Goal: Transaction & Acquisition: Purchase product/service

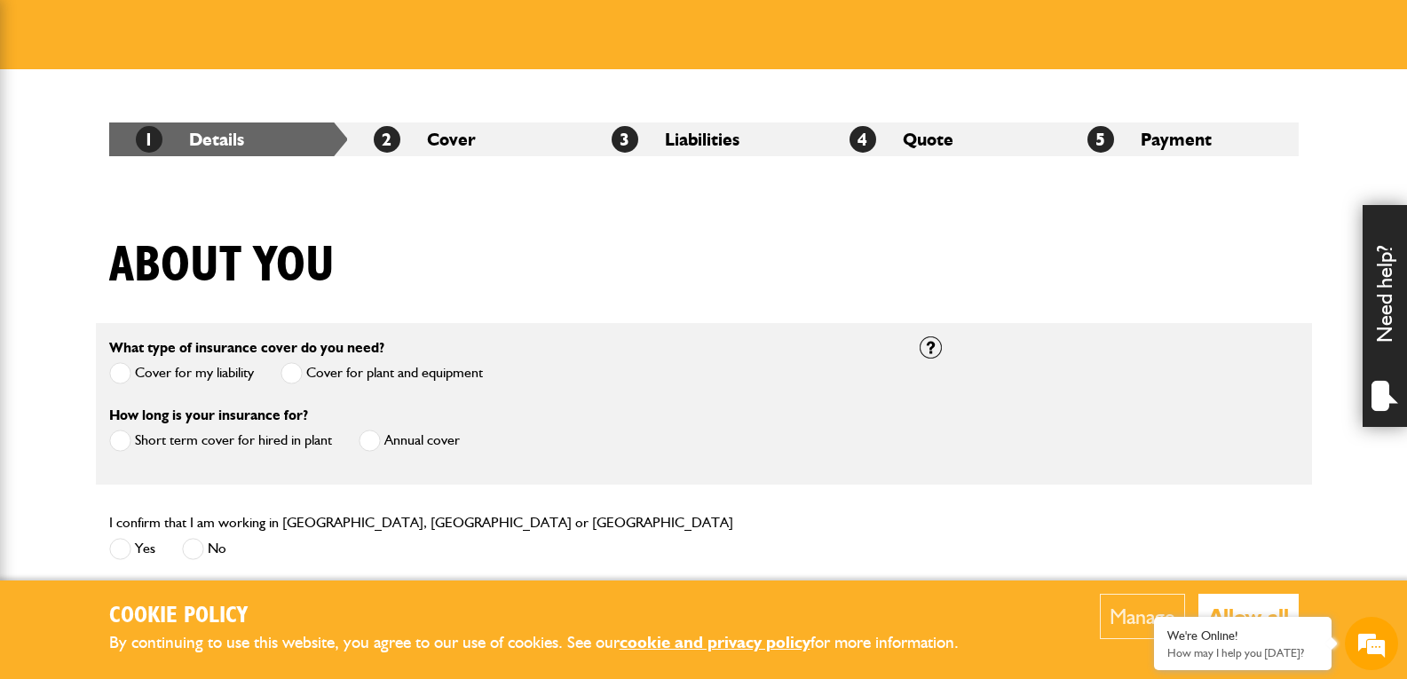
scroll to position [266, 0]
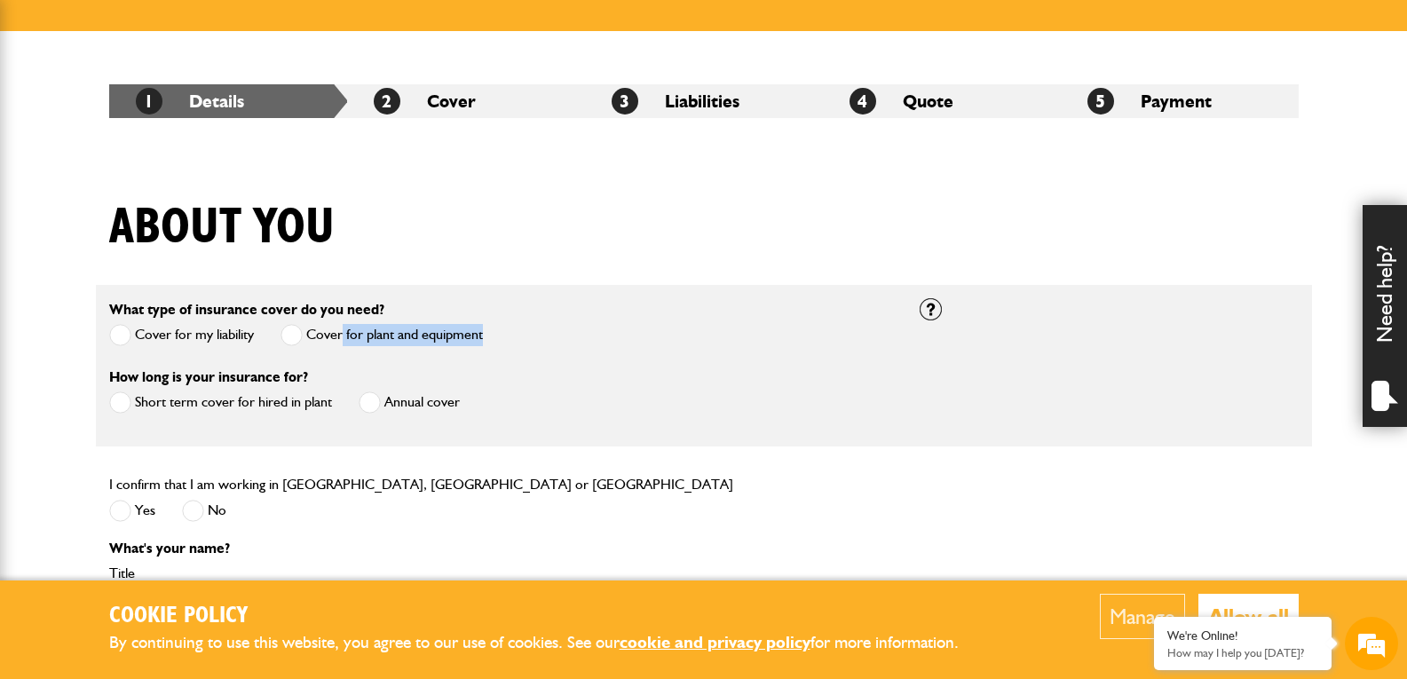
drag, startPoint x: 519, startPoint y: 334, endPoint x: 342, endPoint y: 334, distance: 177.5
click at [342, 334] on div "What type of insurance cover do you need? Cover for my liability Cover for plan…" at bounding box center [501, 331] width 810 height 67
click at [335, 407] on div "Short term cover for hired in plant Annual cover" at bounding box center [284, 404] width 351 height 29
drag, startPoint x: 334, startPoint y: 398, endPoint x: 125, endPoint y: 404, distance: 208.6
click at [125, 404] on div "Short term cover for hired in plant Annual cover" at bounding box center [284, 404] width 351 height 29
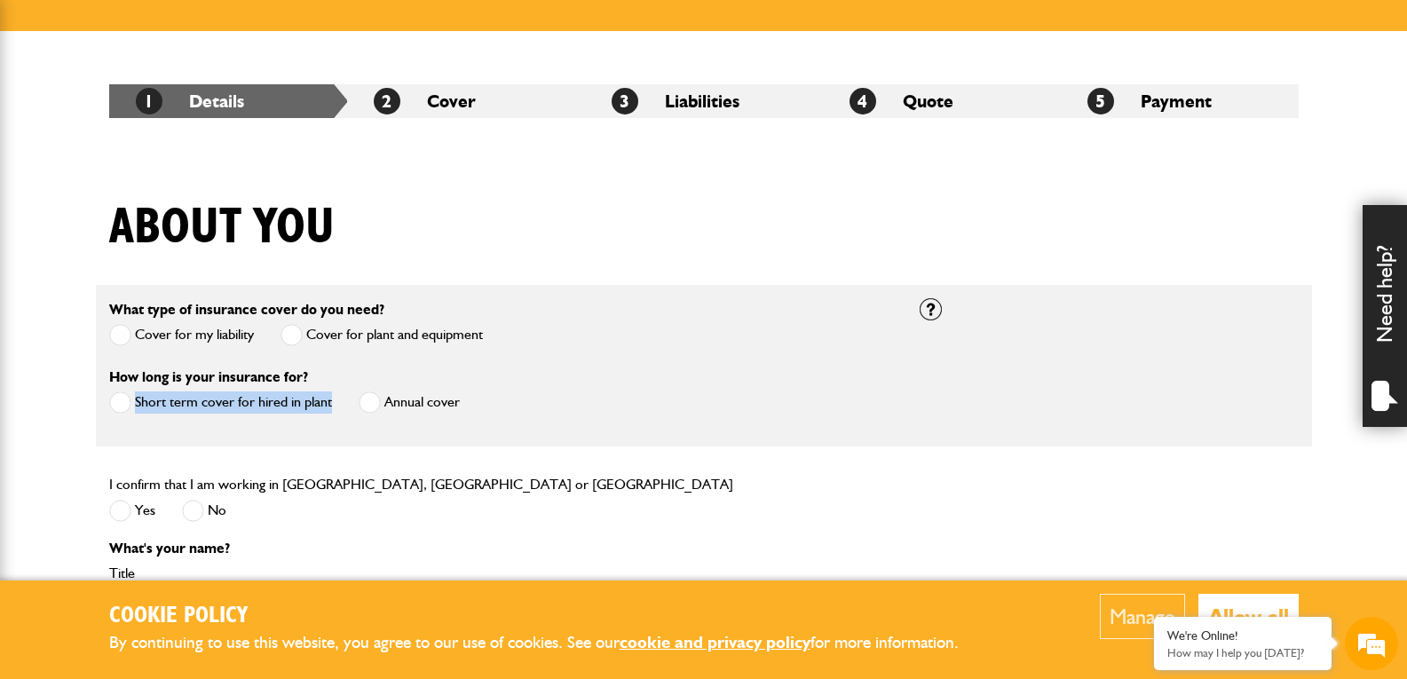
copy label "Short term cover for hired in plant"
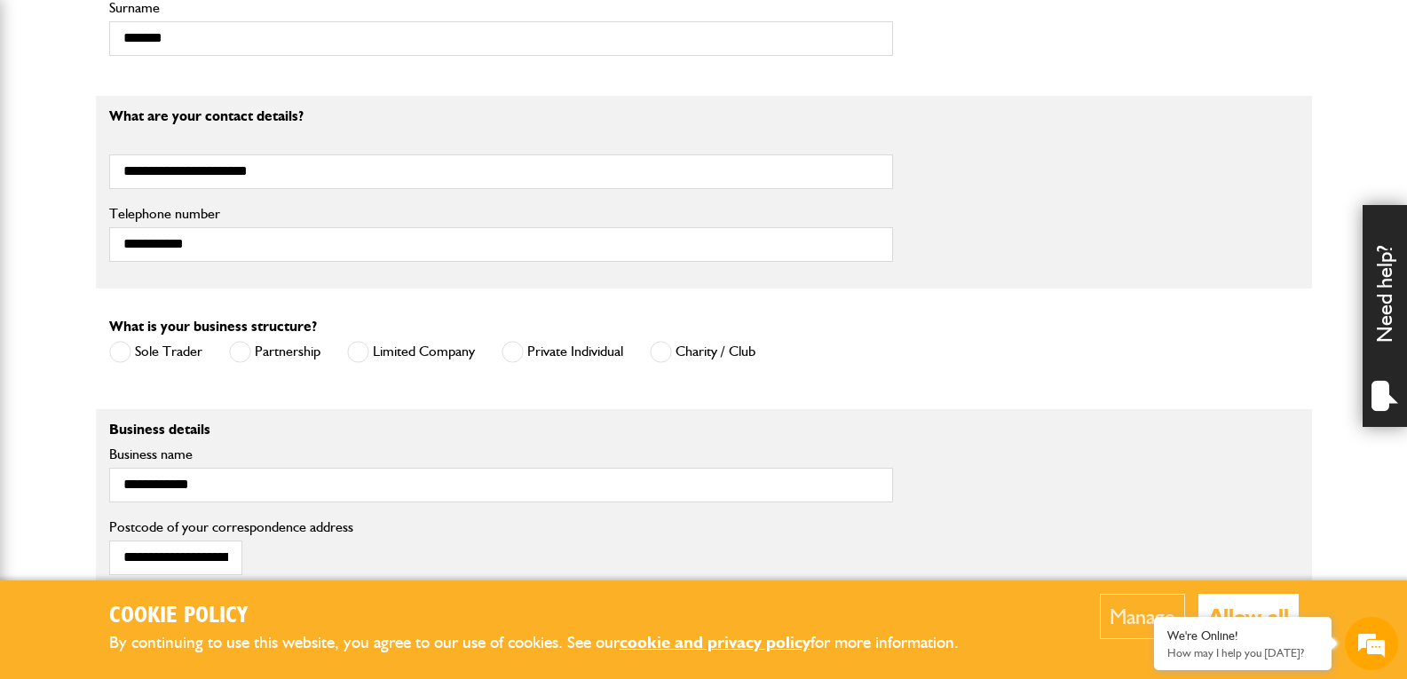
scroll to position [1242, 0]
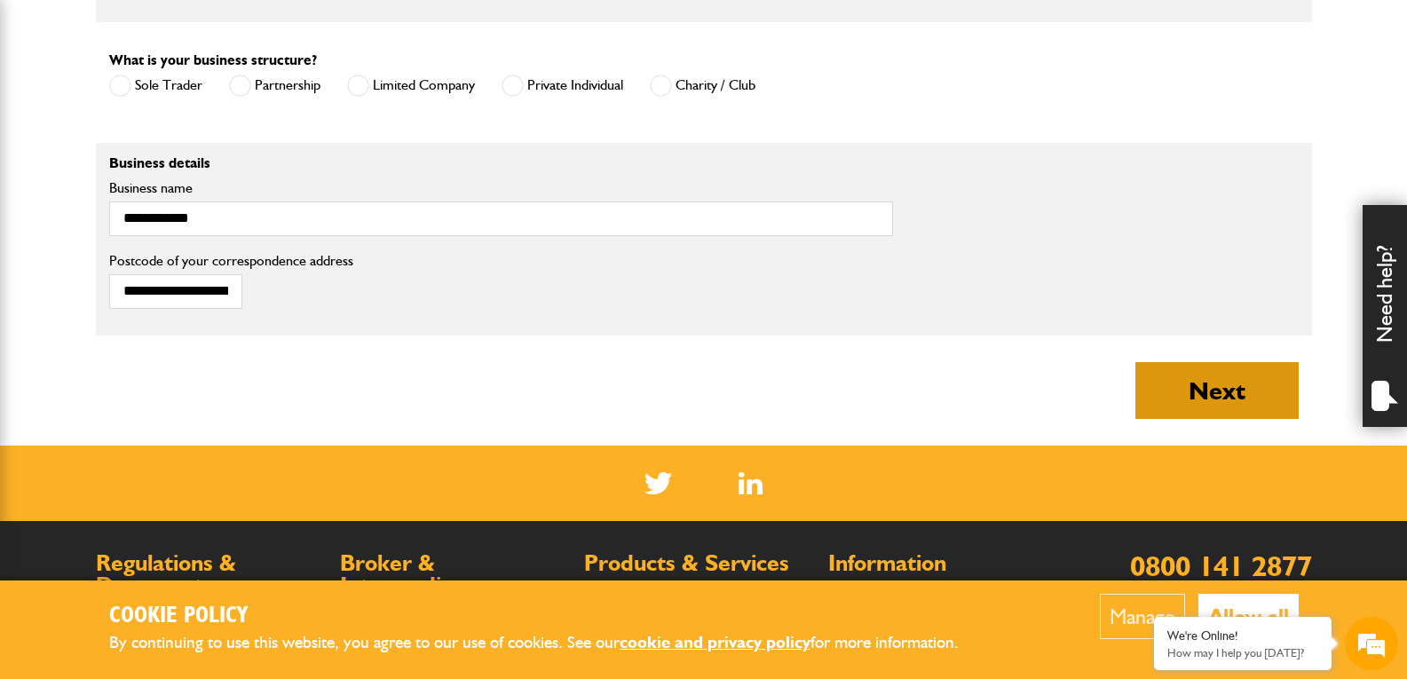
click at [1233, 393] on button "Next" at bounding box center [1216, 390] width 163 height 57
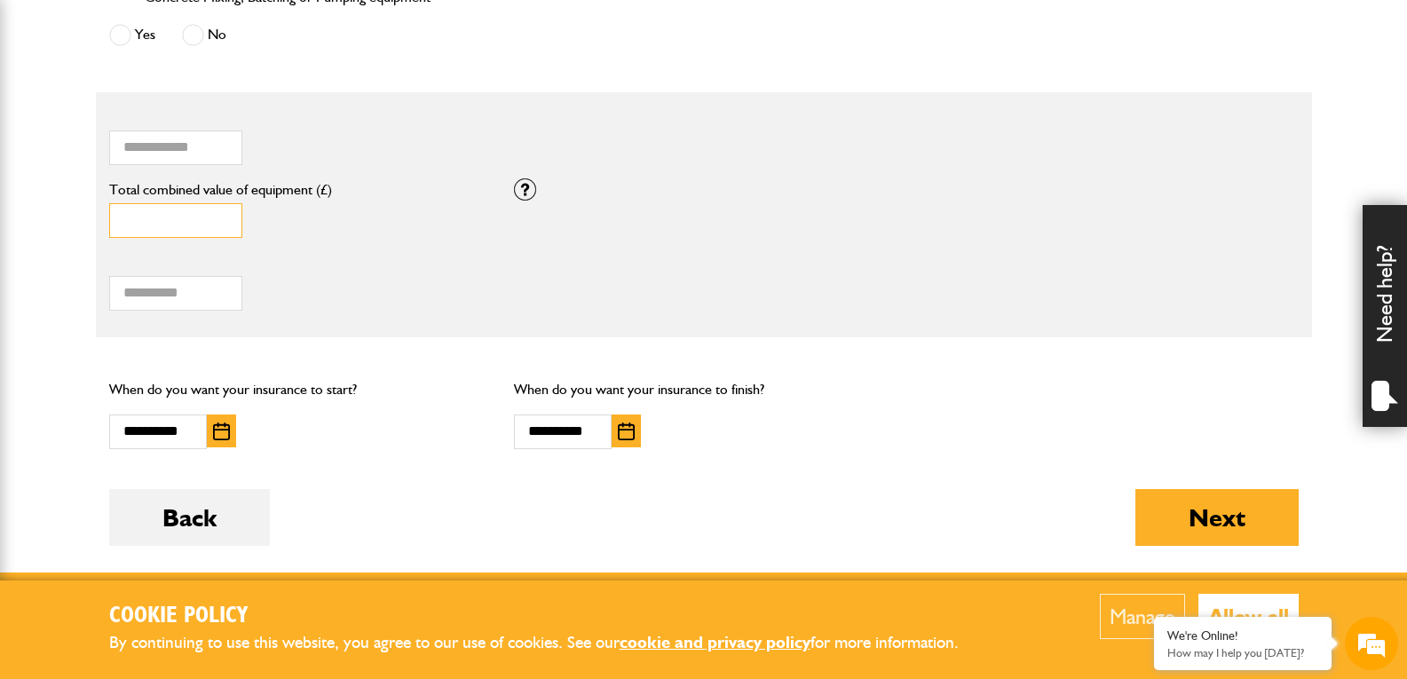
click at [218, 219] on input "****" at bounding box center [175, 220] width 133 height 35
click at [158, 222] on input "****" at bounding box center [175, 220] width 133 height 35
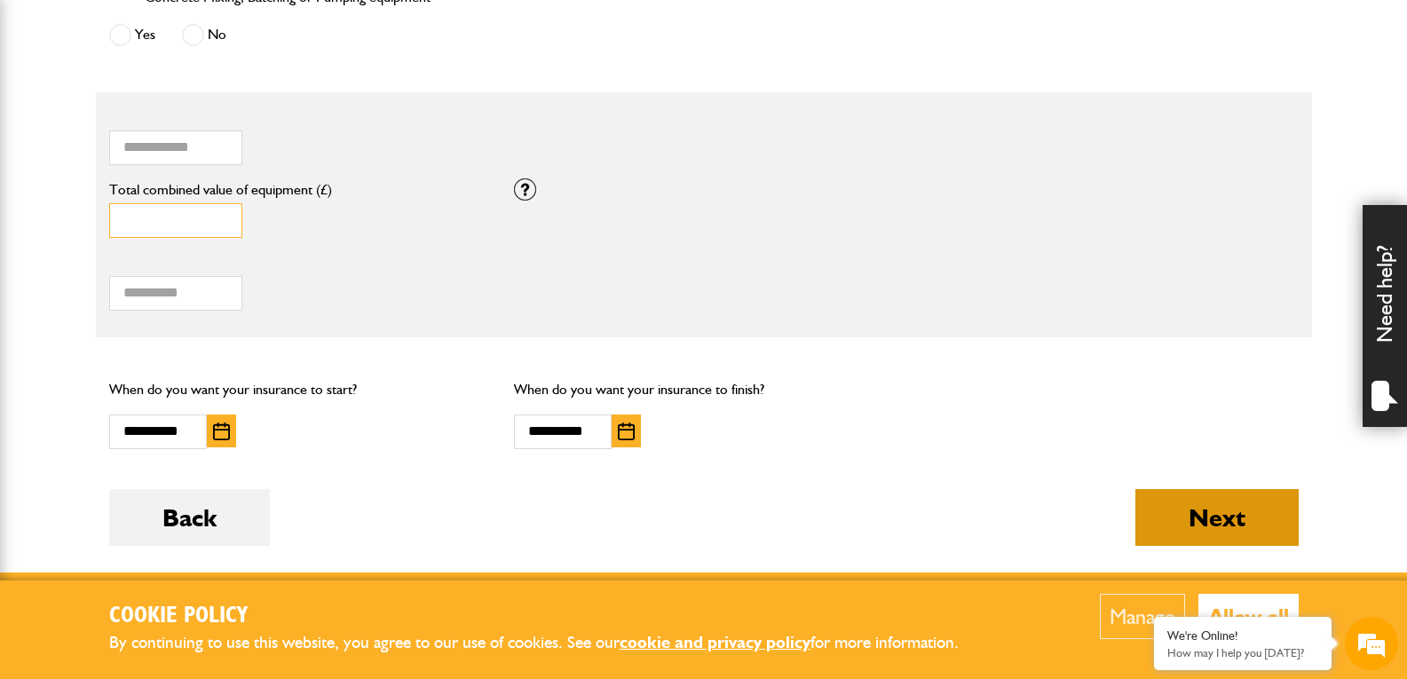
type input "****"
click at [1280, 538] on button "Next" at bounding box center [1216, 517] width 163 height 57
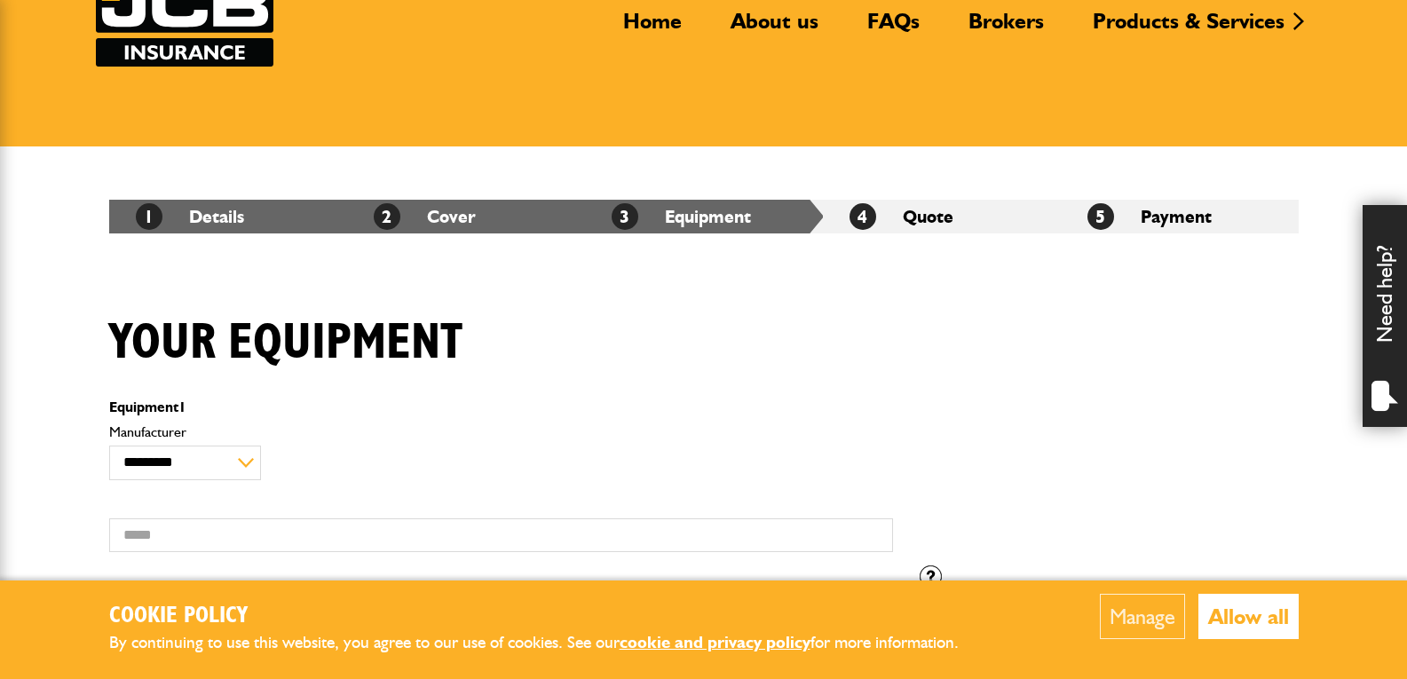
scroll to position [444, 0]
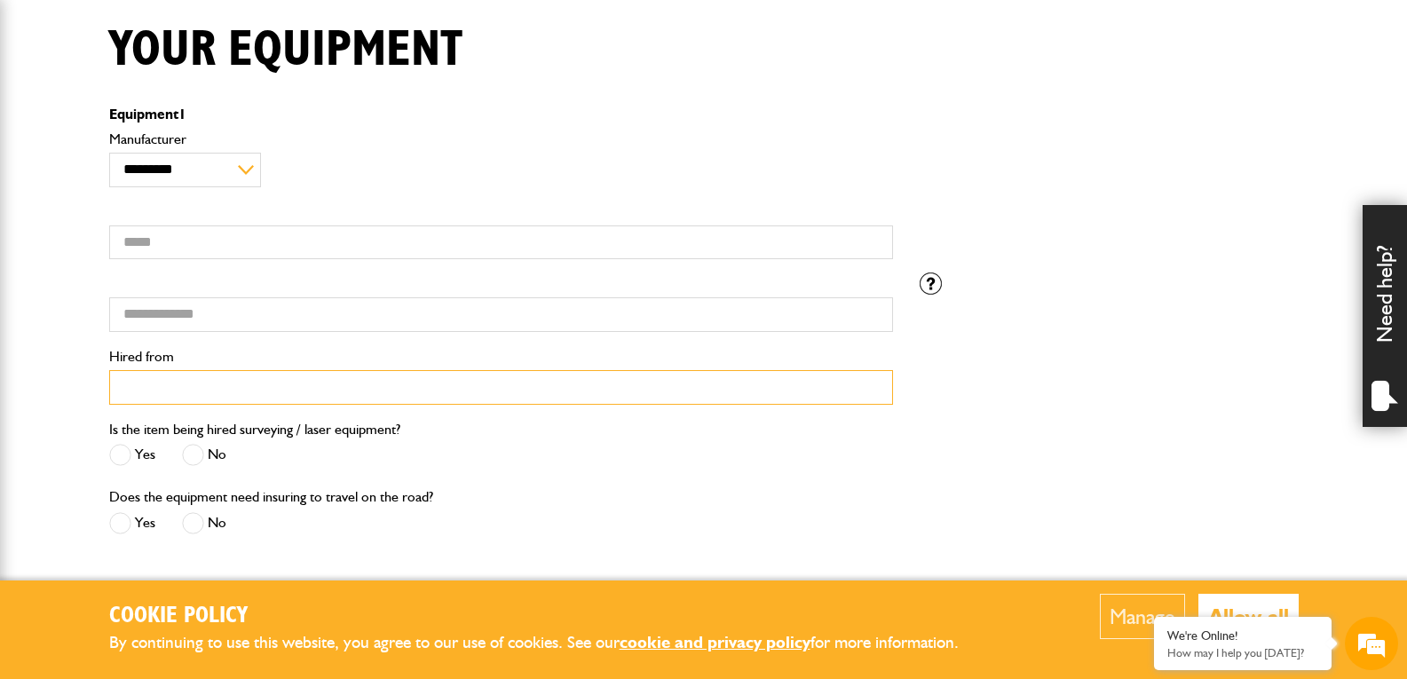
click at [293, 403] on input "Hired from" at bounding box center [501, 387] width 784 height 35
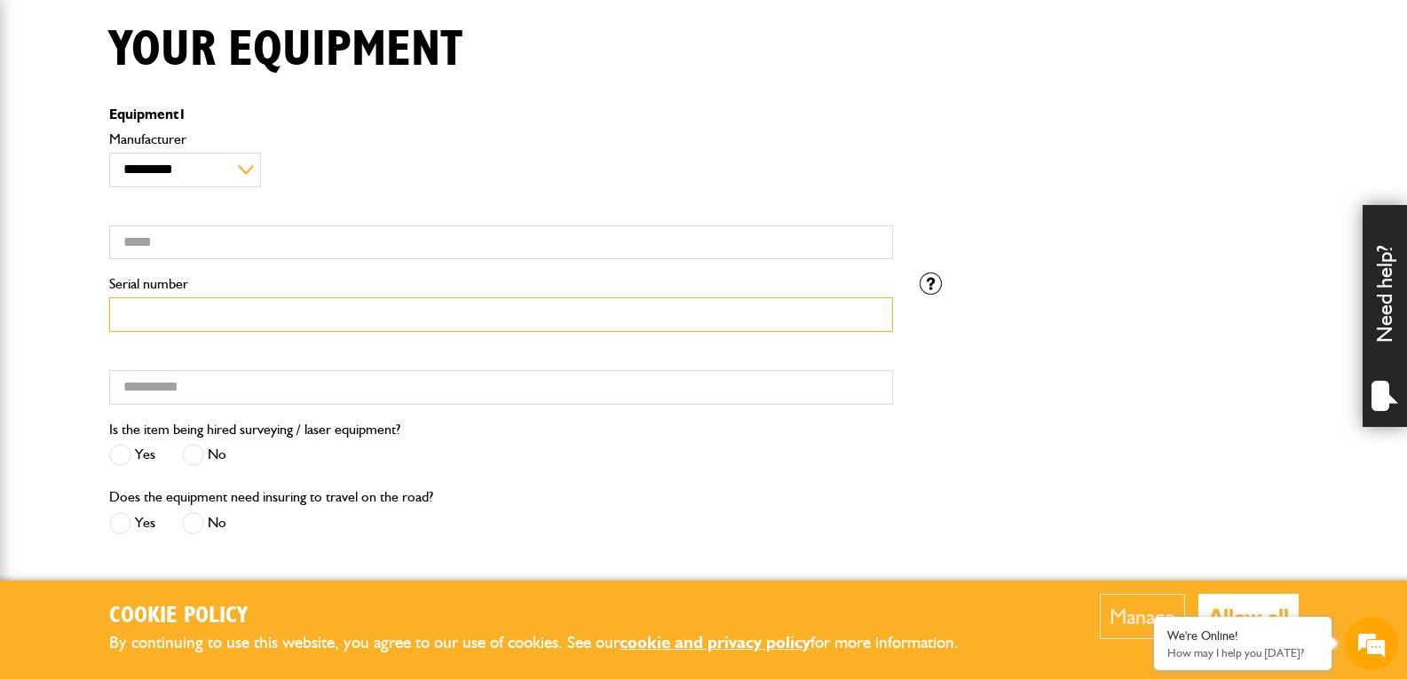
click at [287, 314] on input "Serial number" at bounding box center [501, 314] width 784 height 35
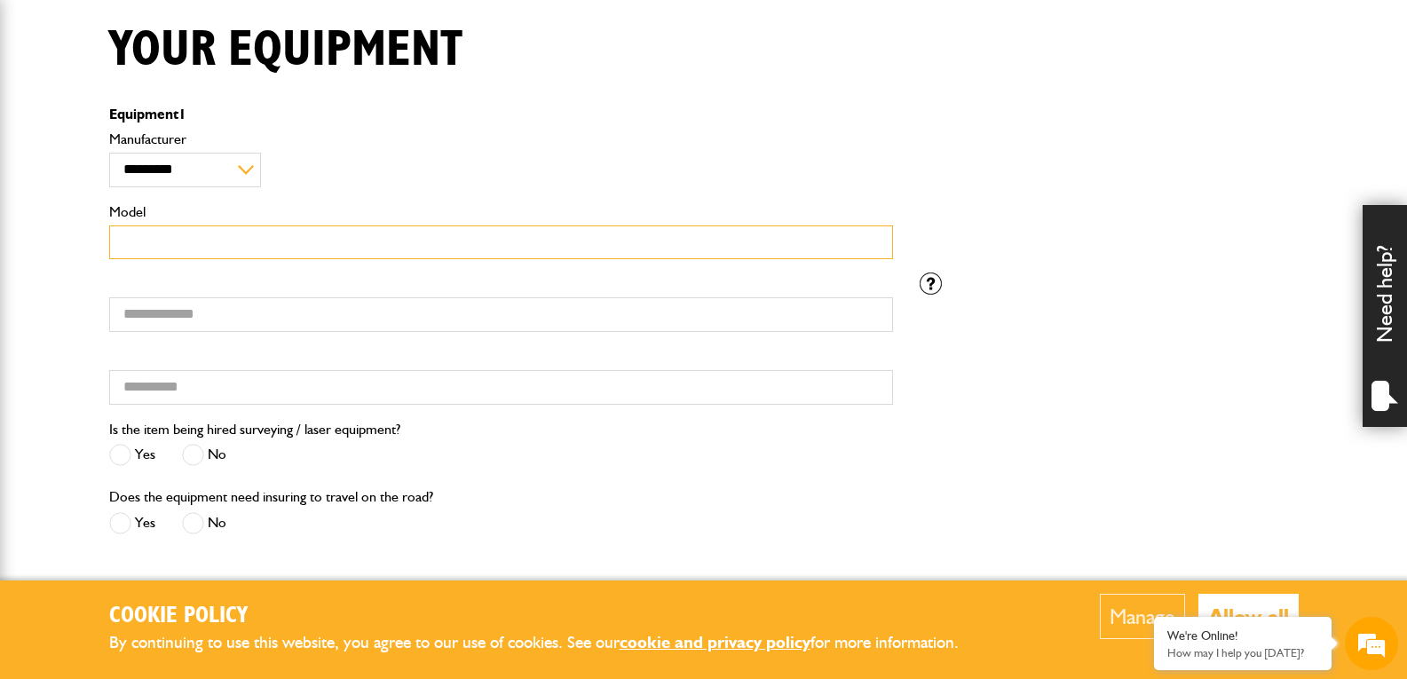
click at [353, 241] on input "Model" at bounding box center [501, 242] width 784 height 35
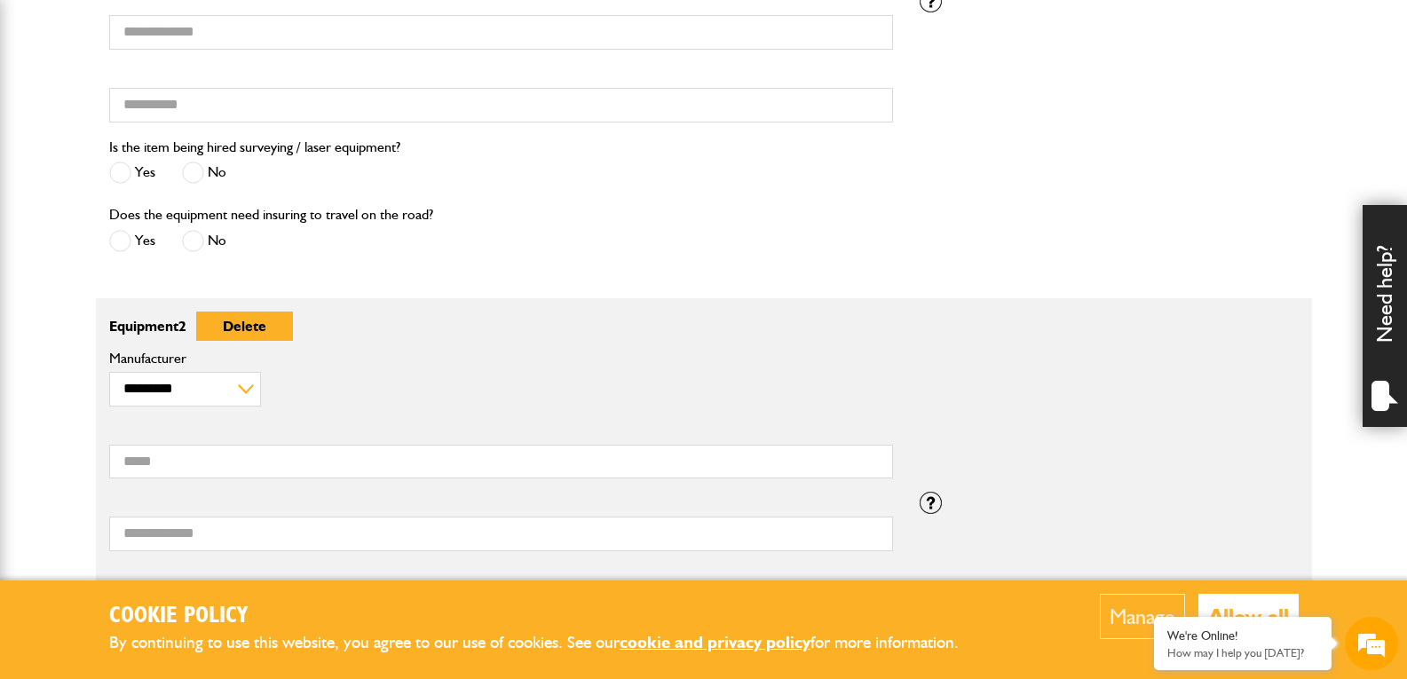
scroll to position [532, 0]
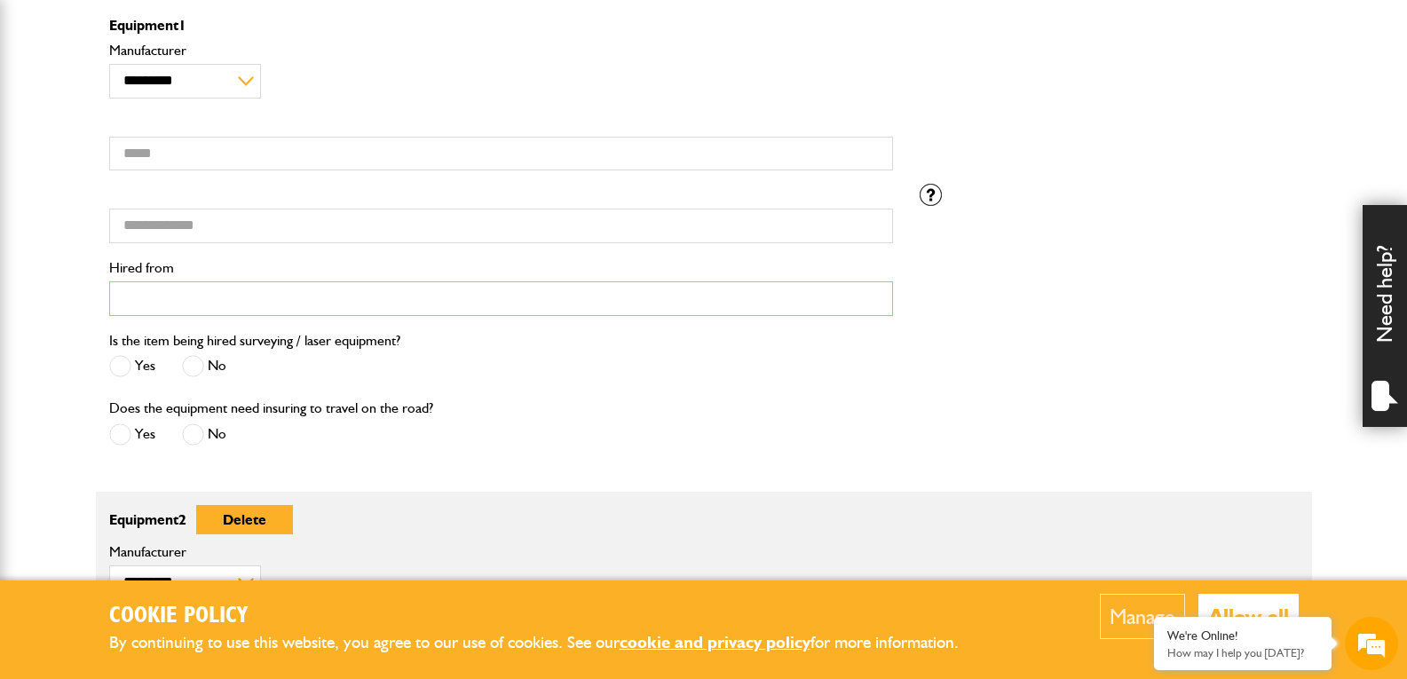
click at [281, 308] on input "Hired from" at bounding box center [501, 298] width 784 height 35
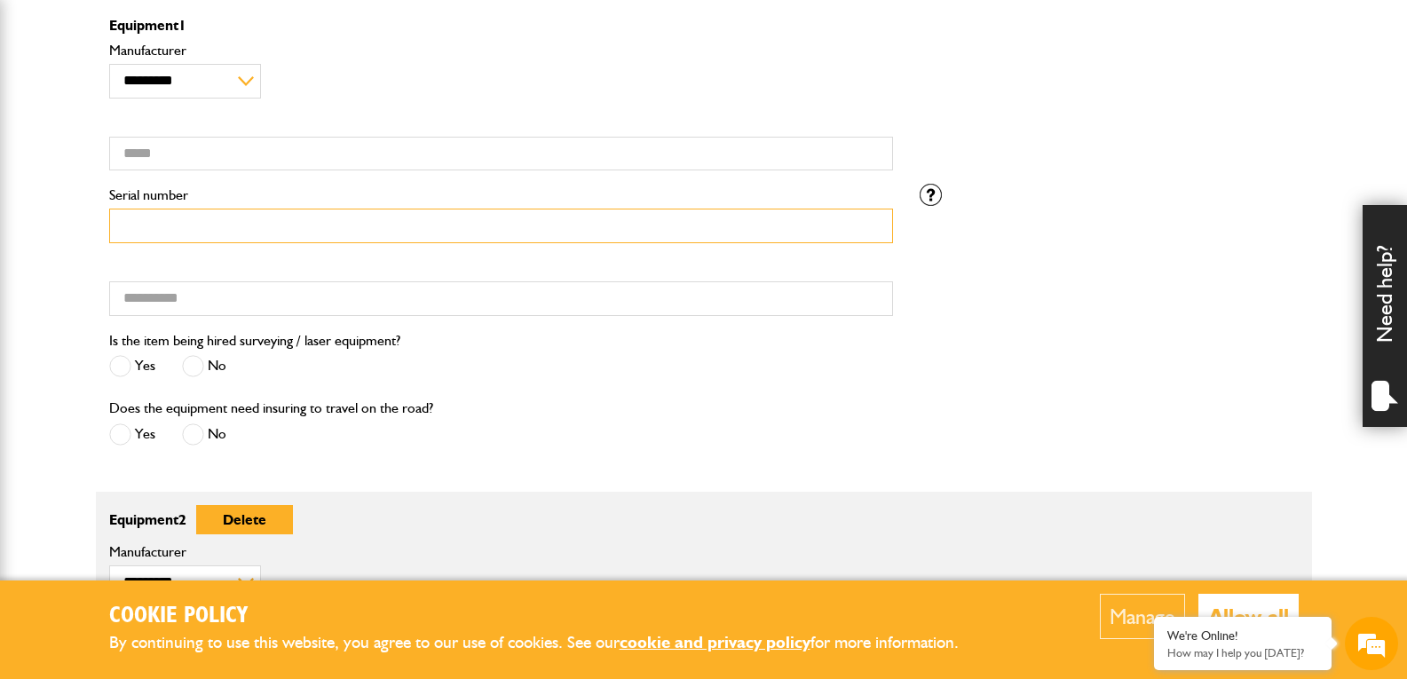
click at [260, 230] on input "Serial number" at bounding box center [501, 226] width 784 height 35
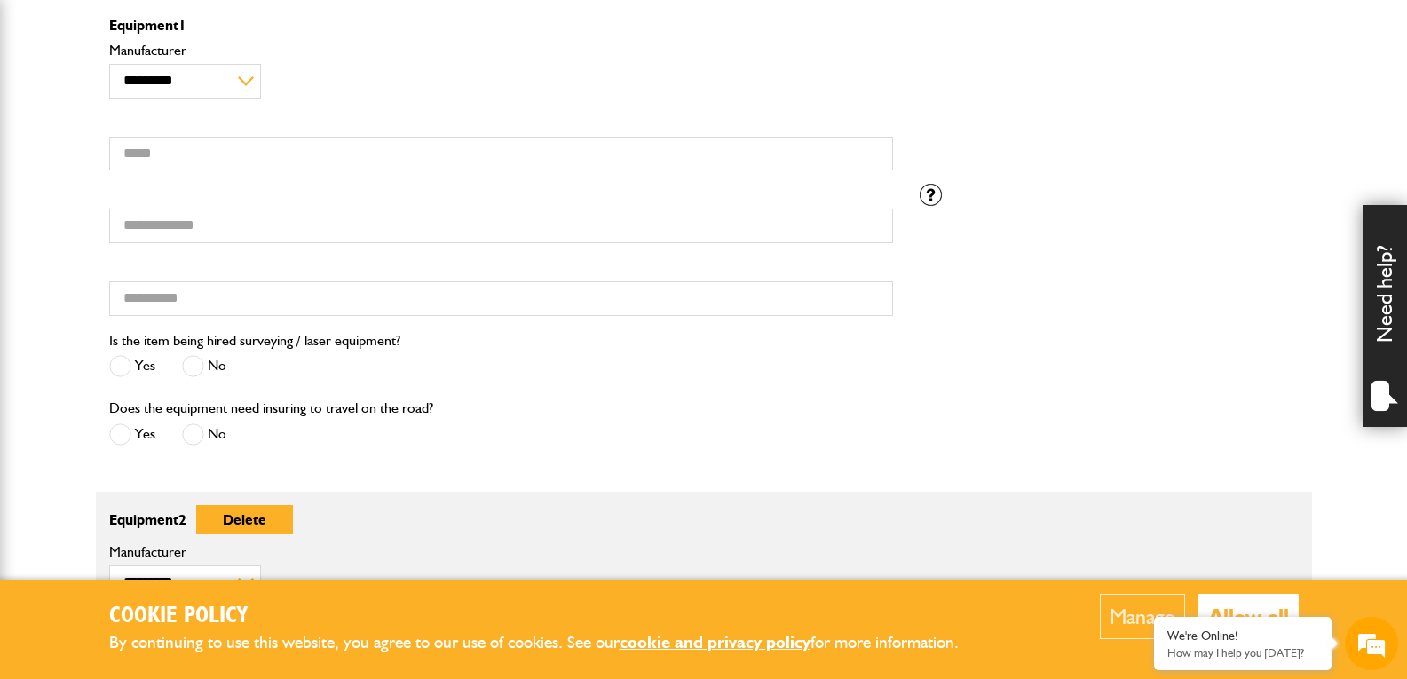
click at [926, 182] on div "**********" at bounding box center [704, 112] width 1216 height 146
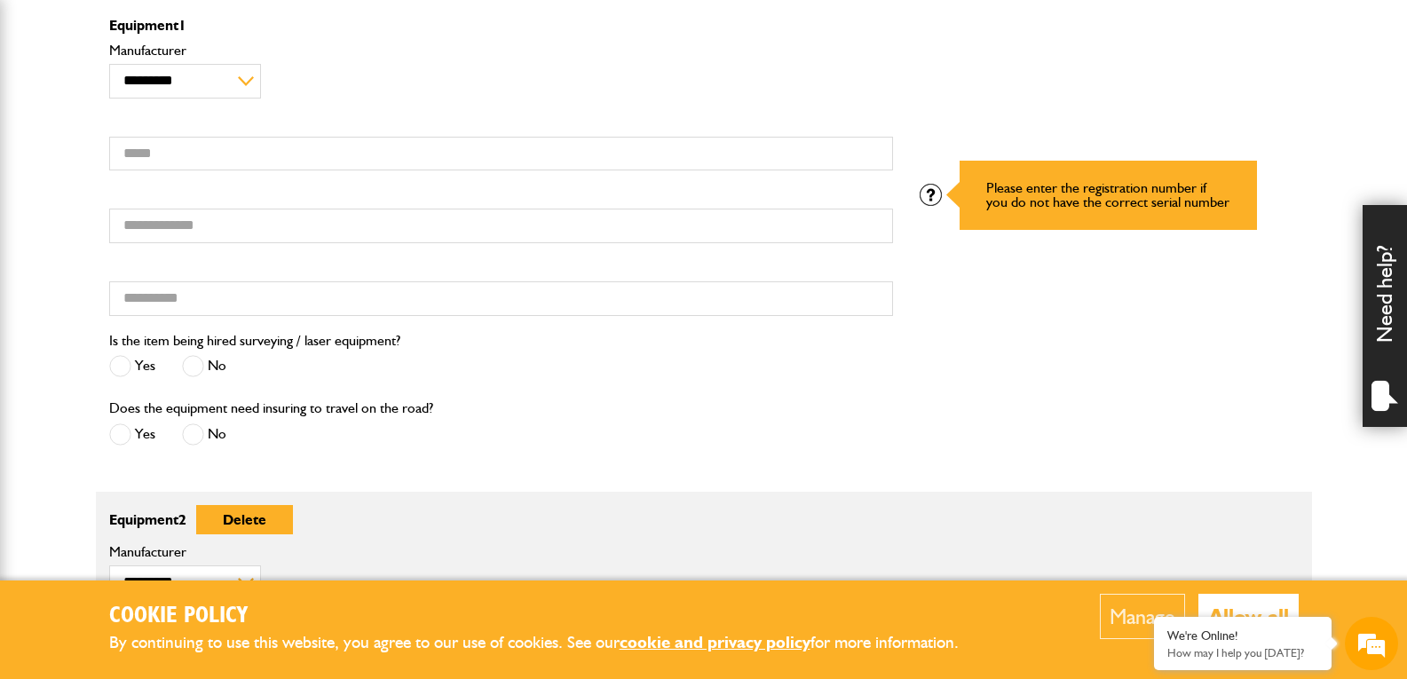
click at [935, 198] on div at bounding box center [930, 195] width 22 height 22
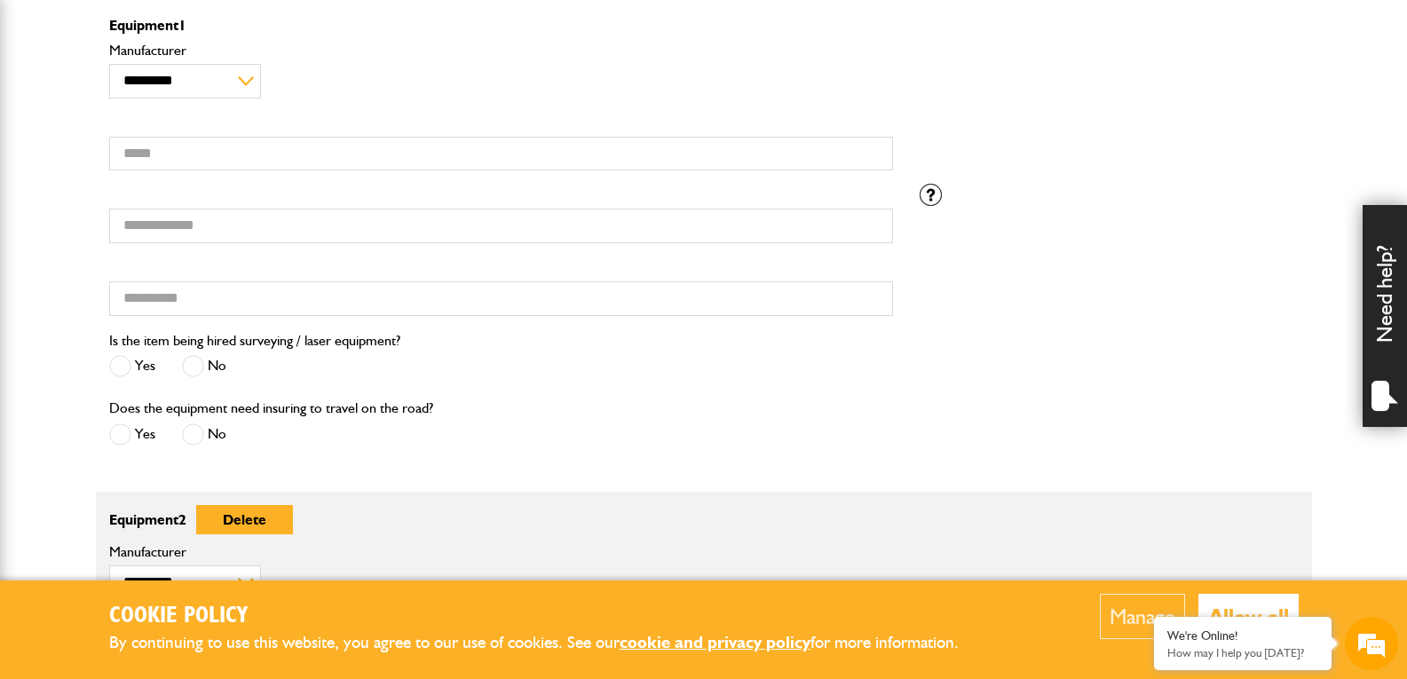
click at [949, 280] on div "Serial number Hired from Please enter the registration number if you do not hav…" at bounding box center [704, 257] width 1216 height 146
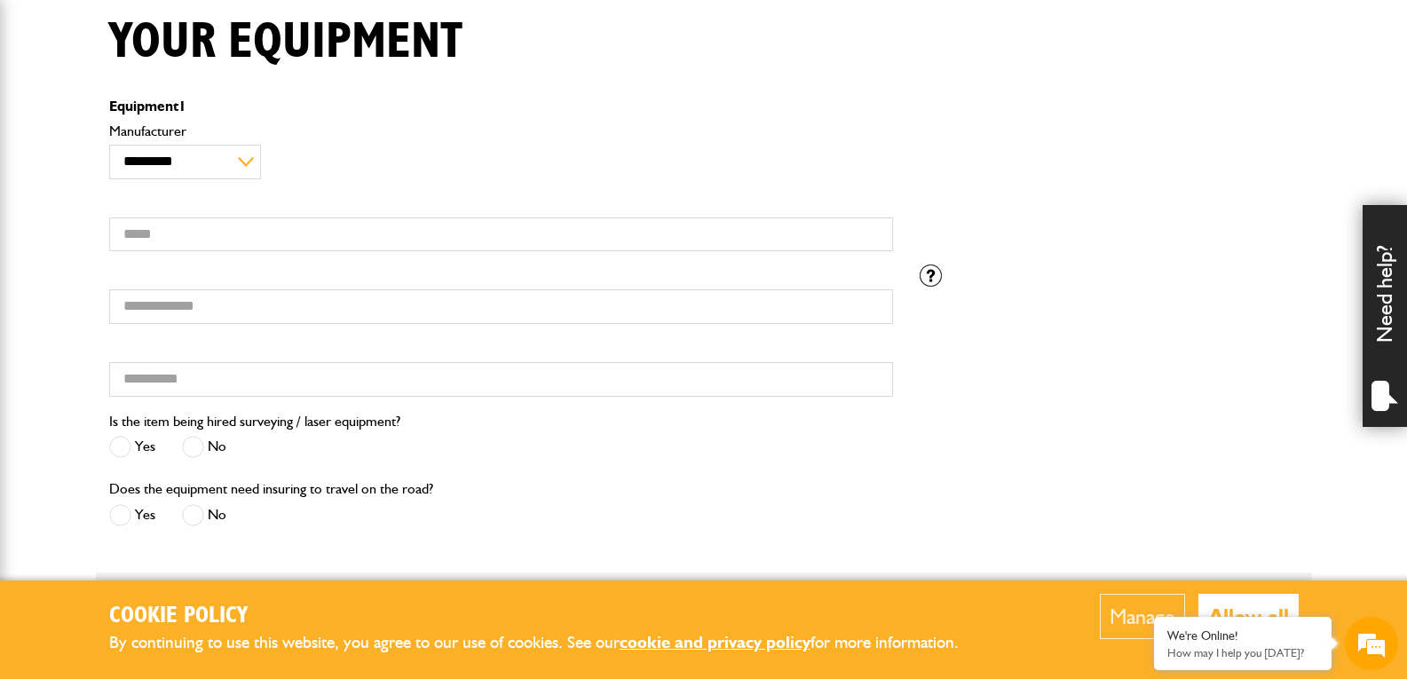
scroll to position [444, 0]
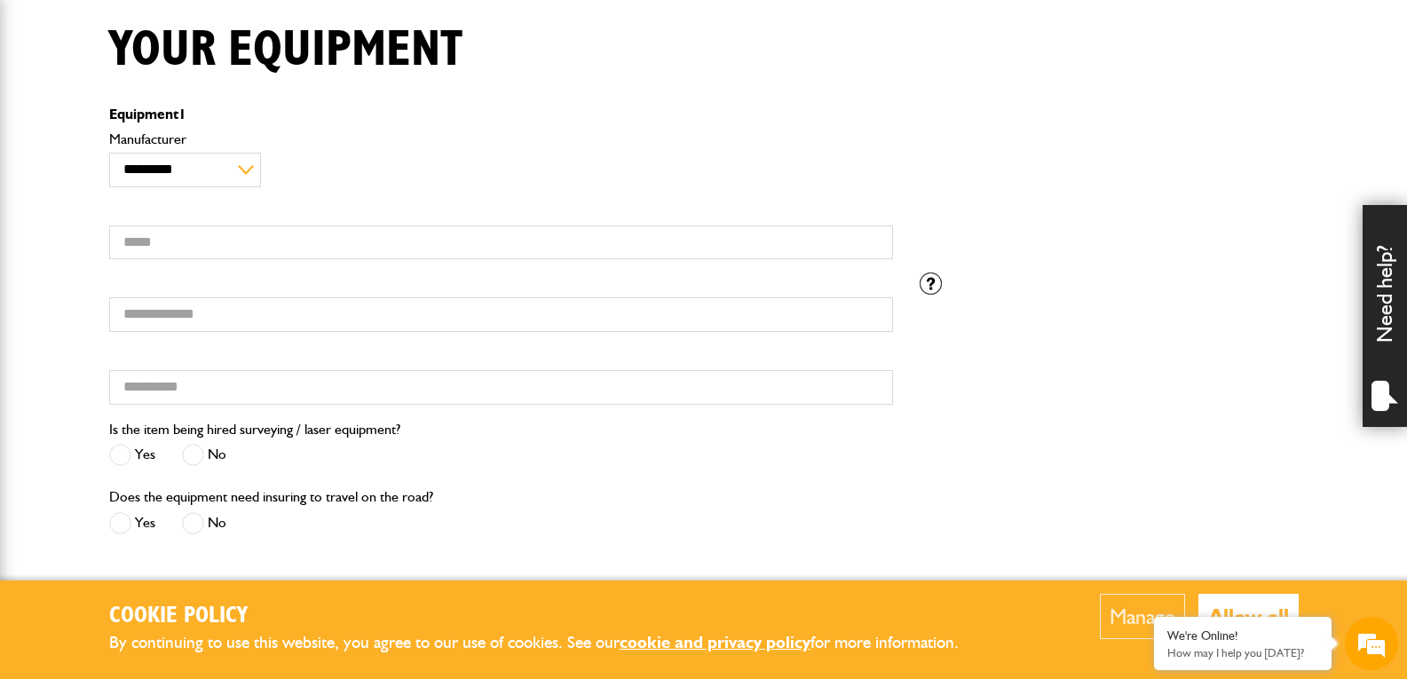
click at [200, 462] on span at bounding box center [193, 455] width 22 height 22
click at [137, 532] on label "Yes" at bounding box center [132, 523] width 46 height 22
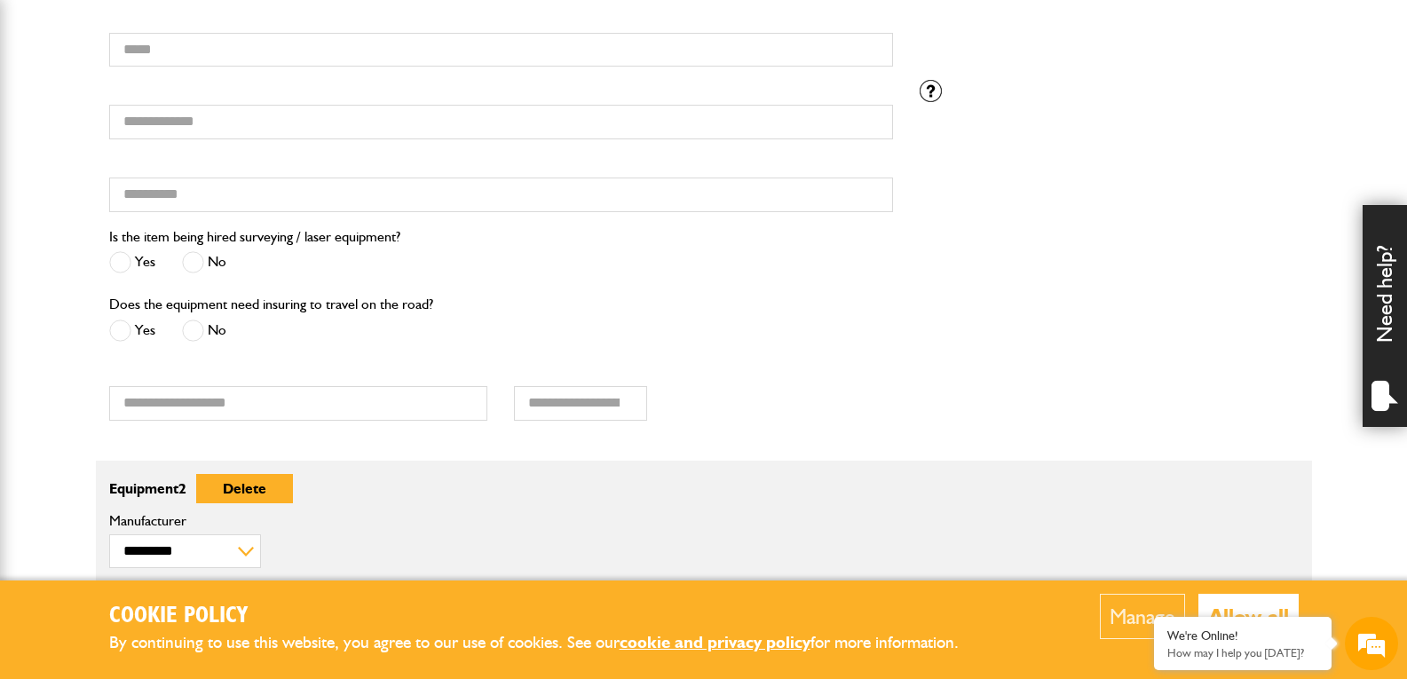
scroll to position [887, 0]
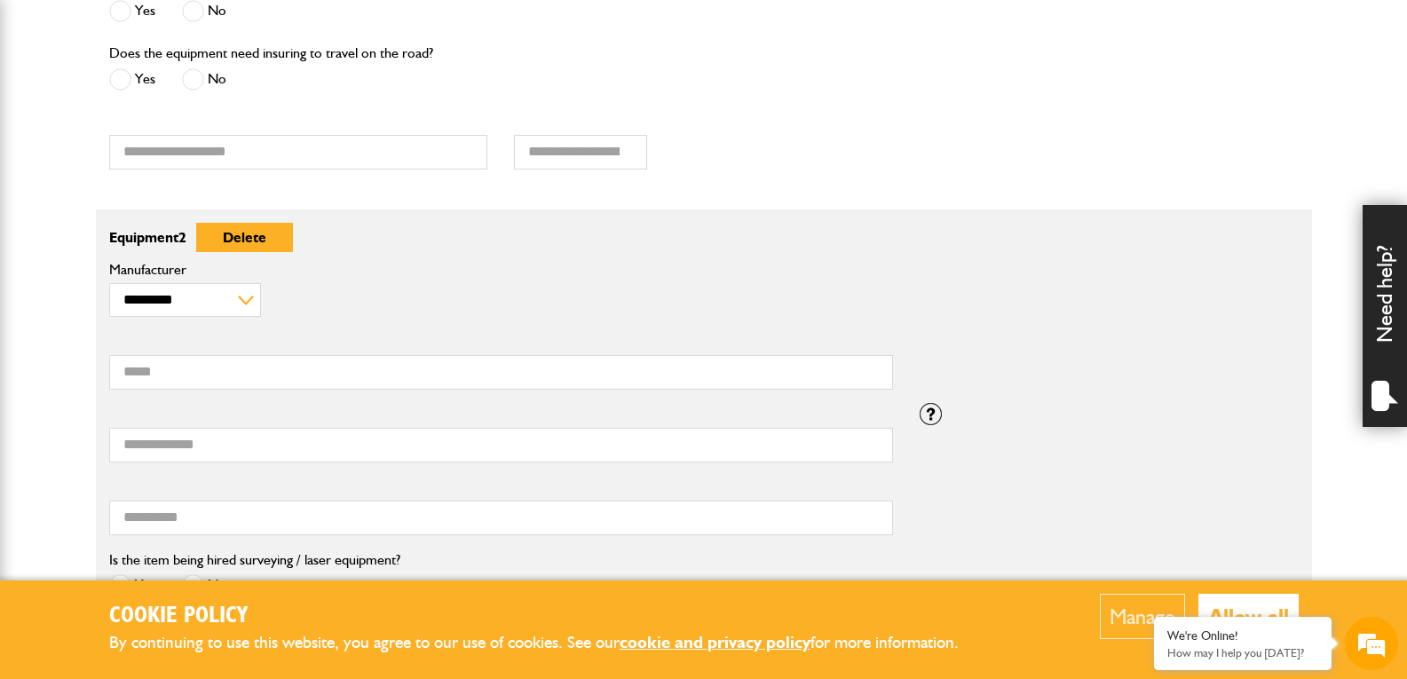
click at [342, 129] on div "Registration number" at bounding box center [298, 141] width 379 height 55
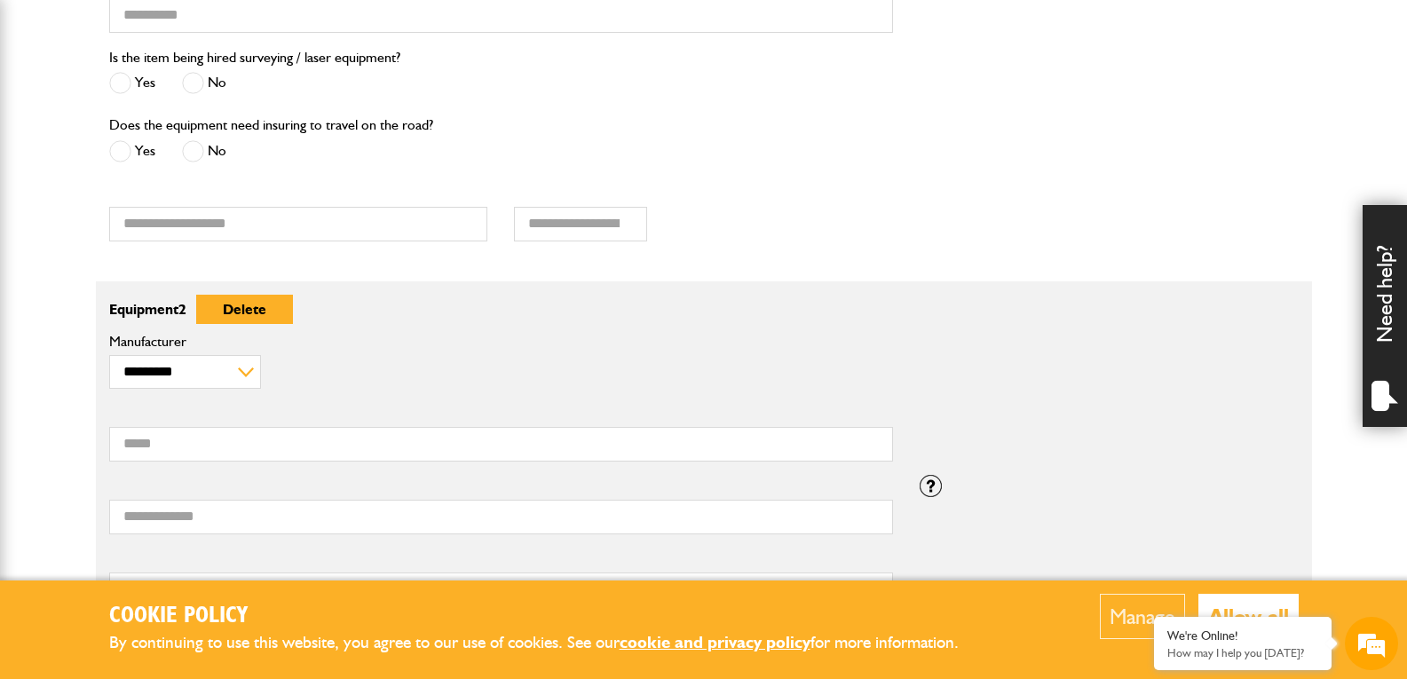
scroll to position [710, 0]
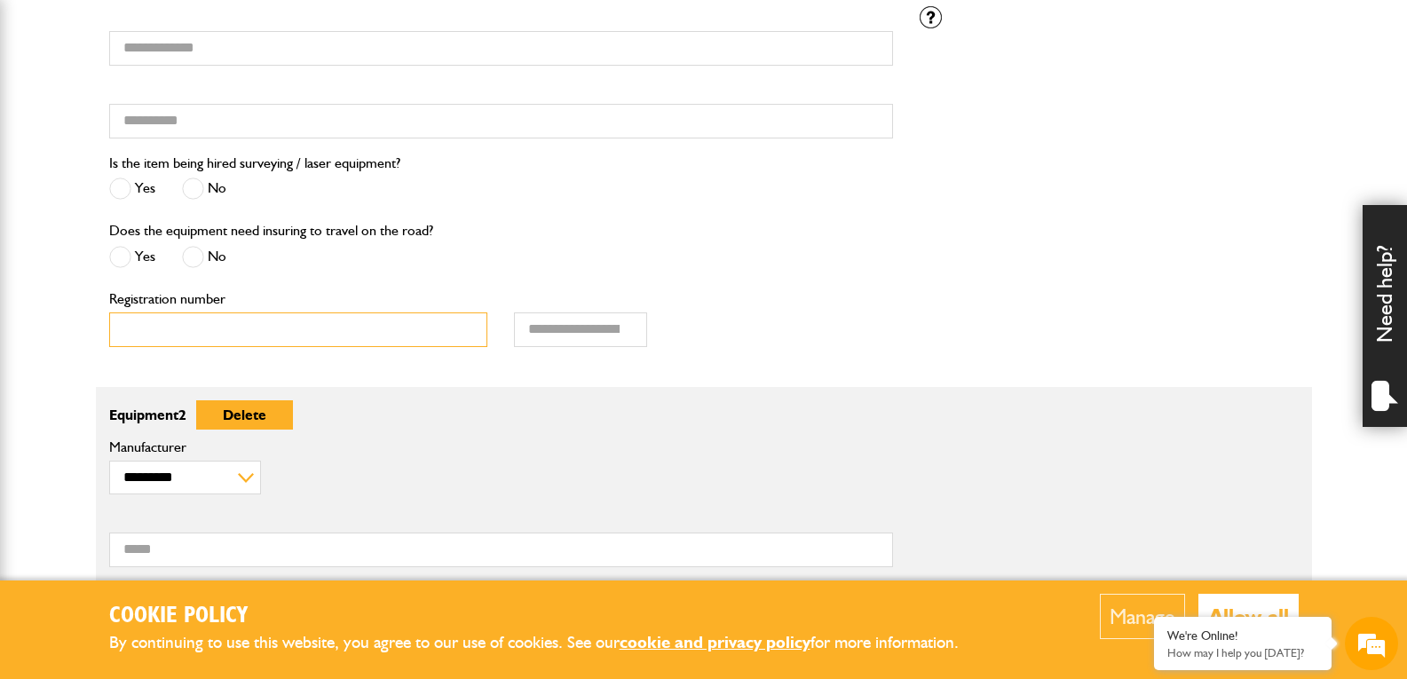
click at [293, 327] on input "Registration number" at bounding box center [298, 329] width 379 height 35
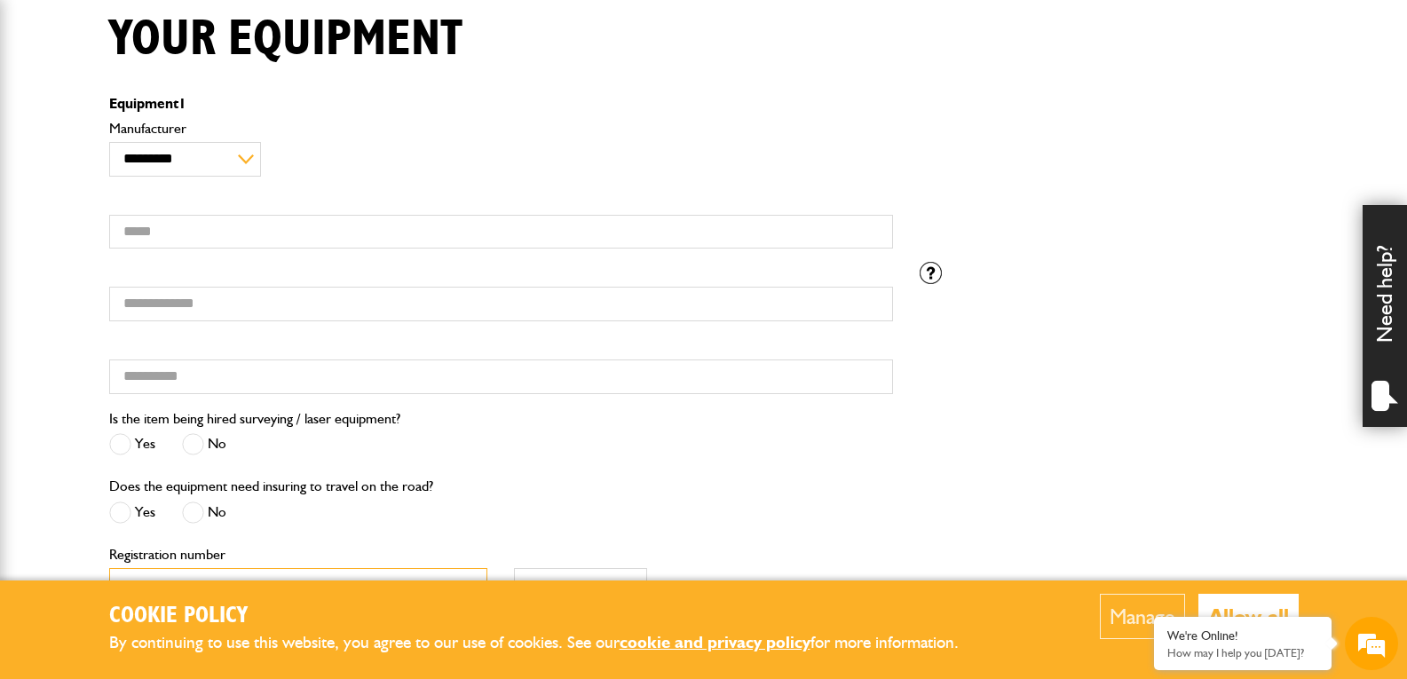
scroll to position [444, 0]
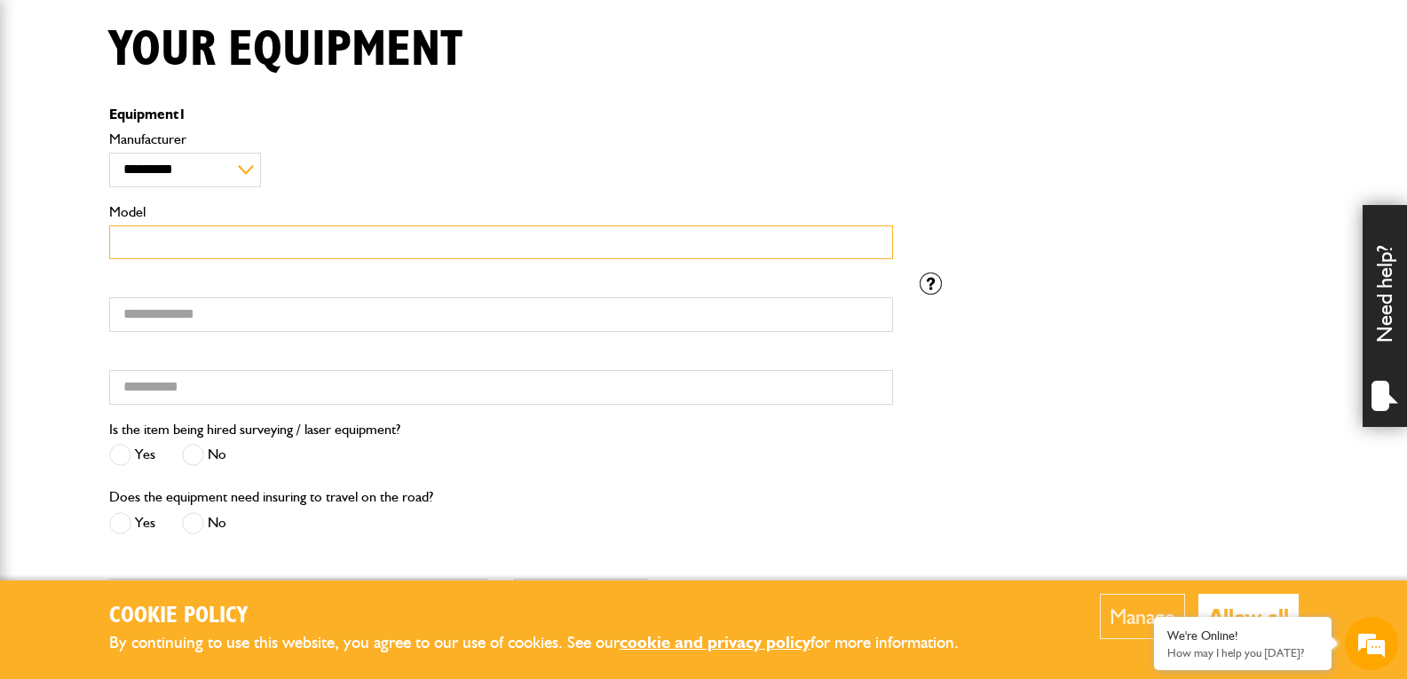
click at [250, 238] on input "Model" at bounding box center [501, 242] width 784 height 35
click at [247, 190] on div "**********" at bounding box center [501, 201] width 810 height 146
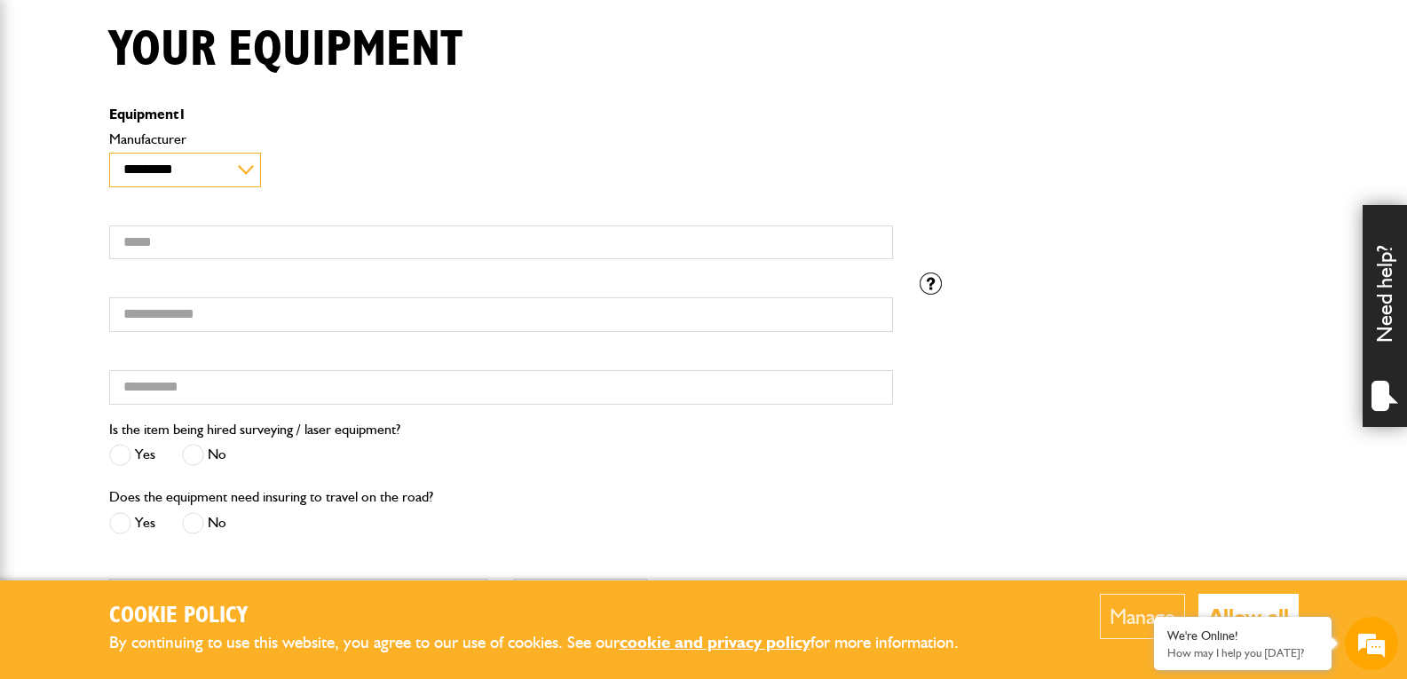
click at [247, 177] on select "**********" at bounding box center [185, 170] width 152 height 35
select select "**"
click at [109, 153] on select "**********" at bounding box center [185, 170] width 152 height 35
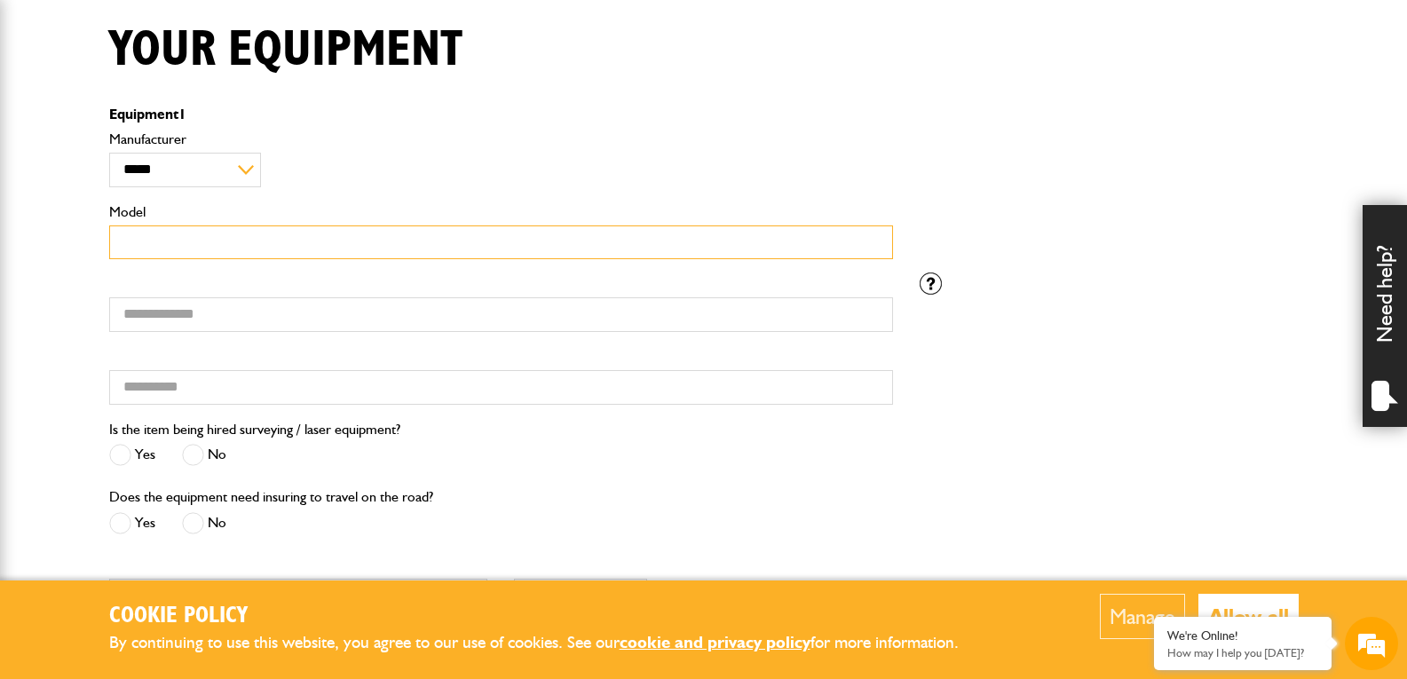
click at [201, 246] on input "Model" at bounding box center [501, 242] width 784 height 35
click at [428, 245] on input "Model" at bounding box center [501, 242] width 784 height 35
paste input "*******"
type input "*******"
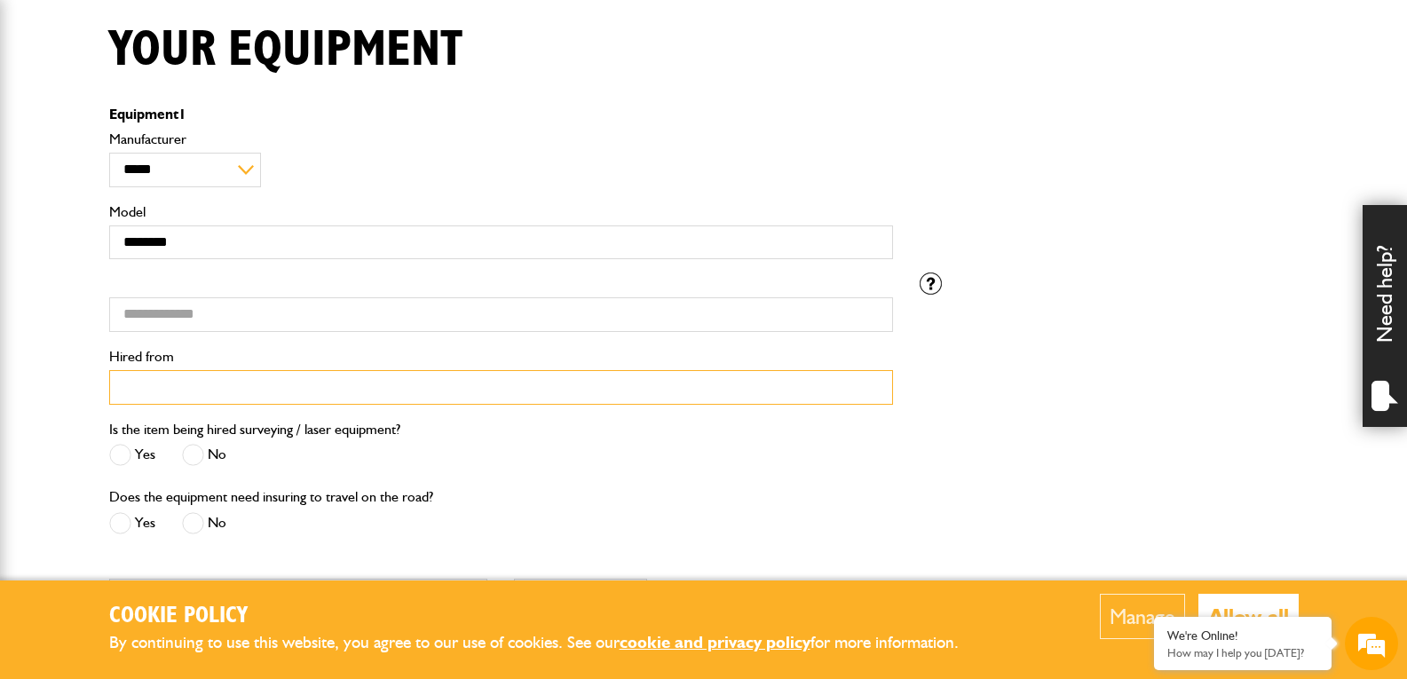
click at [311, 393] on input "Hired from" at bounding box center [501, 387] width 784 height 35
drag, startPoint x: 253, startPoint y: 393, endPoint x: -122, endPoint y: 389, distance: 375.4
type input "********"
click at [720, 469] on div "Is the item being hired surveying / laser equipment? Yes No" at bounding box center [501, 451] width 810 height 67
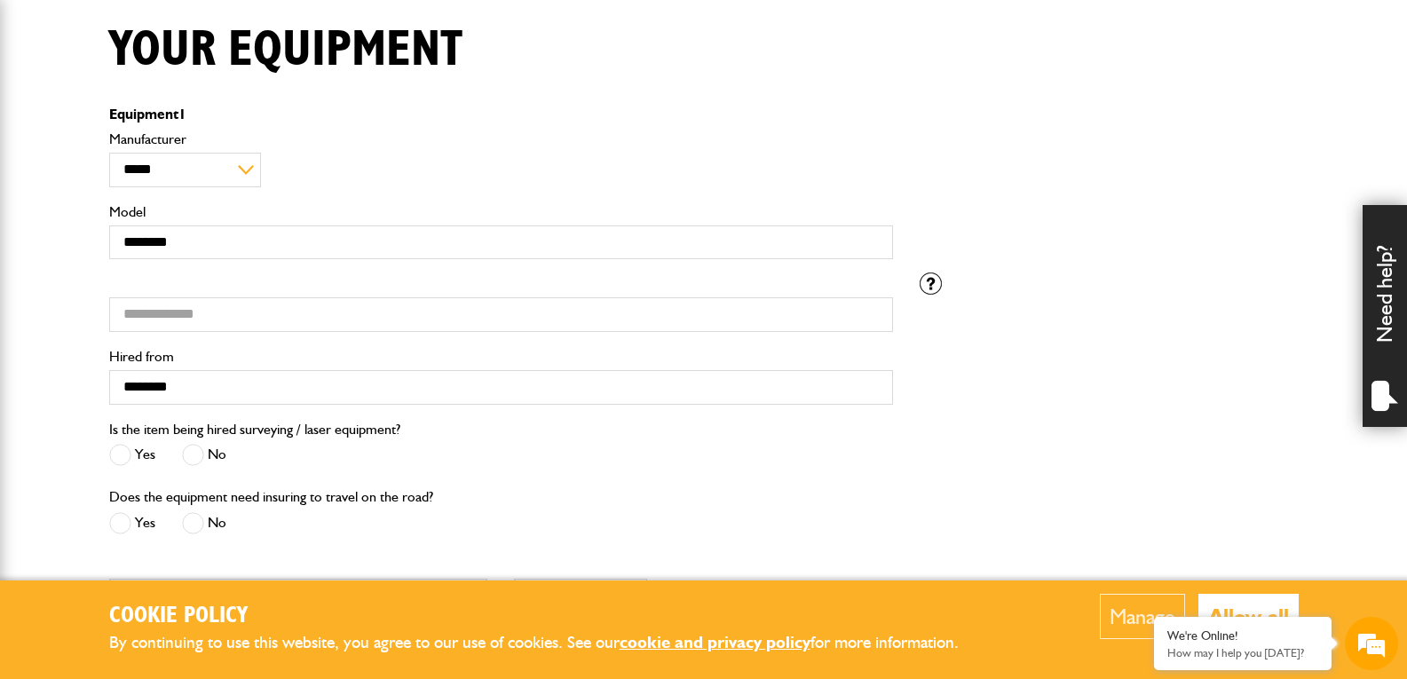
scroll to position [621, 0]
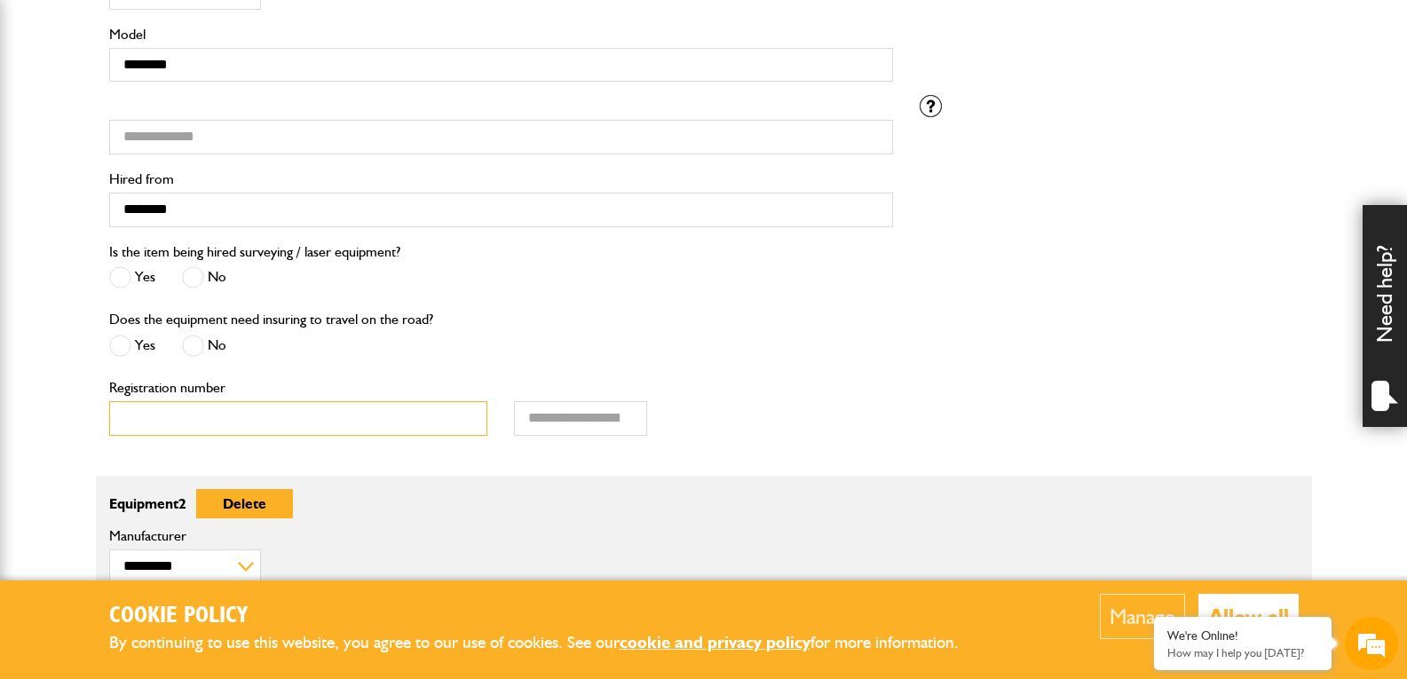
click at [374, 413] on input "Registration number" at bounding box center [298, 418] width 379 height 35
type input "*******"
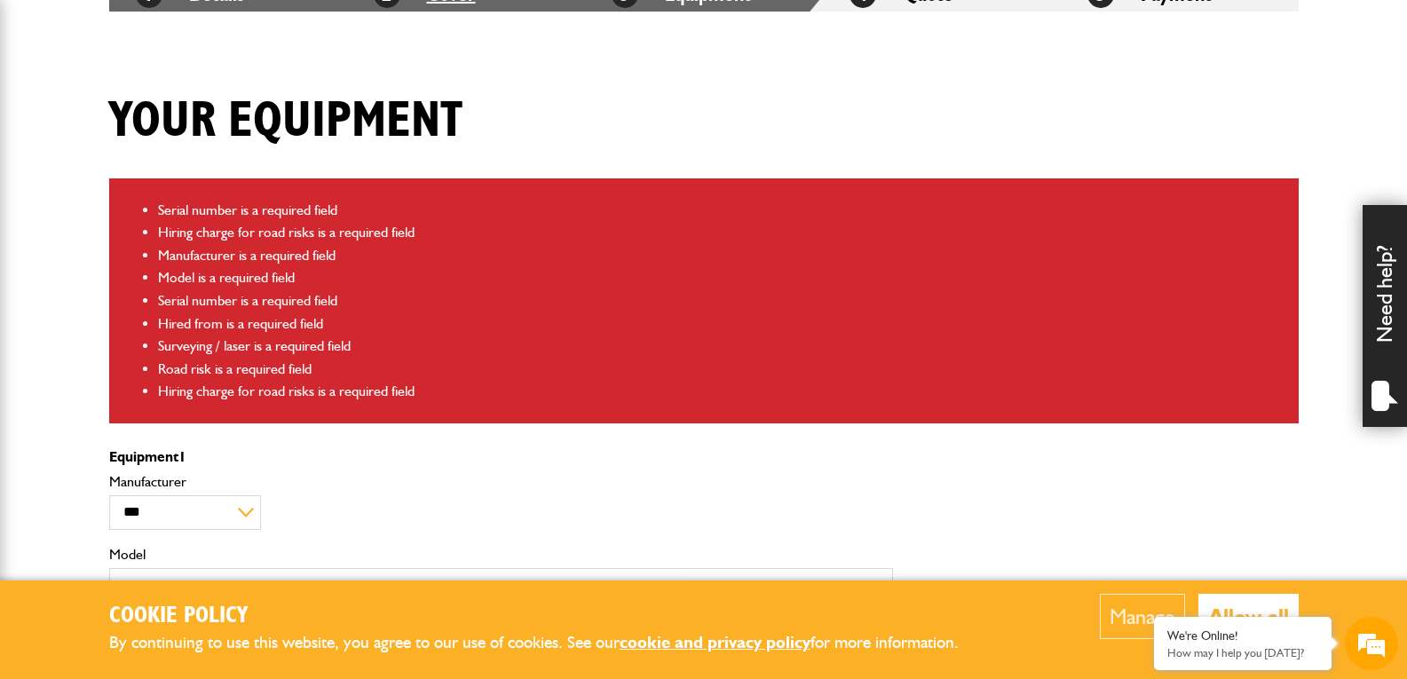
scroll to position [532, 0]
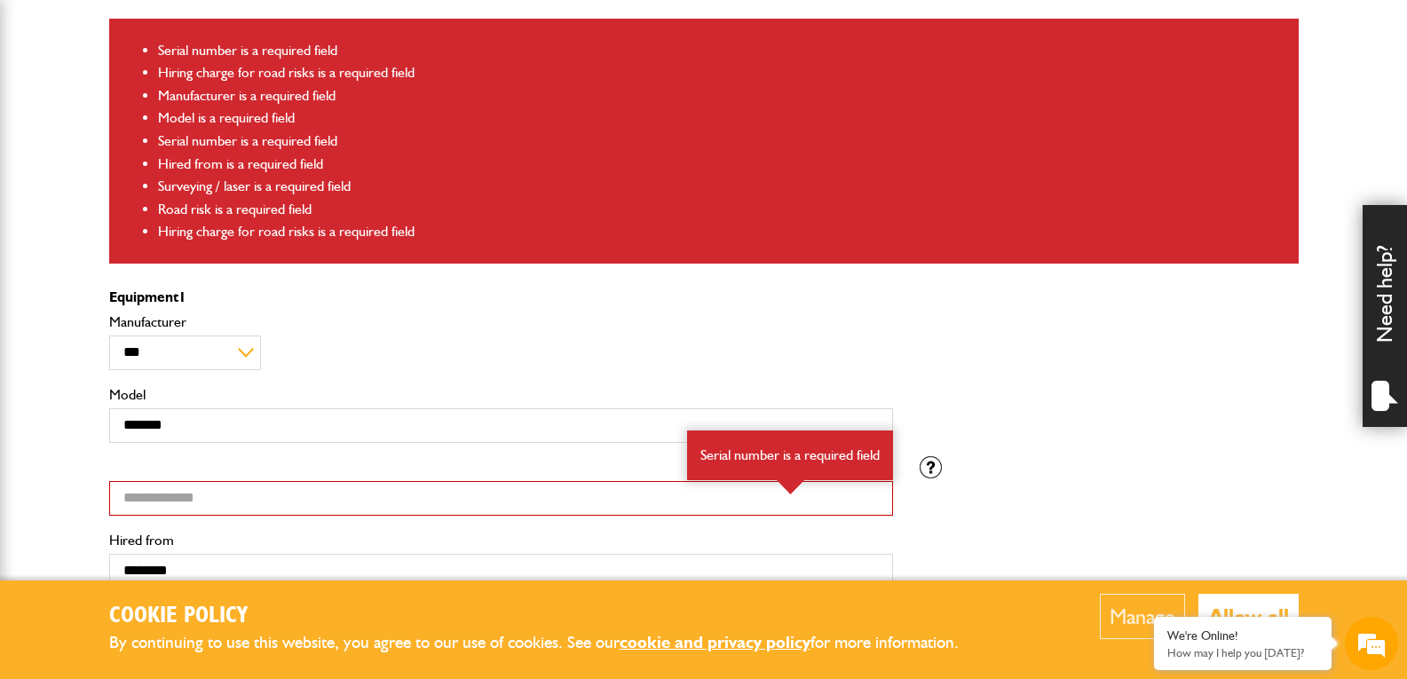
click at [365, 315] on label "Manufacturer" at bounding box center [501, 322] width 784 height 14
click at [261, 335] on select "**********" at bounding box center [185, 352] width 152 height 35
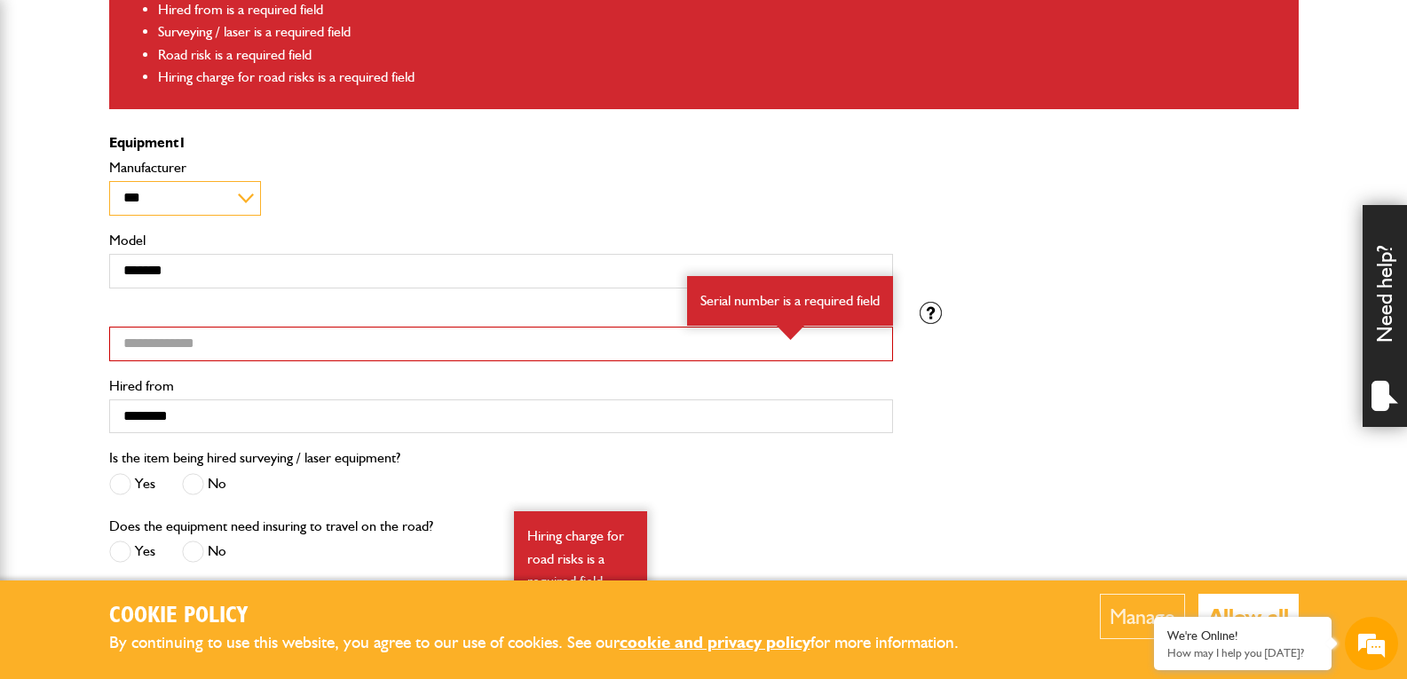
scroll to position [799, 0]
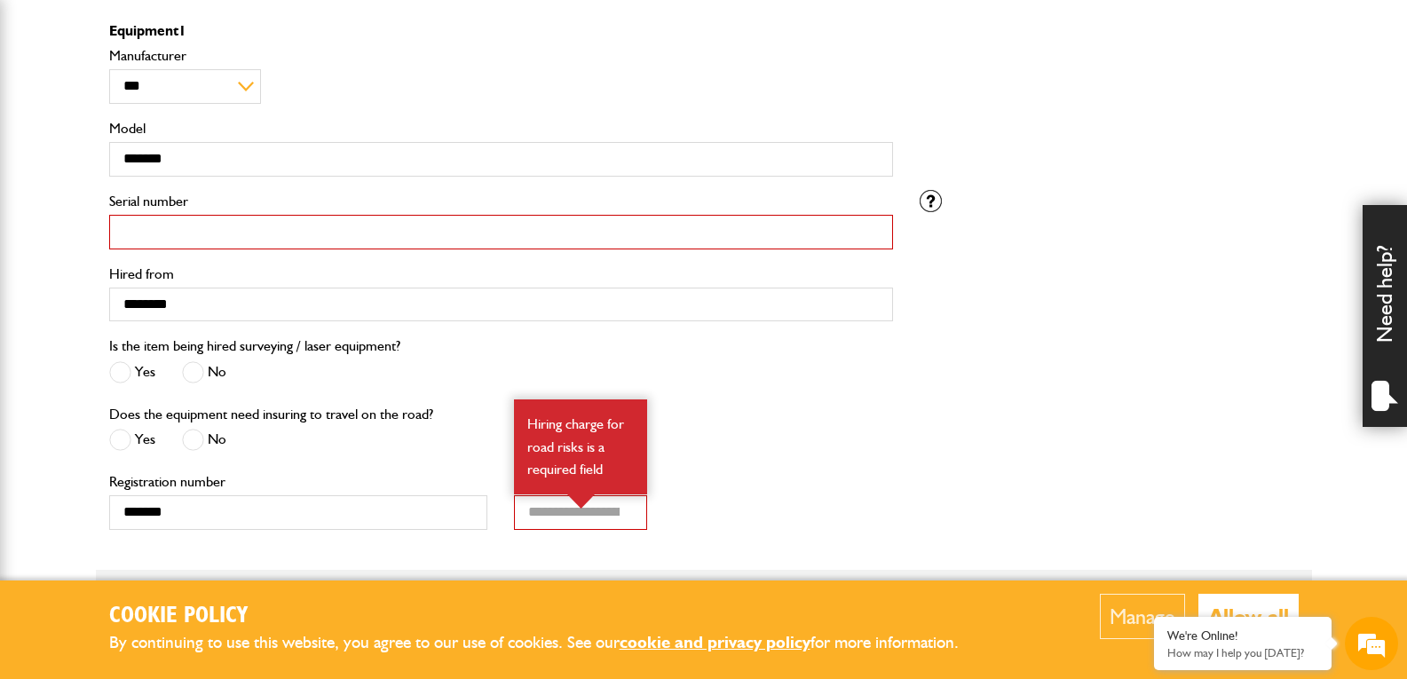
click at [364, 229] on input "Serial number" at bounding box center [501, 232] width 784 height 35
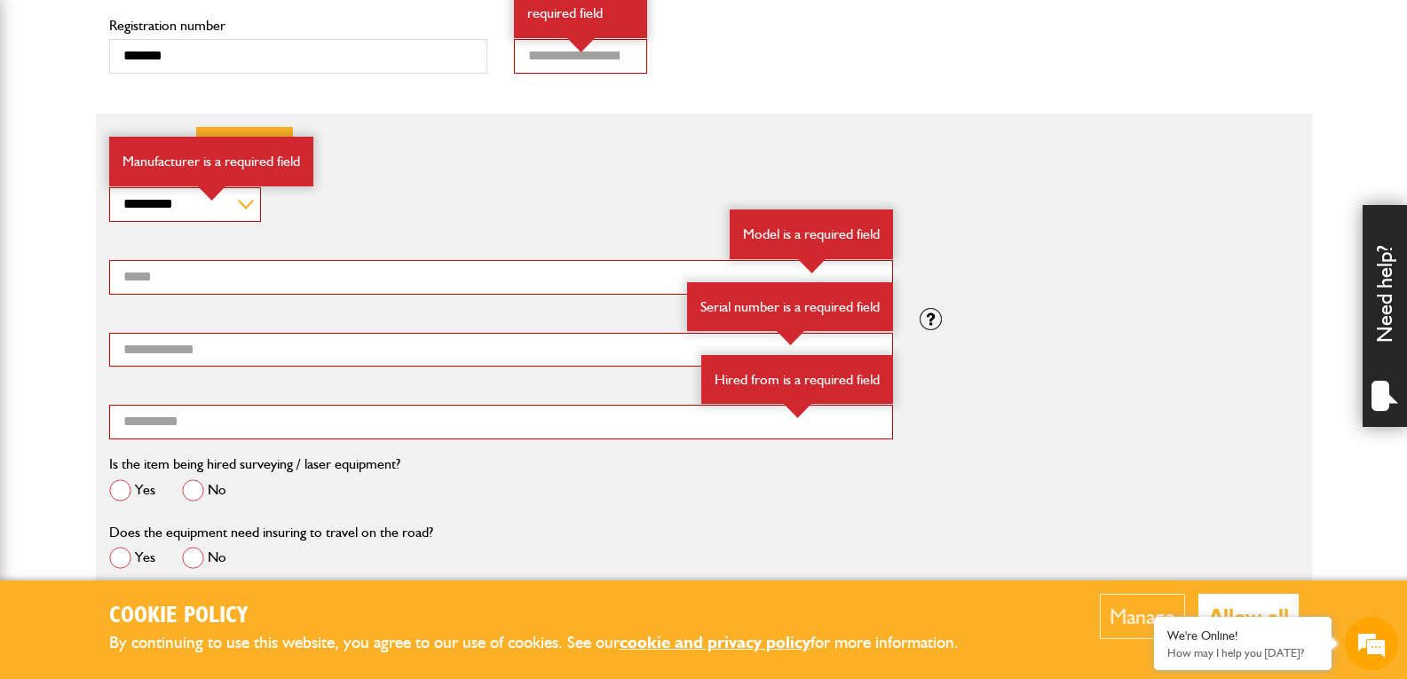
scroll to position [1775, 0]
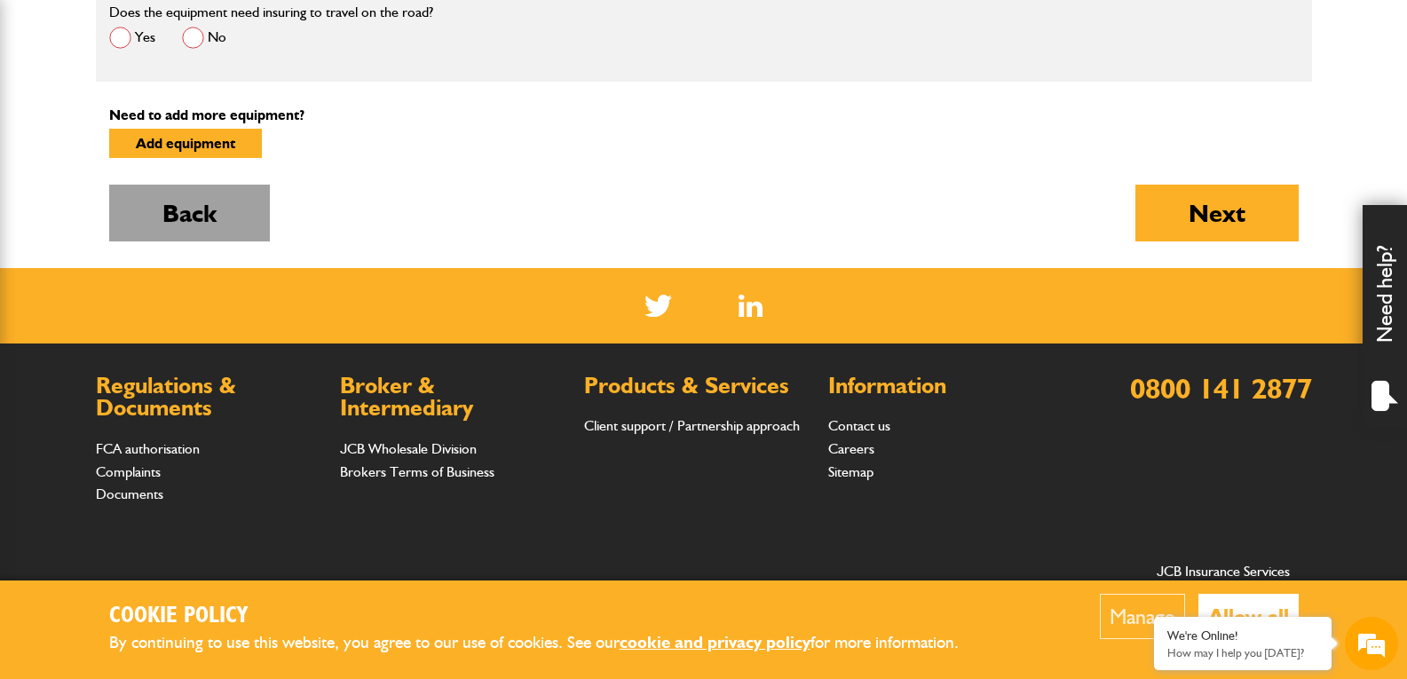
click at [182, 209] on button "Back" at bounding box center [189, 213] width 161 height 57
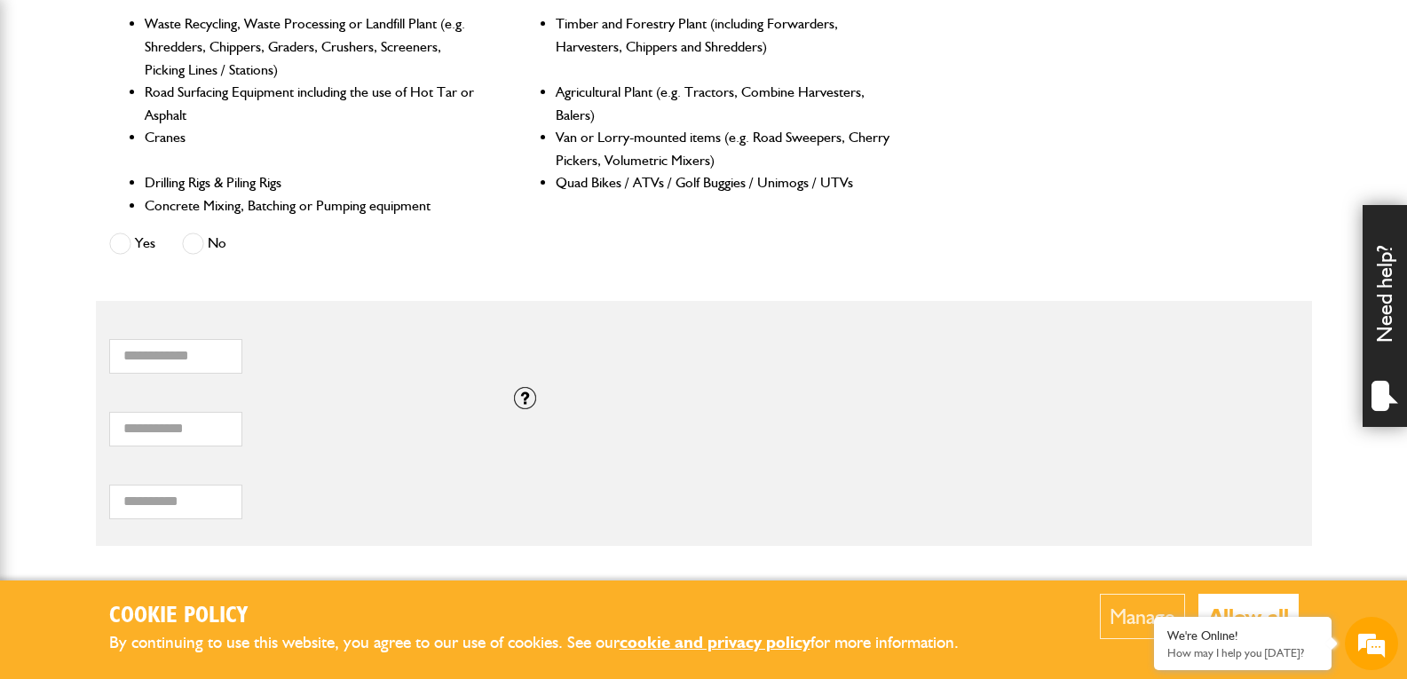
scroll to position [1154, 0]
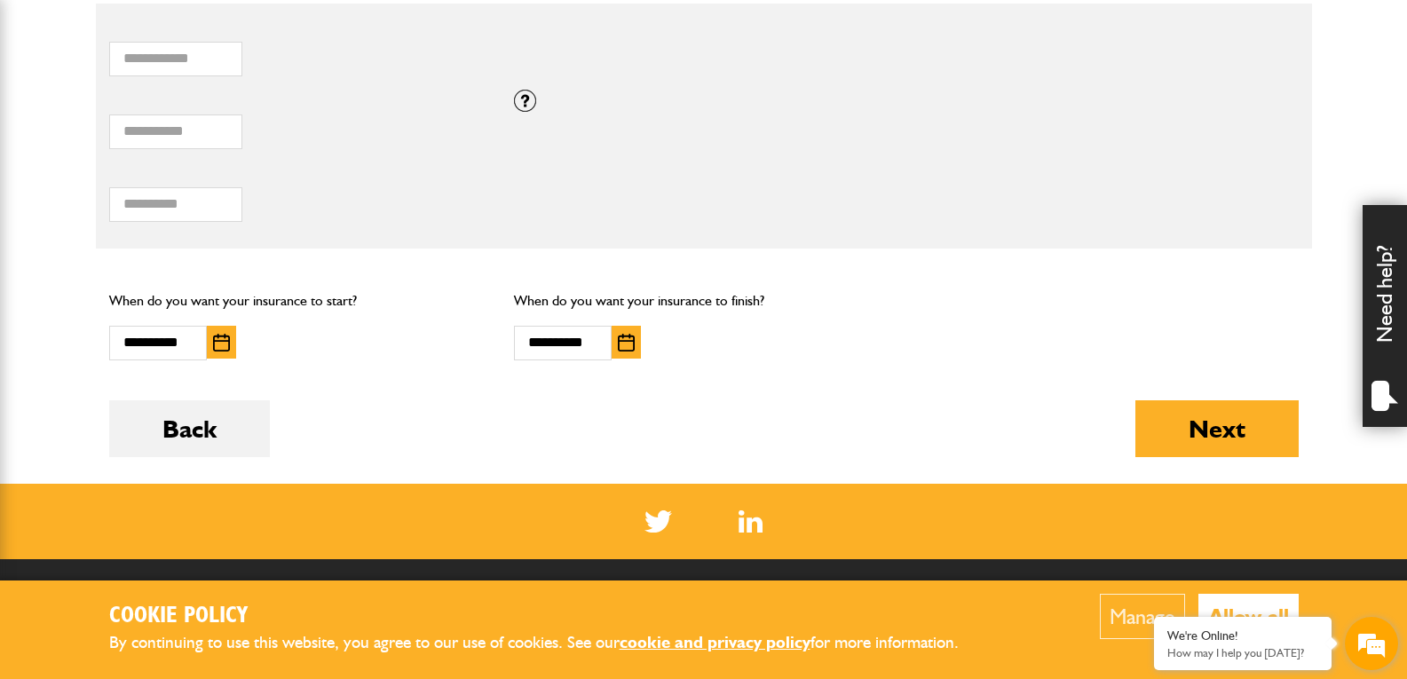
click at [1362, 655] on em at bounding box center [1371, 643] width 48 height 48
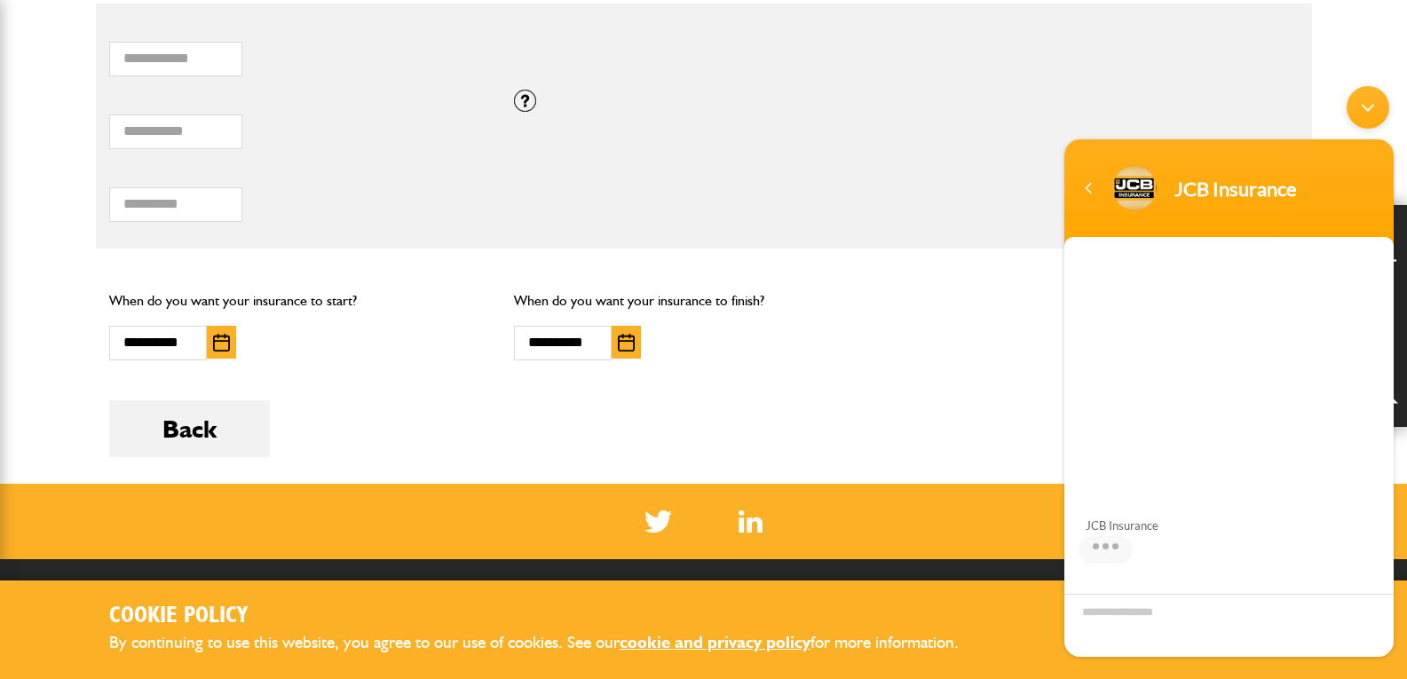
scroll to position [119, 0]
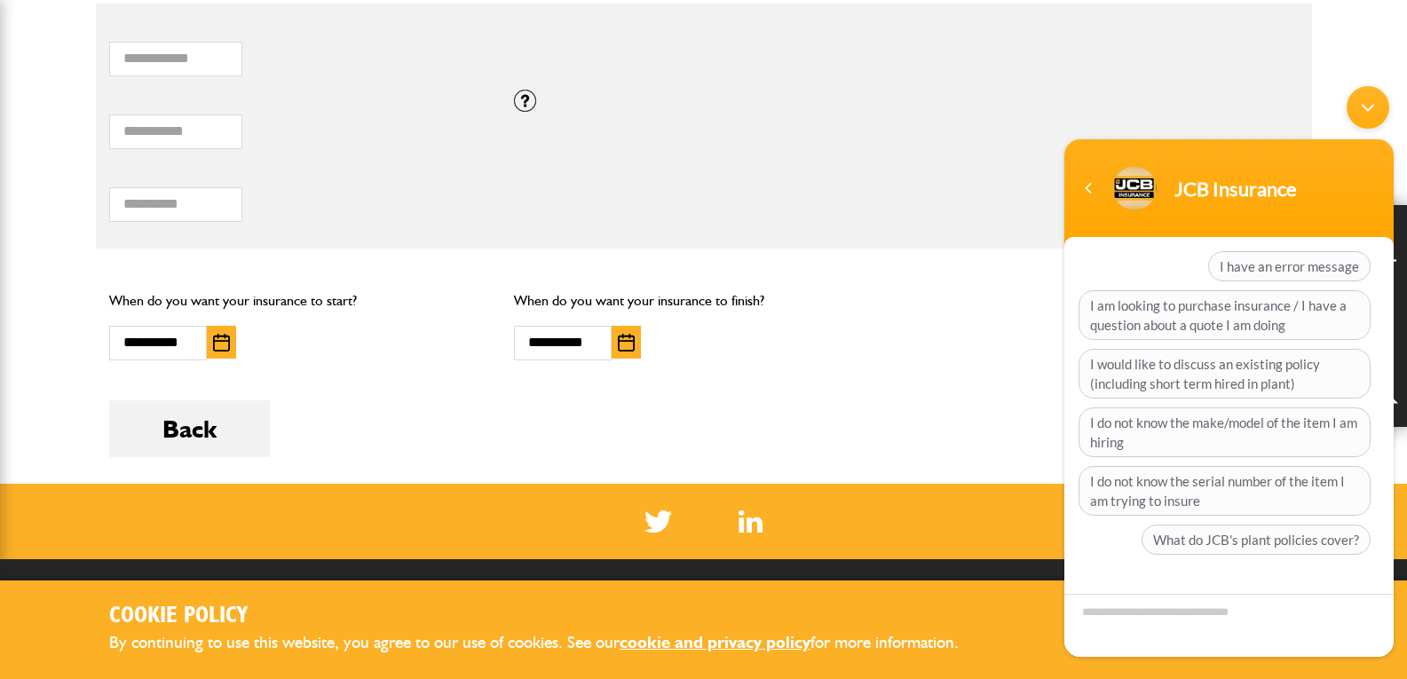
click at [1194, 616] on textarea "Type your message and hit 'Enter'" at bounding box center [1228, 625] width 329 height 63
click at [1274, 260] on span "I have an error message" at bounding box center [1289, 266] width 162 height 30
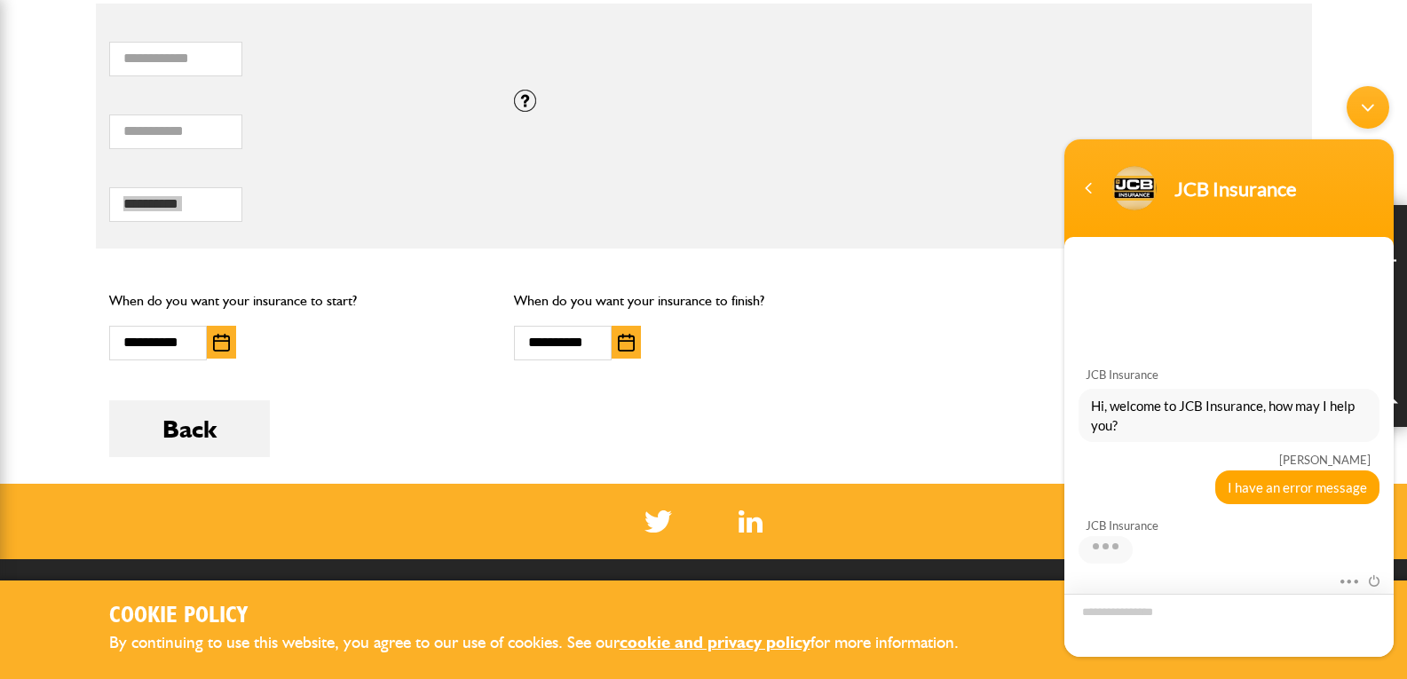
scroll to position [17, 0]
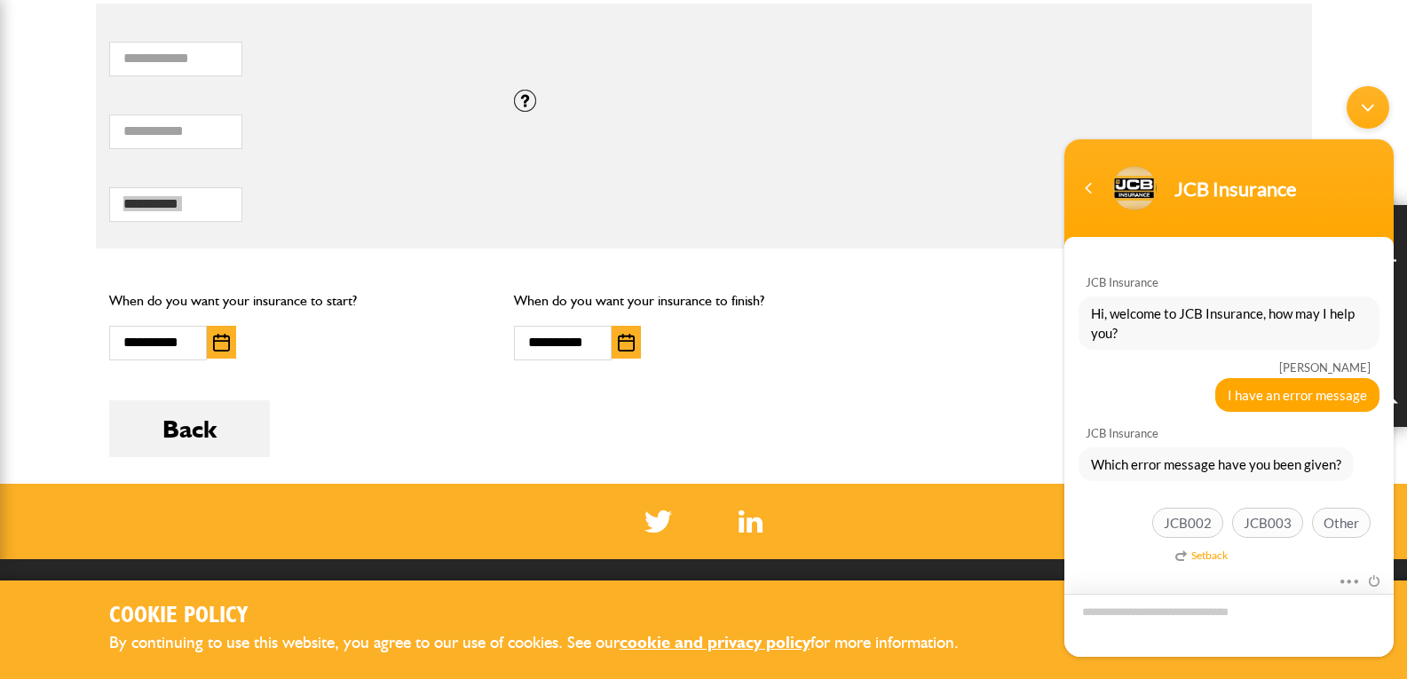
drag, startPoint x: 204, startPoint y: 173, endPoint x: 106, endPoint y: 176, distance: 98.5
click at [106, 176] on div "**** Total hiring fees Please enter a minimum value of 25 for total hiring fees." at bounding box center [299, 198] width 406 height 73
click at [1304, 629] on textarea "Type your message and hit 'Enter'" at bounding box center [1228, 625] width 329 height 63
type textarea "*"
click at [185, 187] on input "****" at bounding box center [175, 204] width 133 height 35
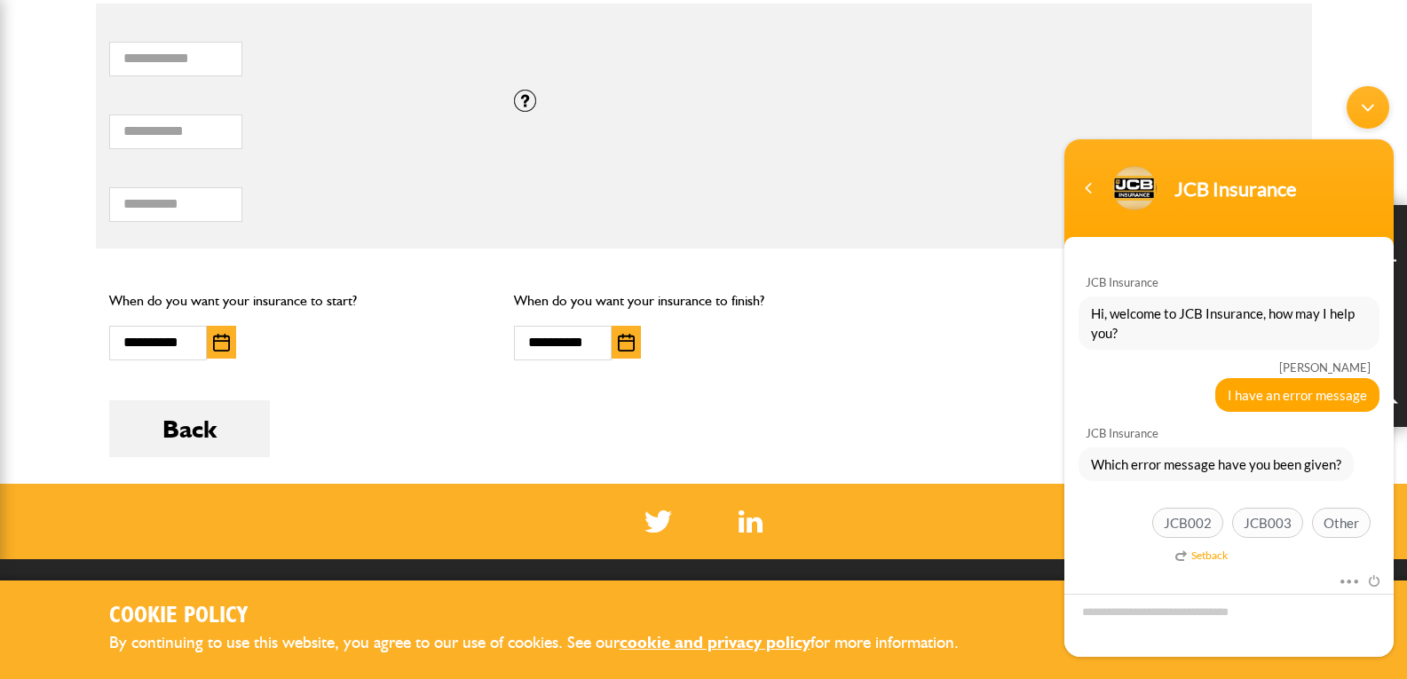
drag, startPoint x: 109, startPoint y: 175, endPoint x: 203, endPoint y: 171, distance: 94.1
click at [203, 171] on label "Total hiring fees" at bounding box center [298, 174] width 379 height 14
copy label "Total hiring fees"
click at [1237, 628] on textarea "Type your message and hit 'Enter'" at bounding box center [1228, 625] width 329 height 63
click at [1117, 611] on textarea "**********" at bounding box center [1228, 625] width 329 height 63
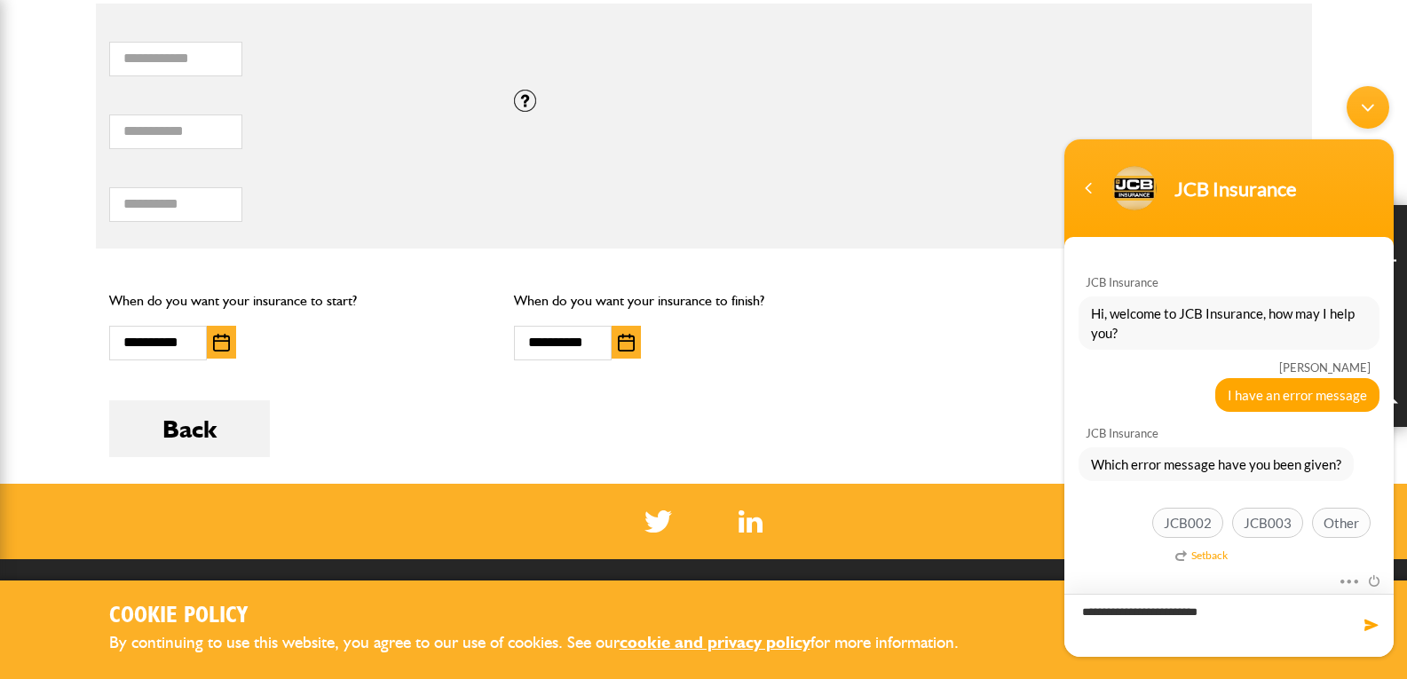
click at [1271, 623] on textarea "**********" at bounding box center [1228, 625] width 329 height 63
type textarea "**********"
click at [1371, 625] on span at bounding box center [1371, 625] width 18 height 18
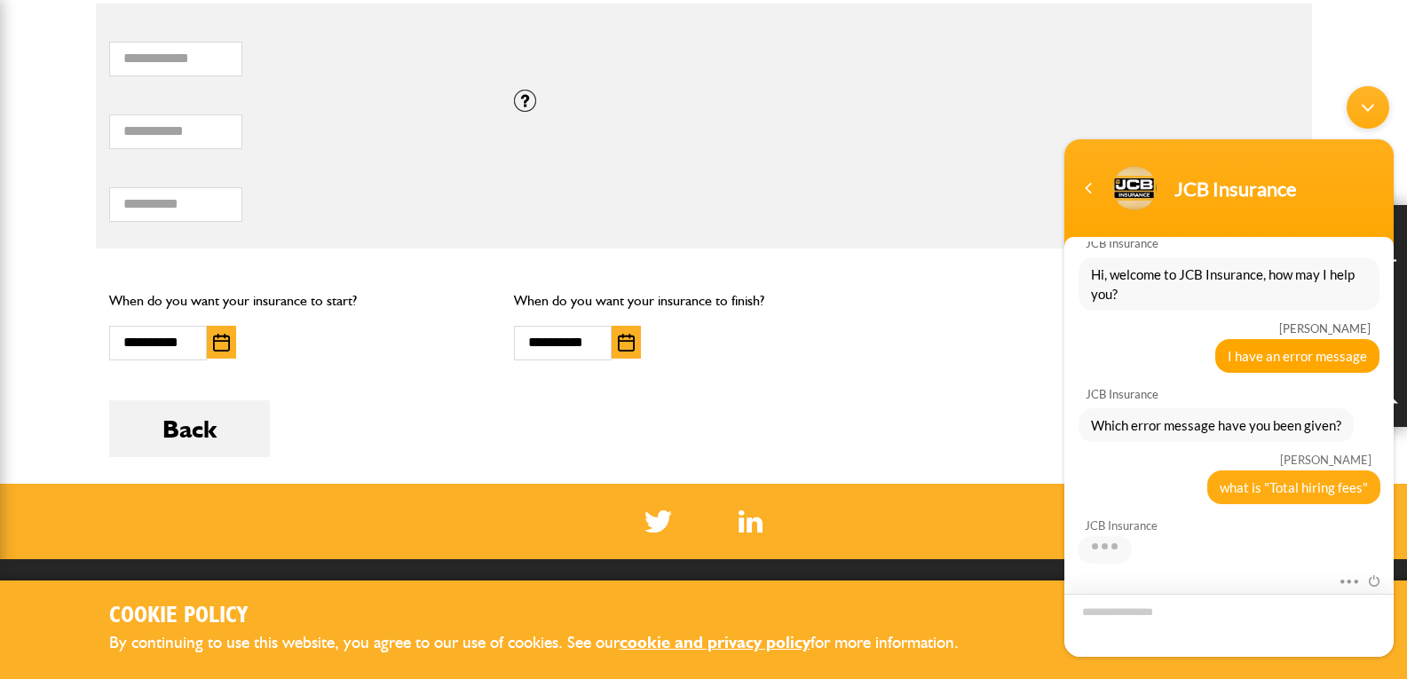
scroll to position [114, 0]
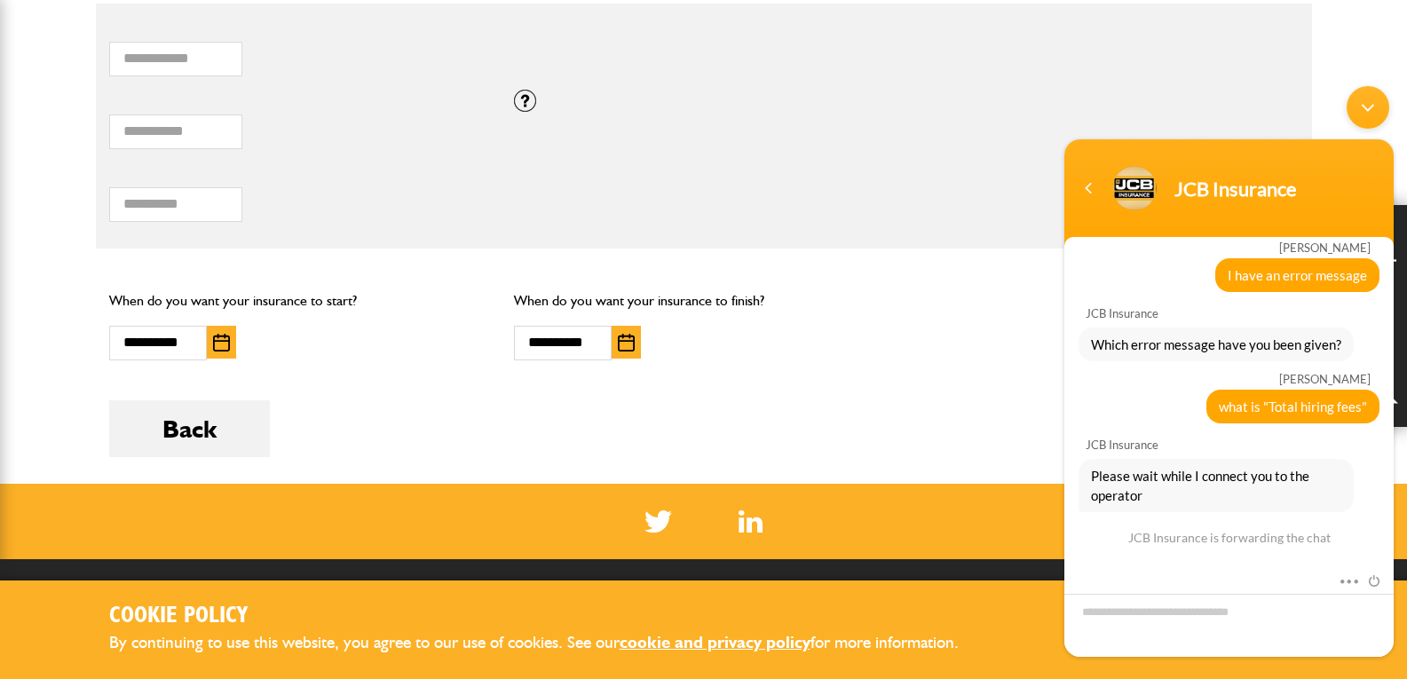
click at [923, 75] on div "* How many items of hired equipment do you want to insure?" at bounding box center [704, 53] width 1216 height 73
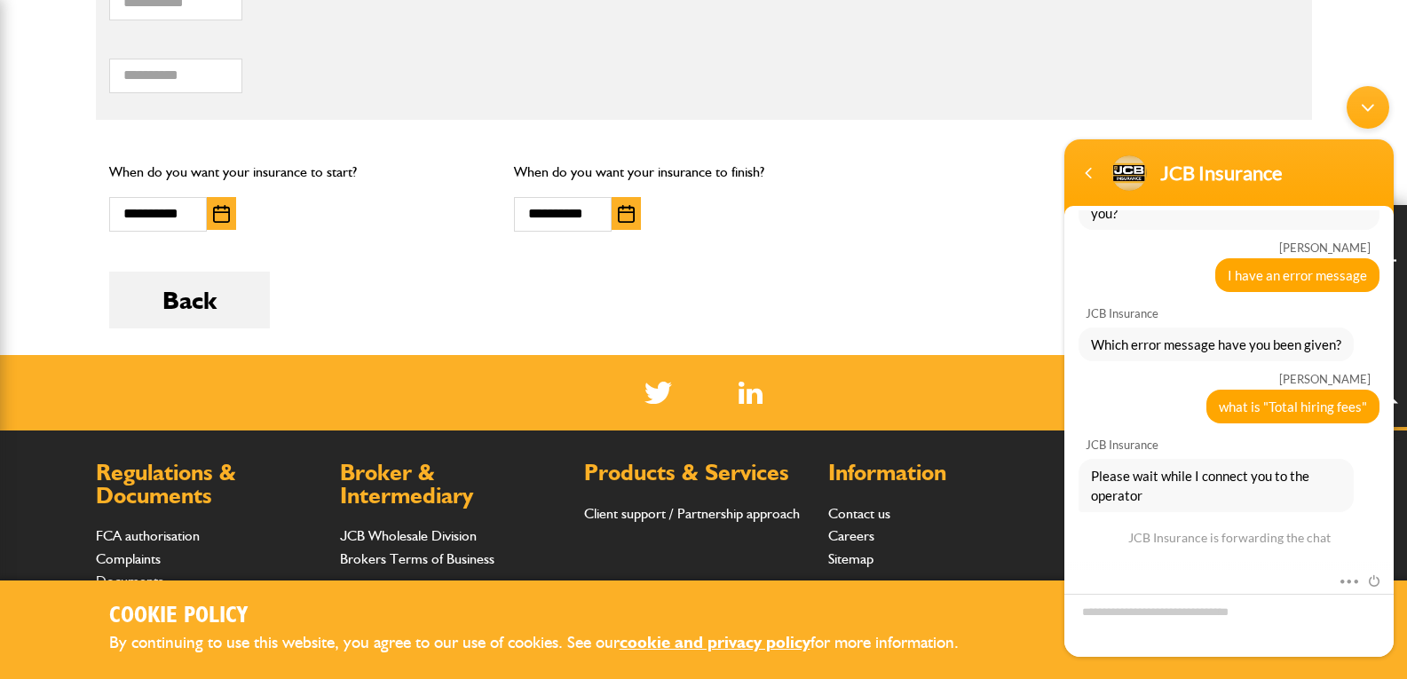
scroll to position [1420, 0]
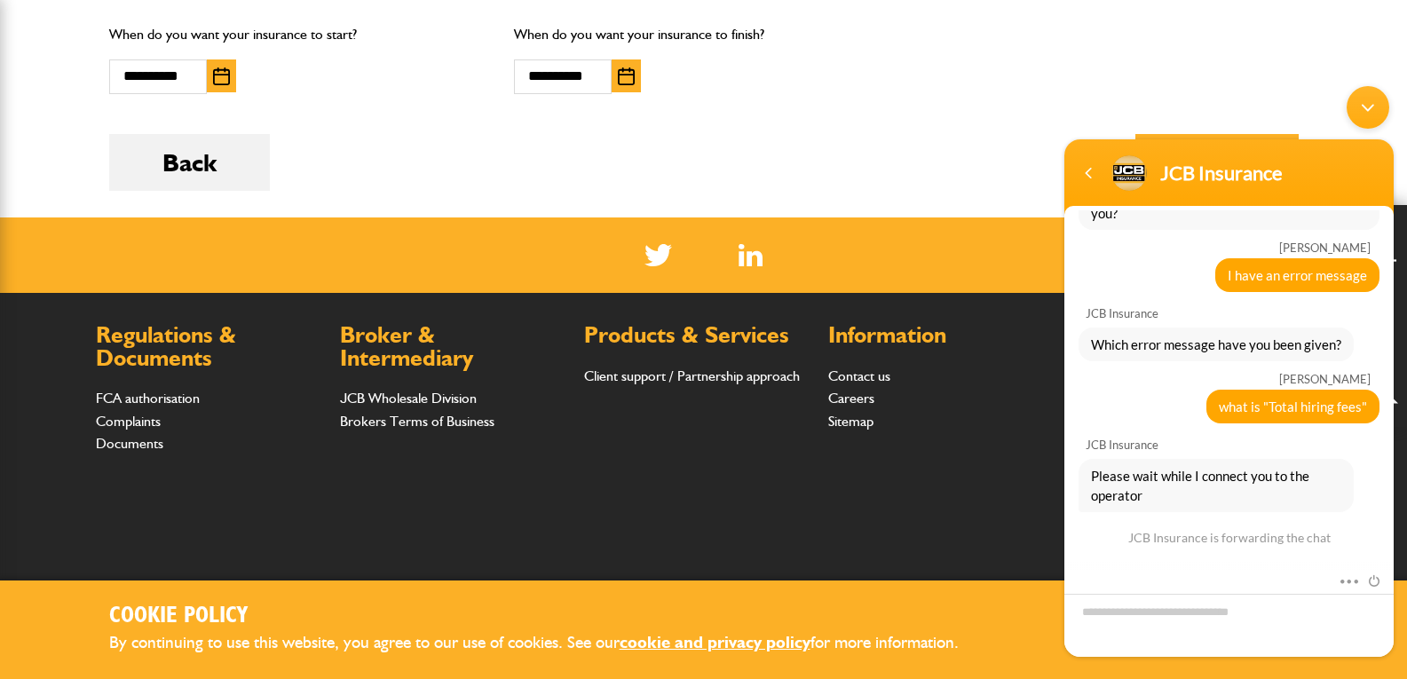
click at [1363, 119] on div "Minimize live chat window" at bounding box center [1367, 107] width 43 height 43
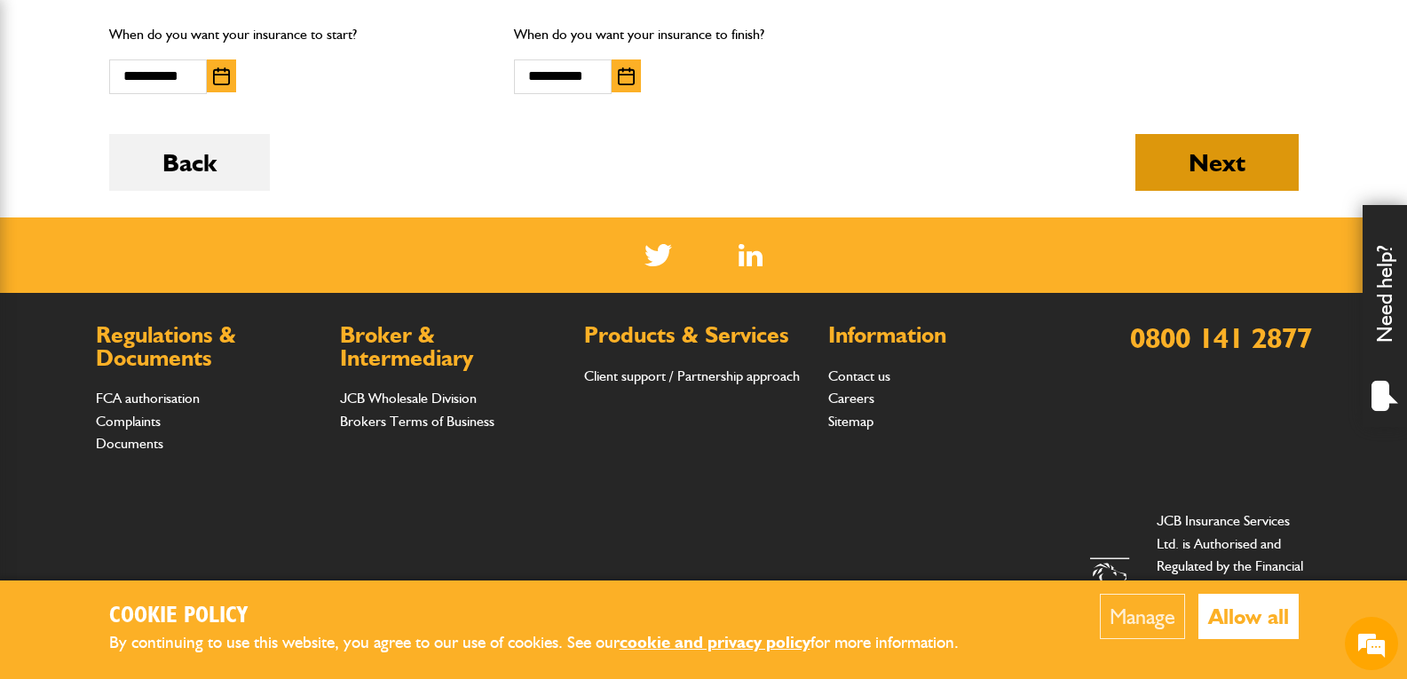
click at [1272, 144] on button "Next" at bounding box center [1216, 162] width 163 height 57
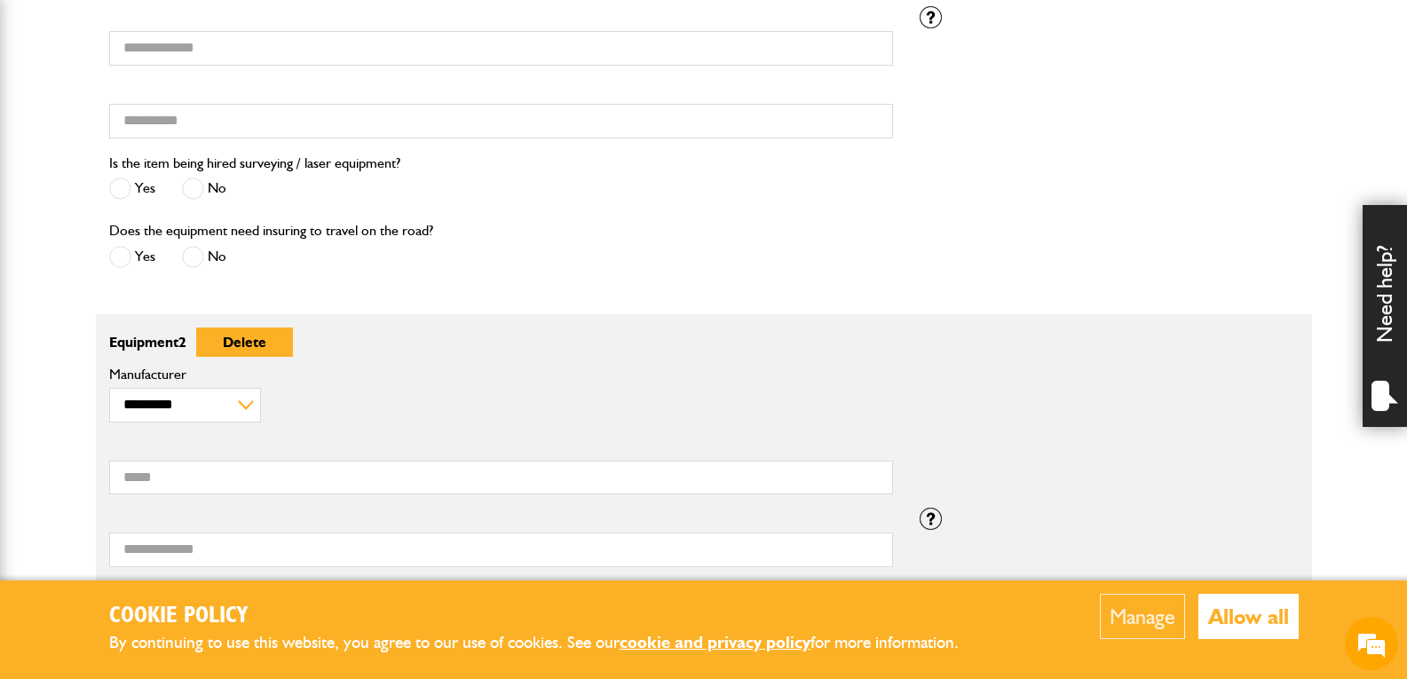
scroll to position [141, 0]
click at [121, 249] on span at bounding box center [120, 257] width 22 height 22
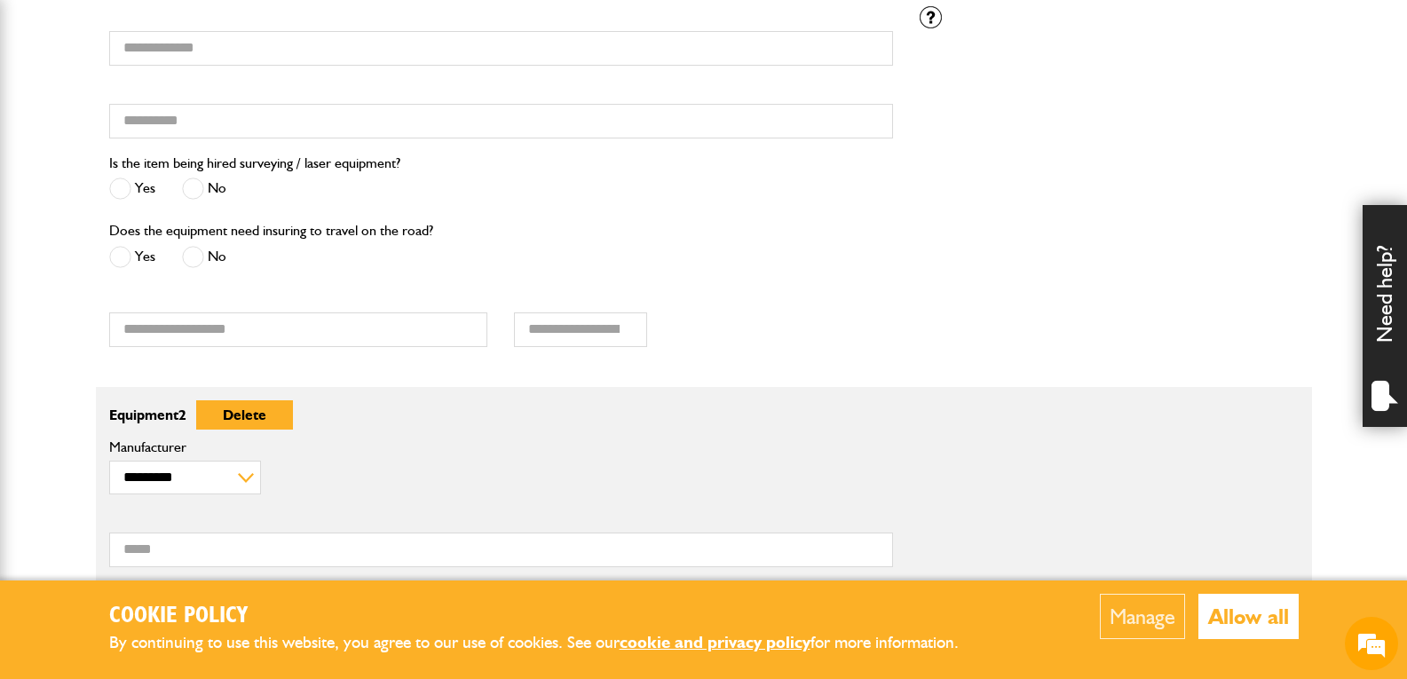
scroll to position [783, 0]
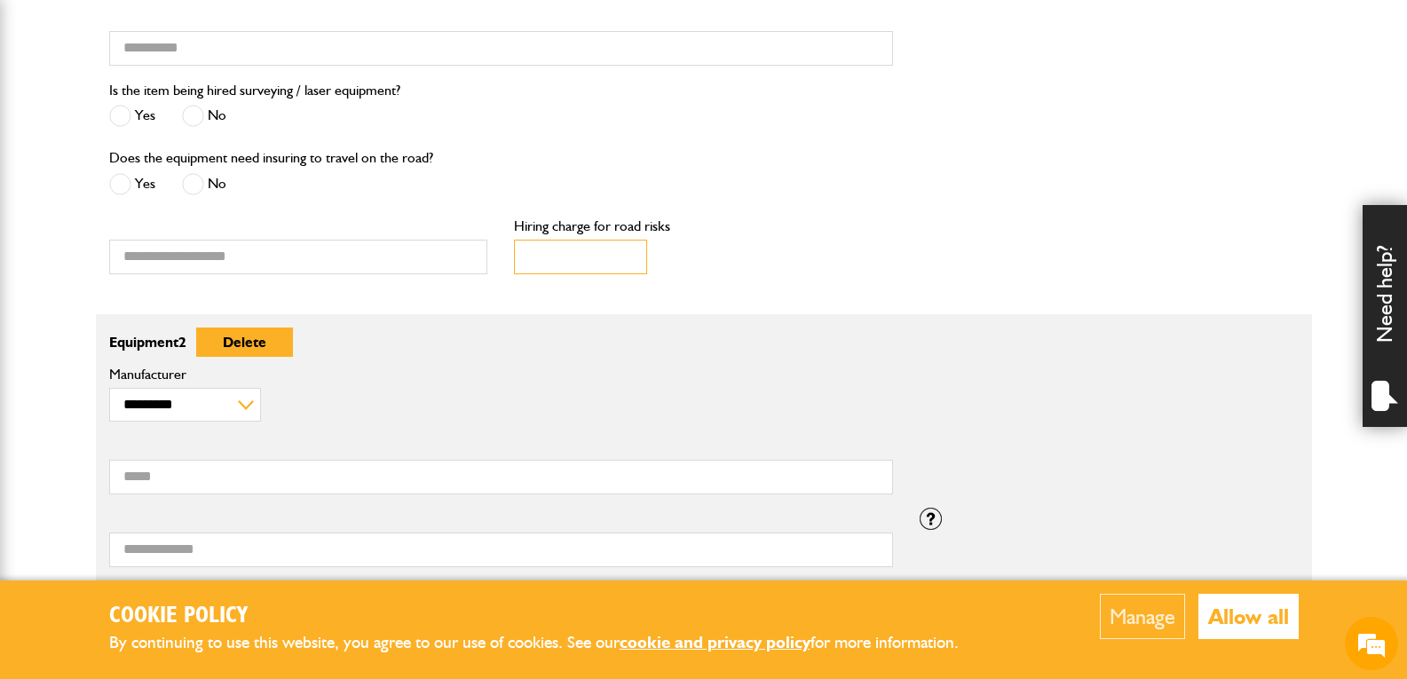
click at [562, 264] on input "Hiring charge for road risks" at bounding box center [580, 257] width 133 height 35
drag, startPoint x: 686, startPoint y: 228, endPoint x: 524, endPoint y: 227, distance: 161.5
click at [524, 227] on label "Hiring charge for road risks" at bounding box center [703, 226] width 379 height 14
click at [555, 264] on input "Hiring charge for road risks" at bounding box center [580, 257] width 133 height 35
click at [571, 232] on label "Hiring charge for road risks" at bounding box center [703, 226] width 379 height 14
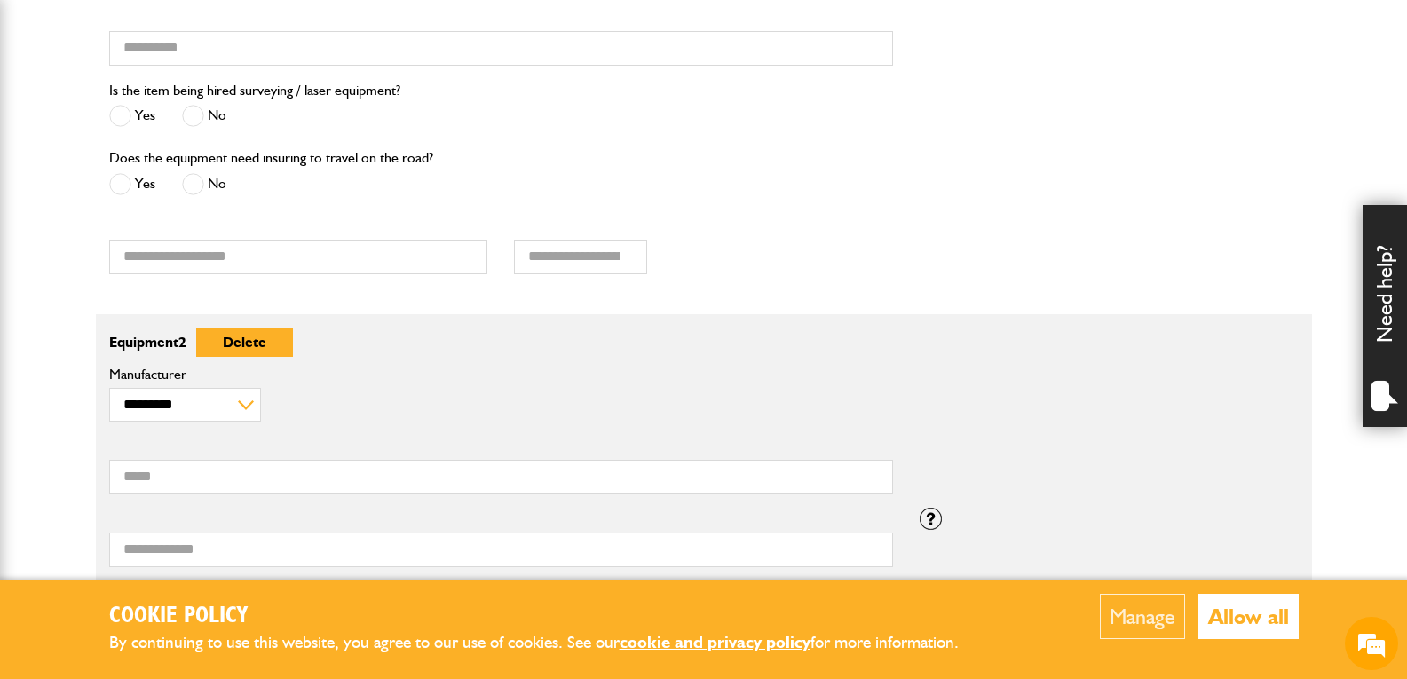
click at [571, 240] on input "Hiring charge for road risks" at bounding box center [580, 257] width 133 height 35
click at [570, 231] on label "Hiring charge for road risks" at bounding box center [703, 226] width 379 height 14
click at [570, 240] on input "Hiring charge for road risks" at bounding box center [580, 257] width 133 height 35
click at [570, 231] on label "Hiring charge for road risks" at bounding box center [703, 226] width 379 height 14
click at [570, 240] on input "Hiring charge for road risks" at bounding box center [580, 257] width 133 height 35
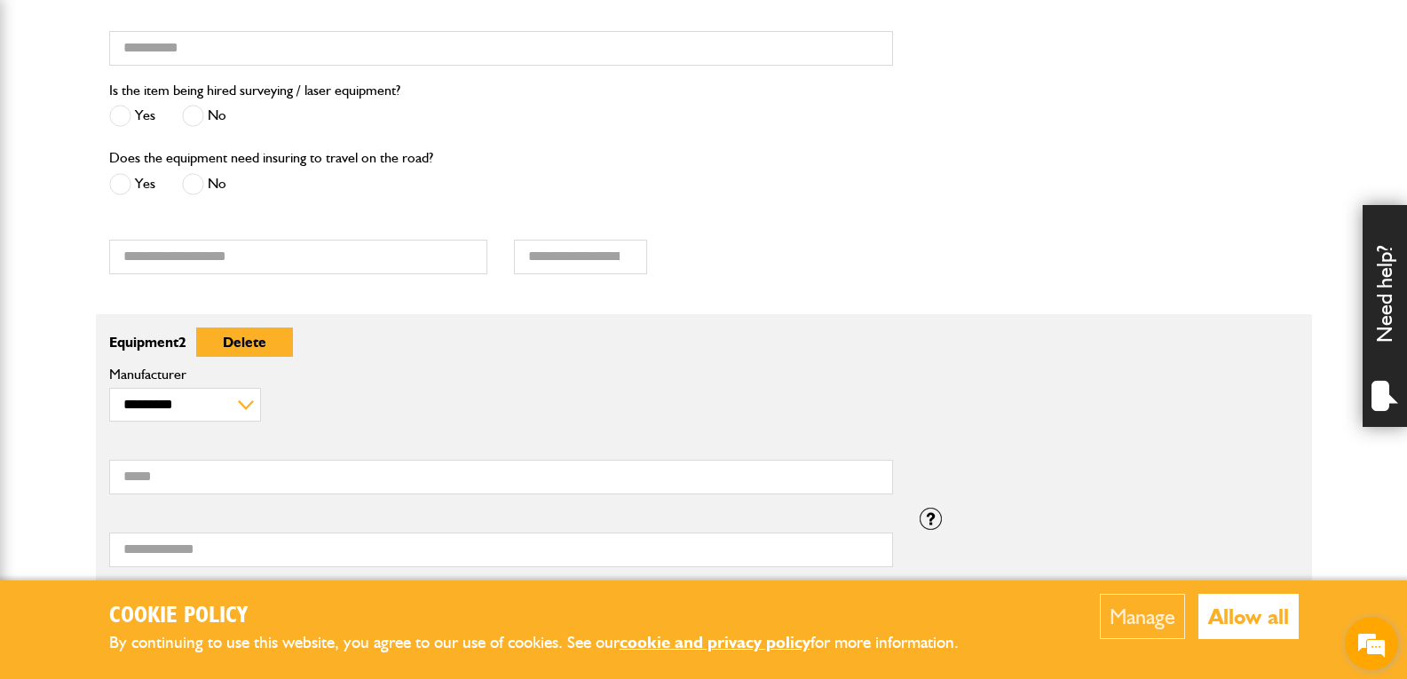
click at [1369, 635] on em at bounding box center [1371, 643] width 48 height 48
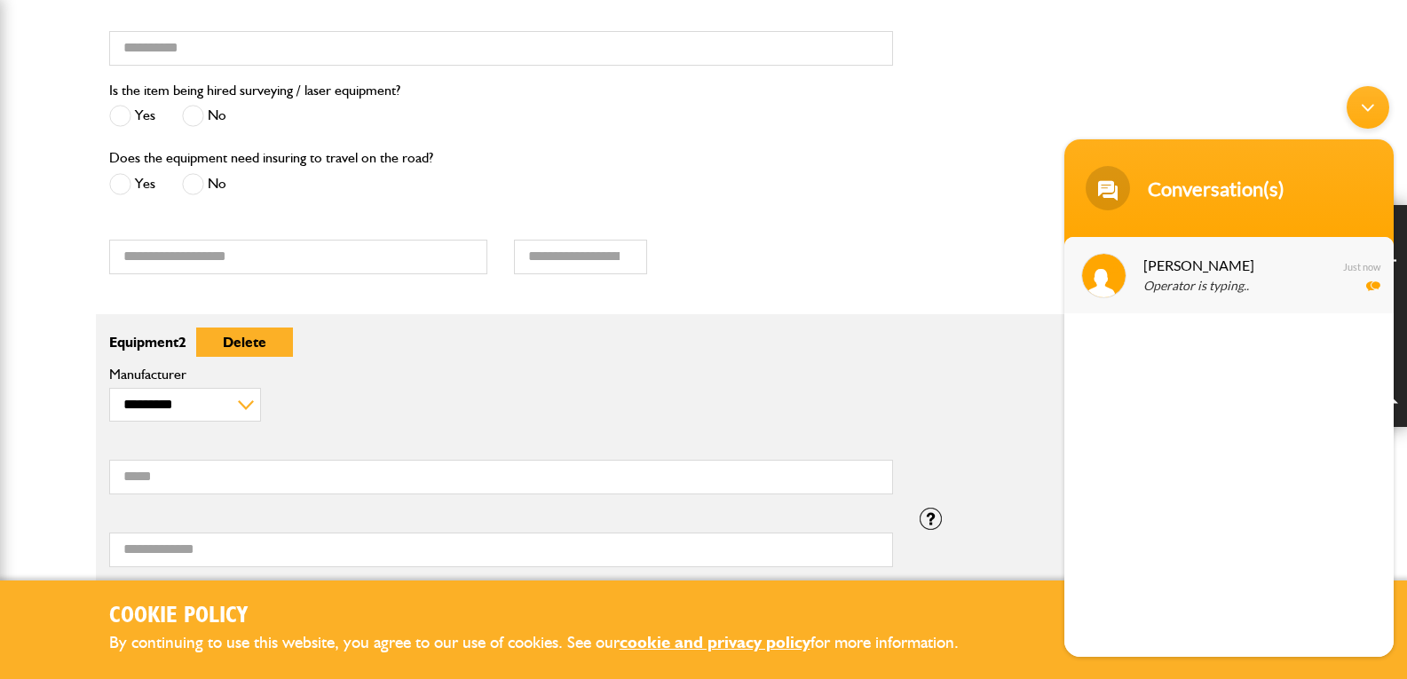
click at [1229, 293] on p "Operator is typing.." at bounding box center [1255, 287] width 224 height 20
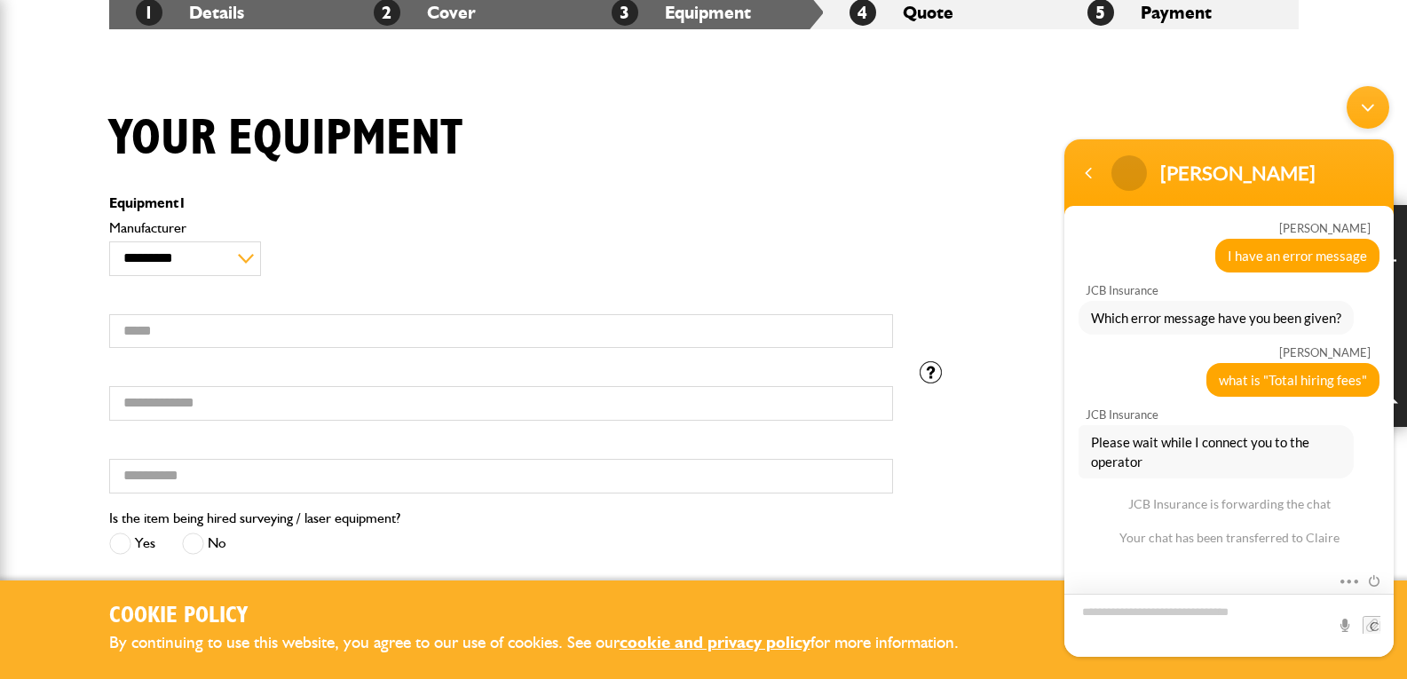
scroll to position [177, 0]
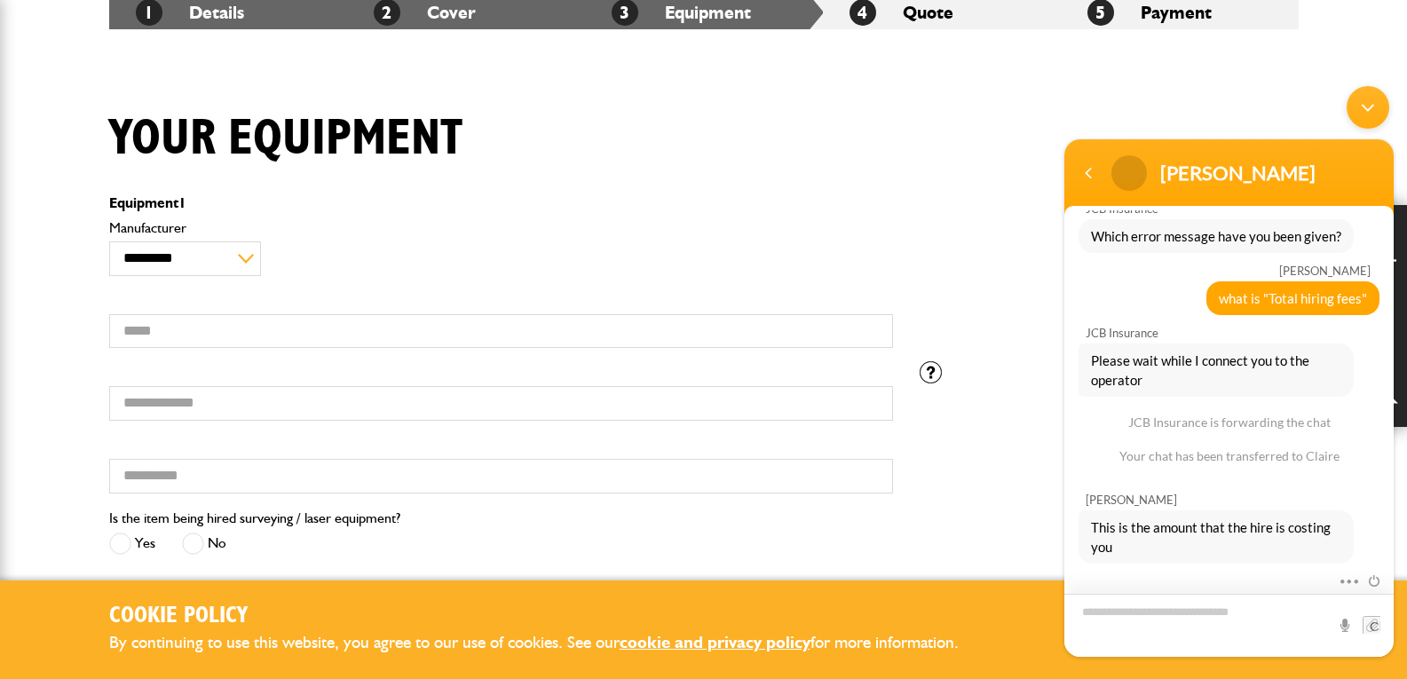
click at [1210, 616] on textarea "Type your message and hit 'Enter'" at bounding box center [1228, 625] width 329 height 63
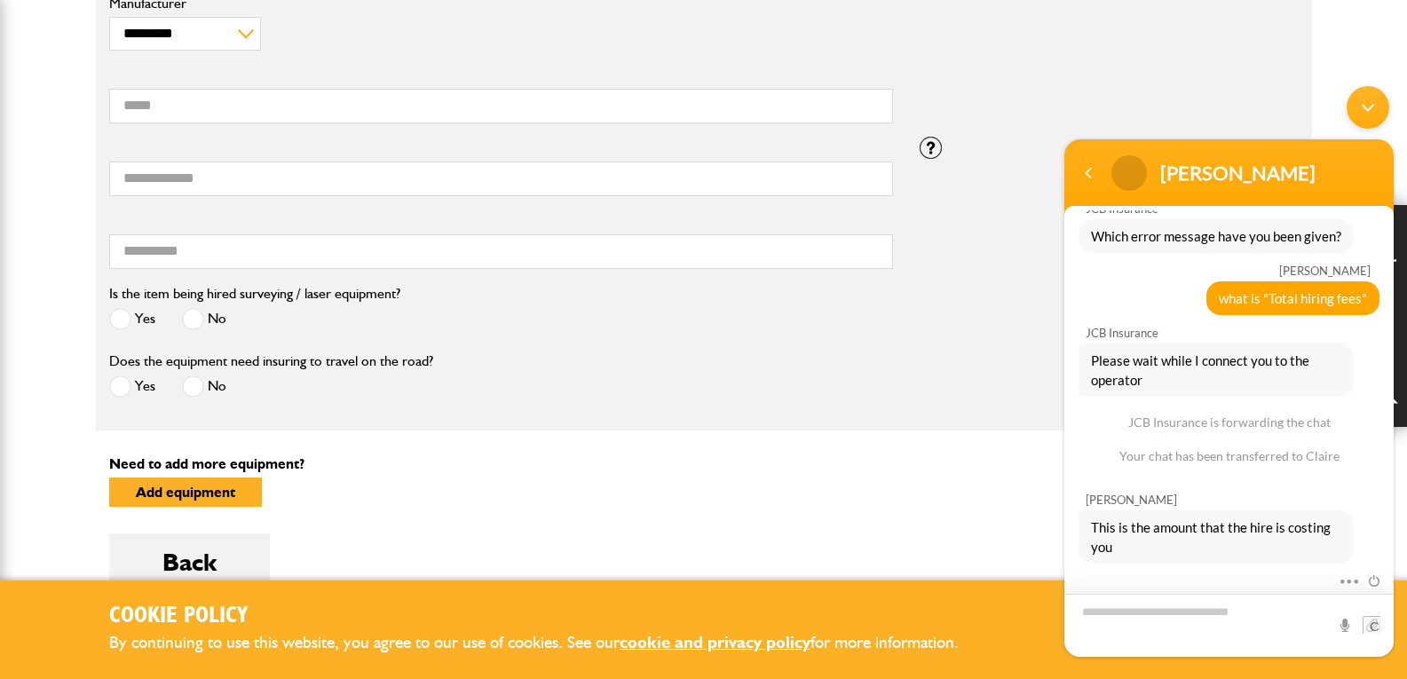
scroll to position [710, 0]
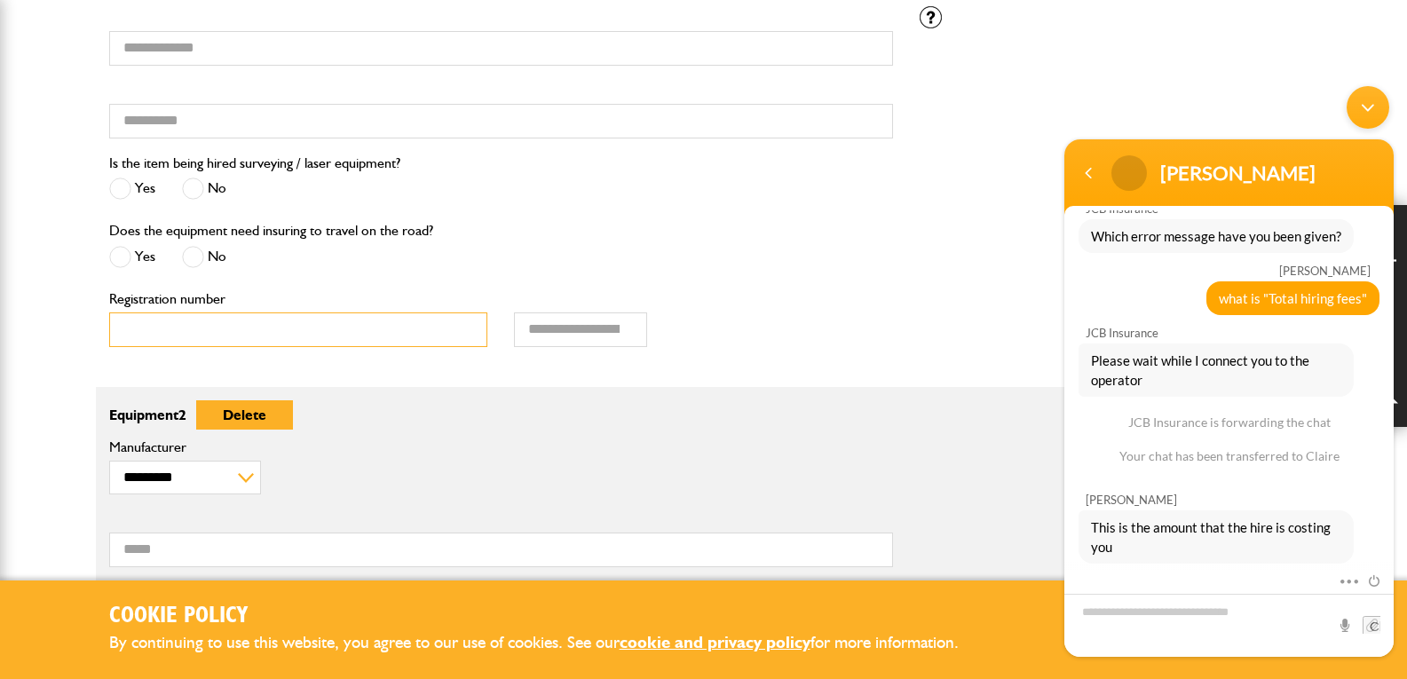
click at [402, 332] on input "Registration number" at bounding box center [298, 329] width 379 height 35
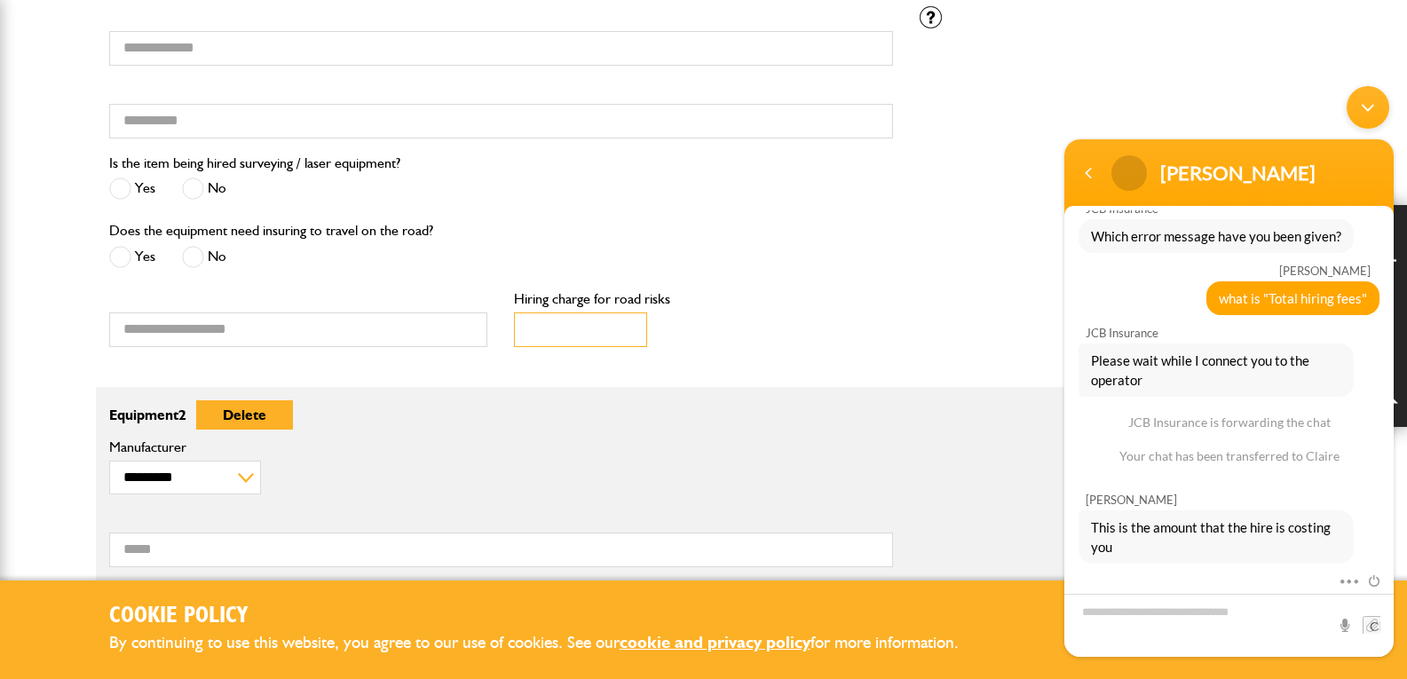
click at [572, 332] on input "Hiring charge for road risks" at bounding box center [580, 329] width 133 height 35
click at [1102, 611] on textarea "Type your message and hit 'Enter'" at bounding box center [1228, 625] width 329 height 63
type textarea "**********"
click at [570, 319] on input "Hiring charge for road risks" at bounding box center [580, 329] width 133 height 35
type input "*"
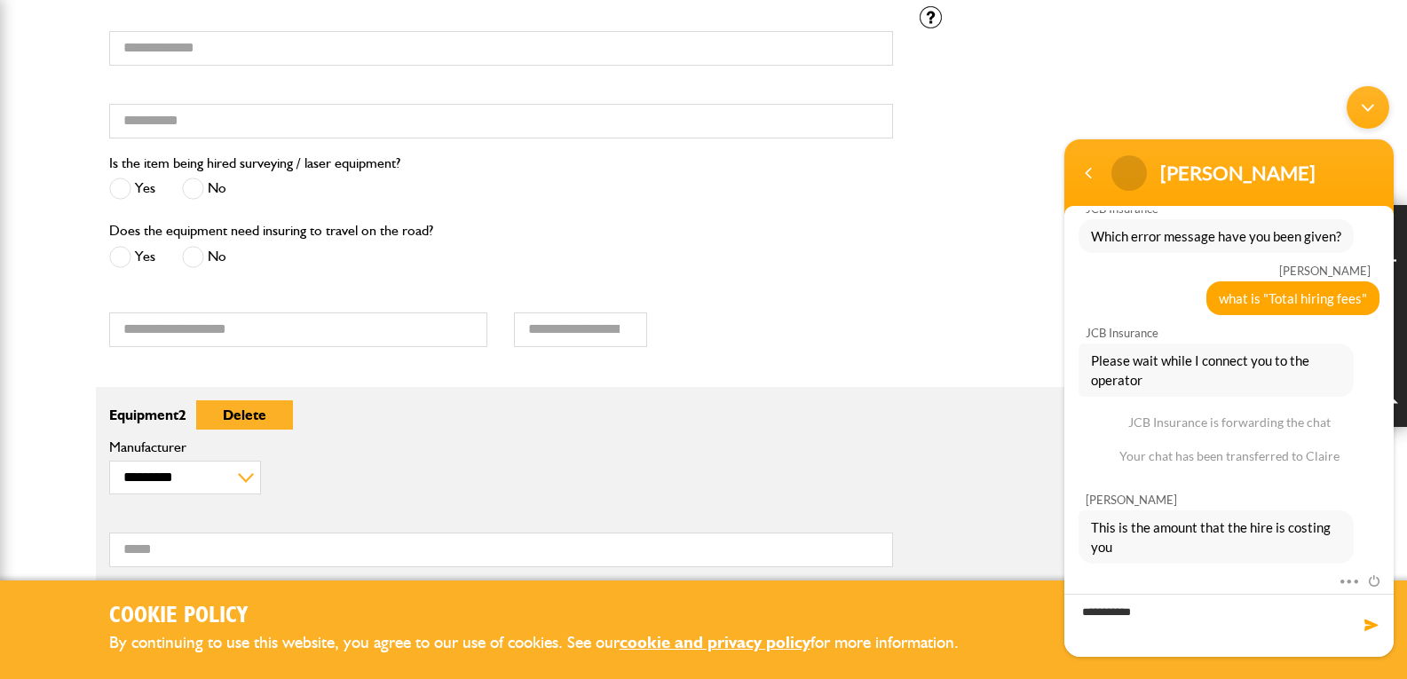
click at [791, 326] on div "* Hiring charge for road risks" at bounding box center [703, 319] width 379 height 55
click at [1208, 636] on textarea "**********" at bounding box center [1228, 625] width 329 height 63
drag, startPoint x: 1200, startPoint y: 623, endPoint x: 895, endPoint y: 595, distance: 305.6
click html "**********"
type textarea "*********"
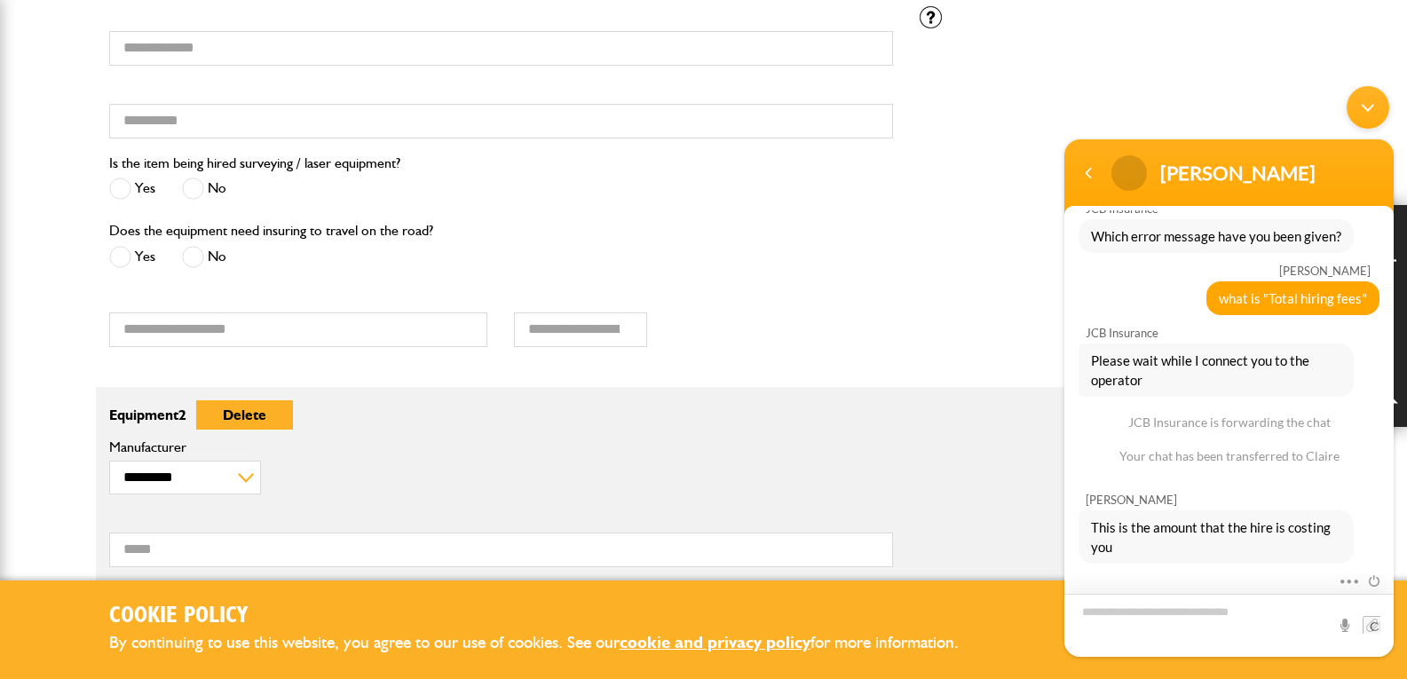
scroll to position [239, 0]
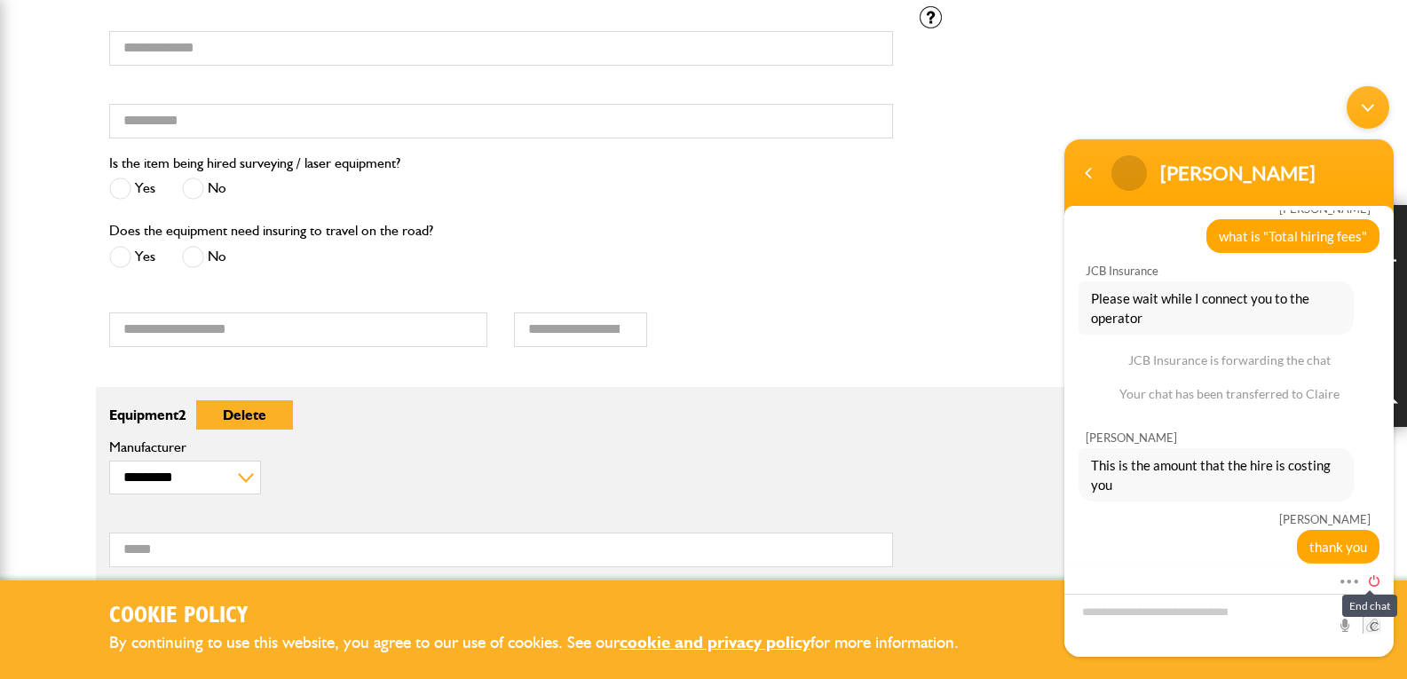
click at [1374, 585] on span at bounding box center [1369, 579] width 20 height 16
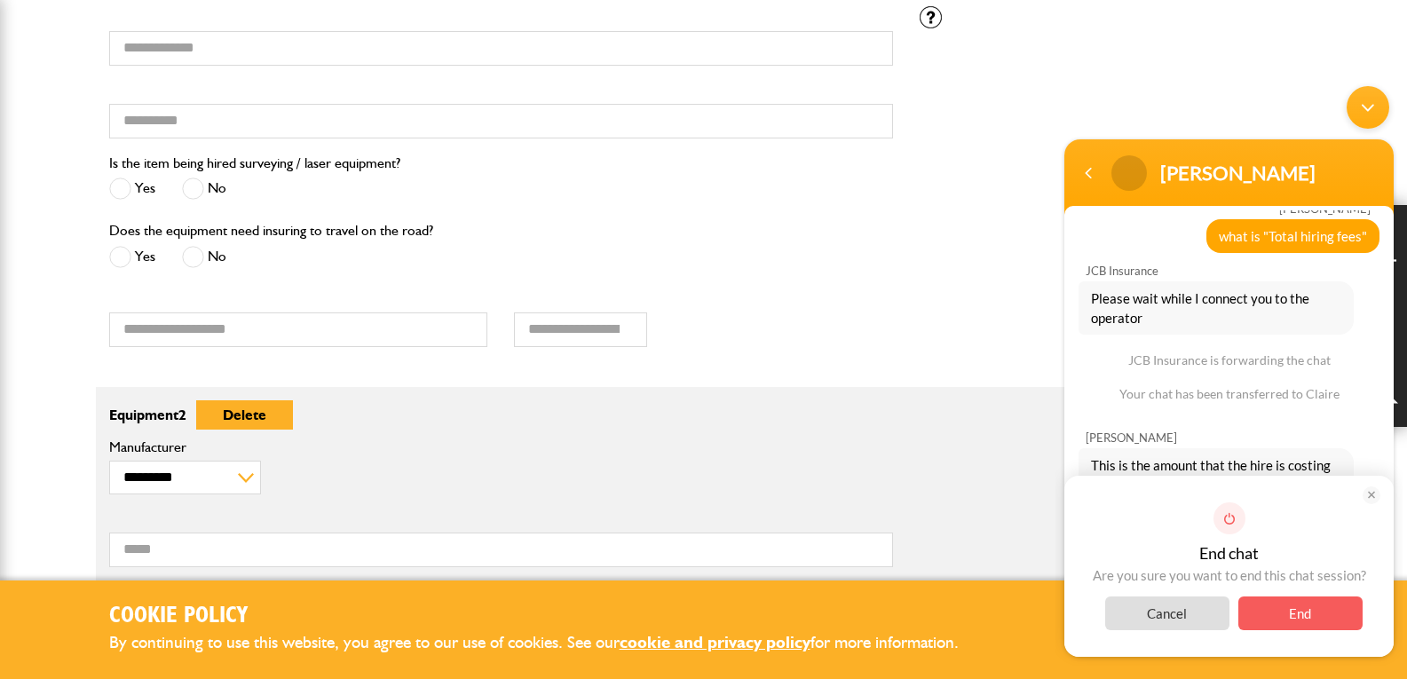
click at [1326, 602] on span "End" at bounding box center [1300, 613] width 124 height 34
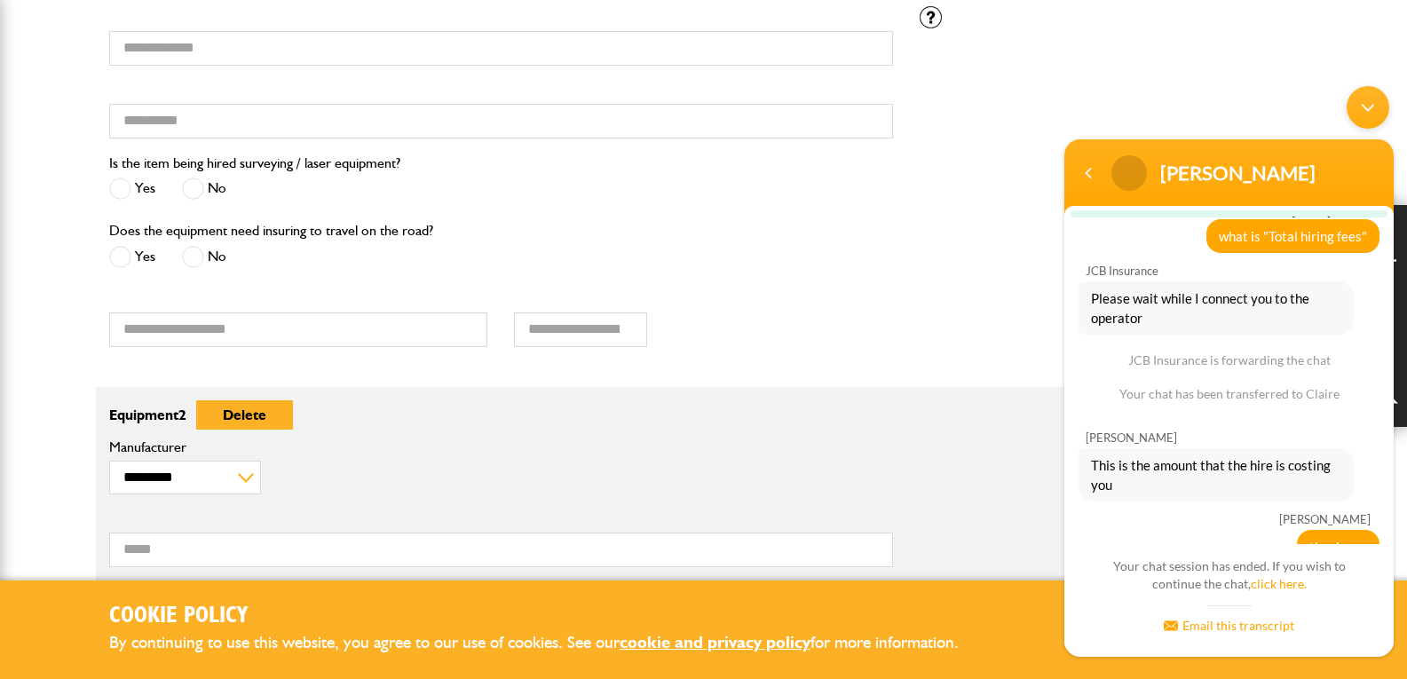
scroll to position [441, 0]
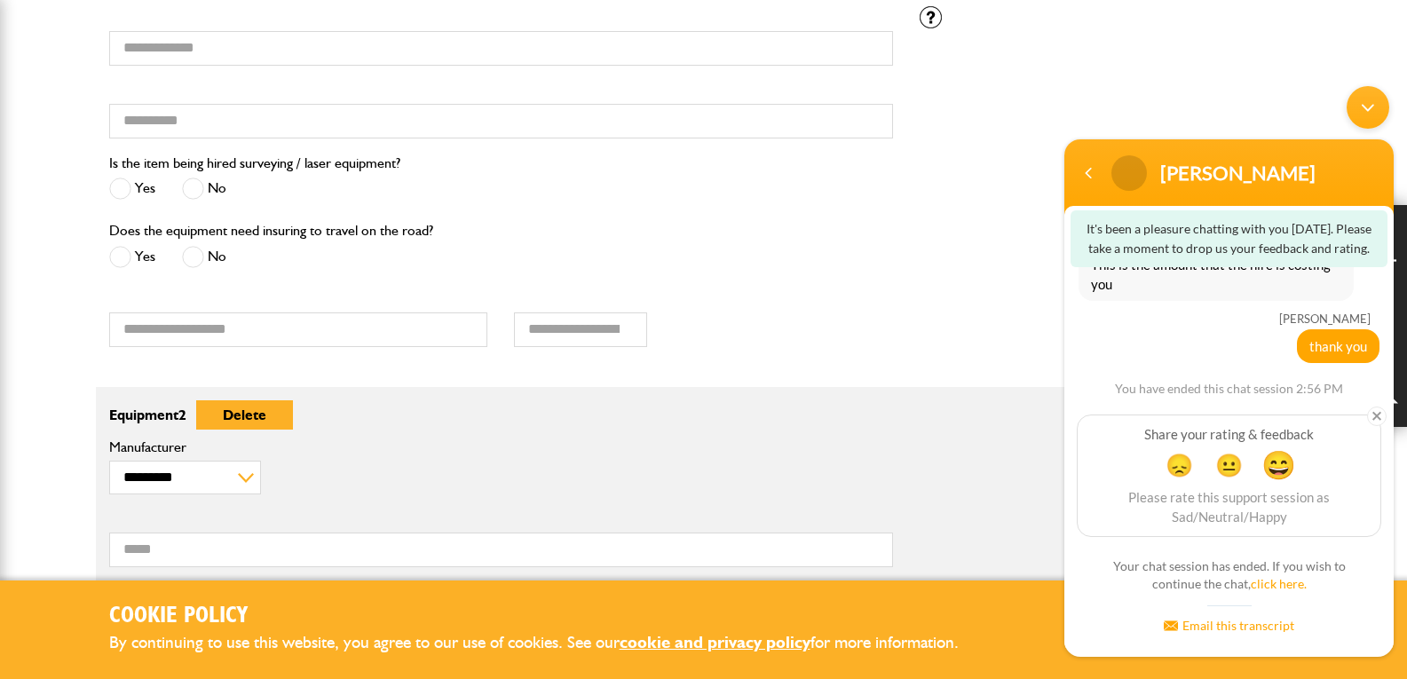
click at [1273, 469] on span "😄" at bounding box center [1278, 464] width 35 height 35
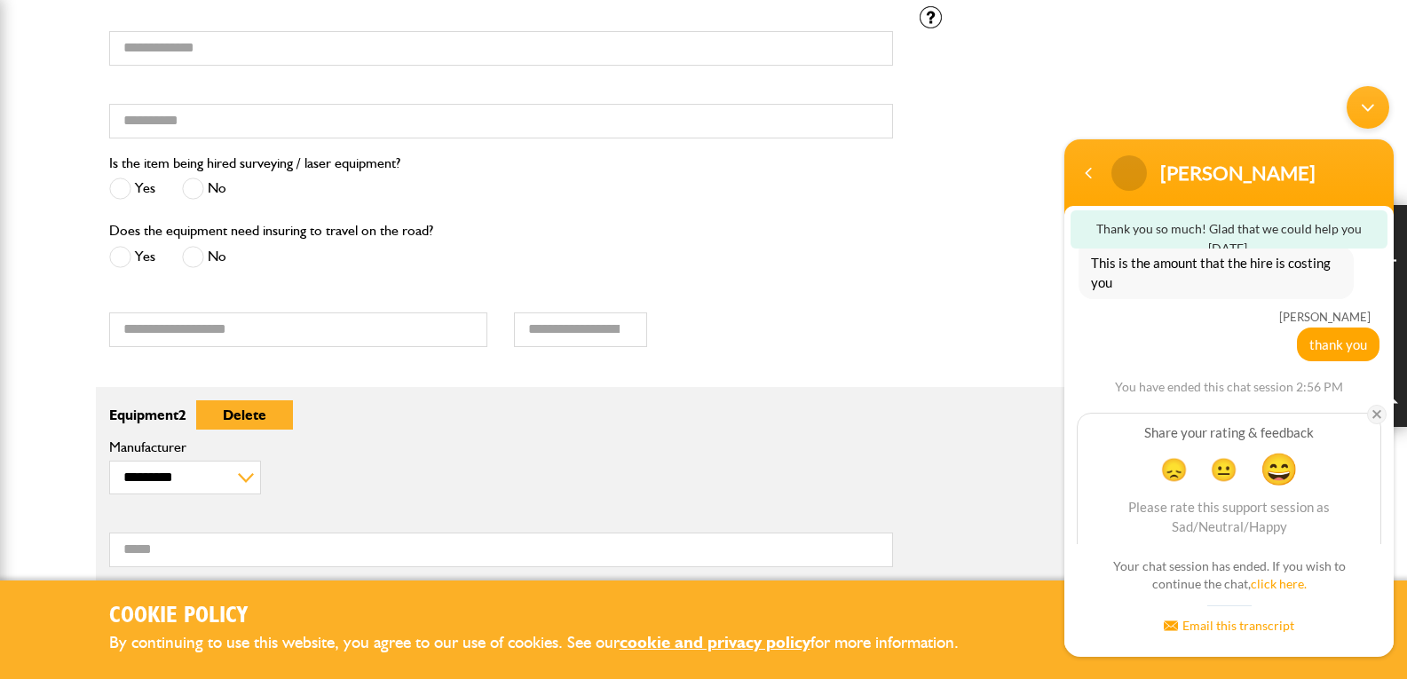
scroll to position [583, 0]
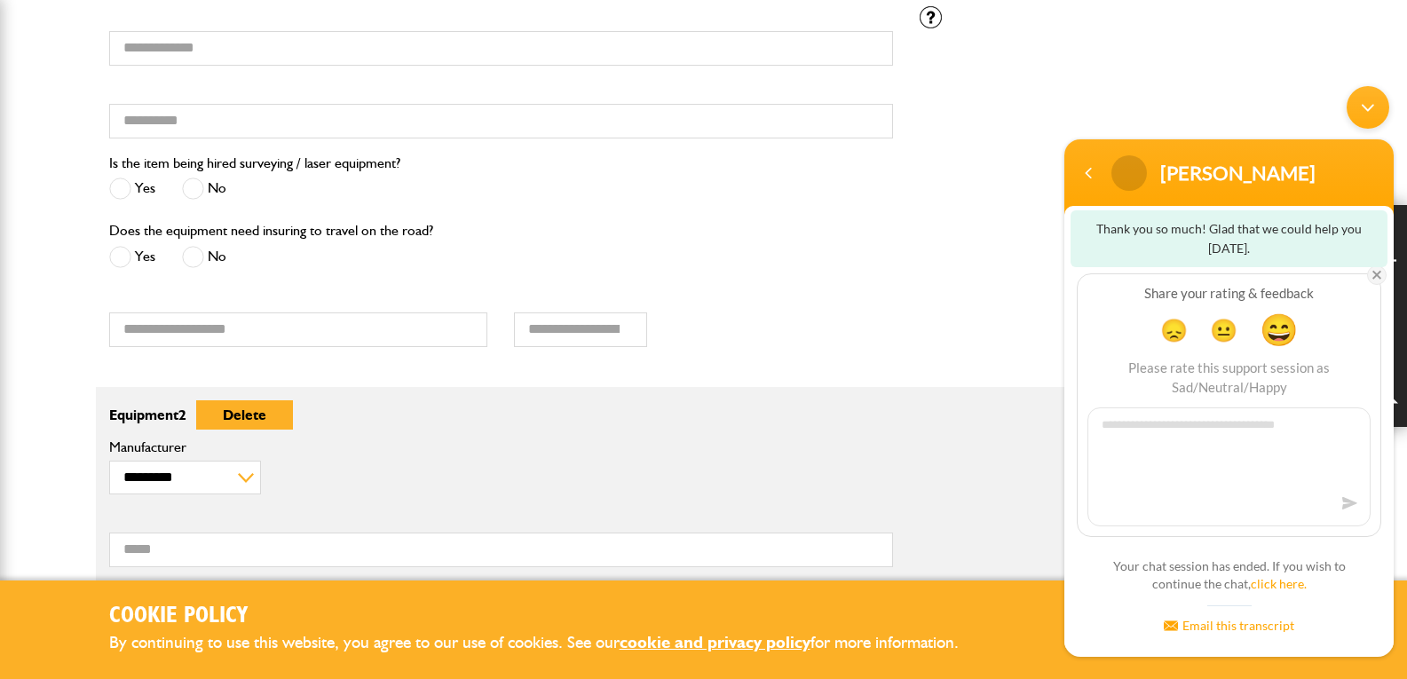
click at [1375, 268] on em at bounding box center [1377, 275] width 20 height 20
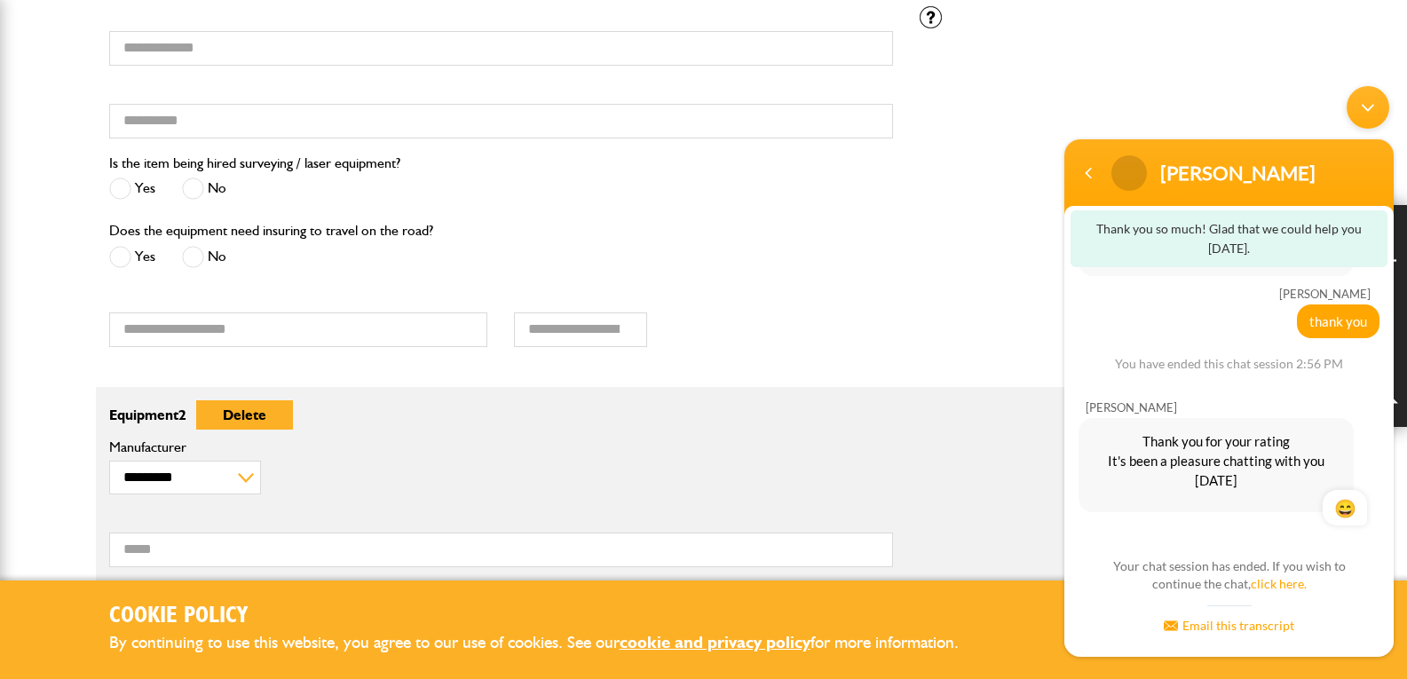
scroll to position [466, 0]
click at [1085, 175] on div "Navigation go back" at bounding box center [1088, 173] width 27 height 27
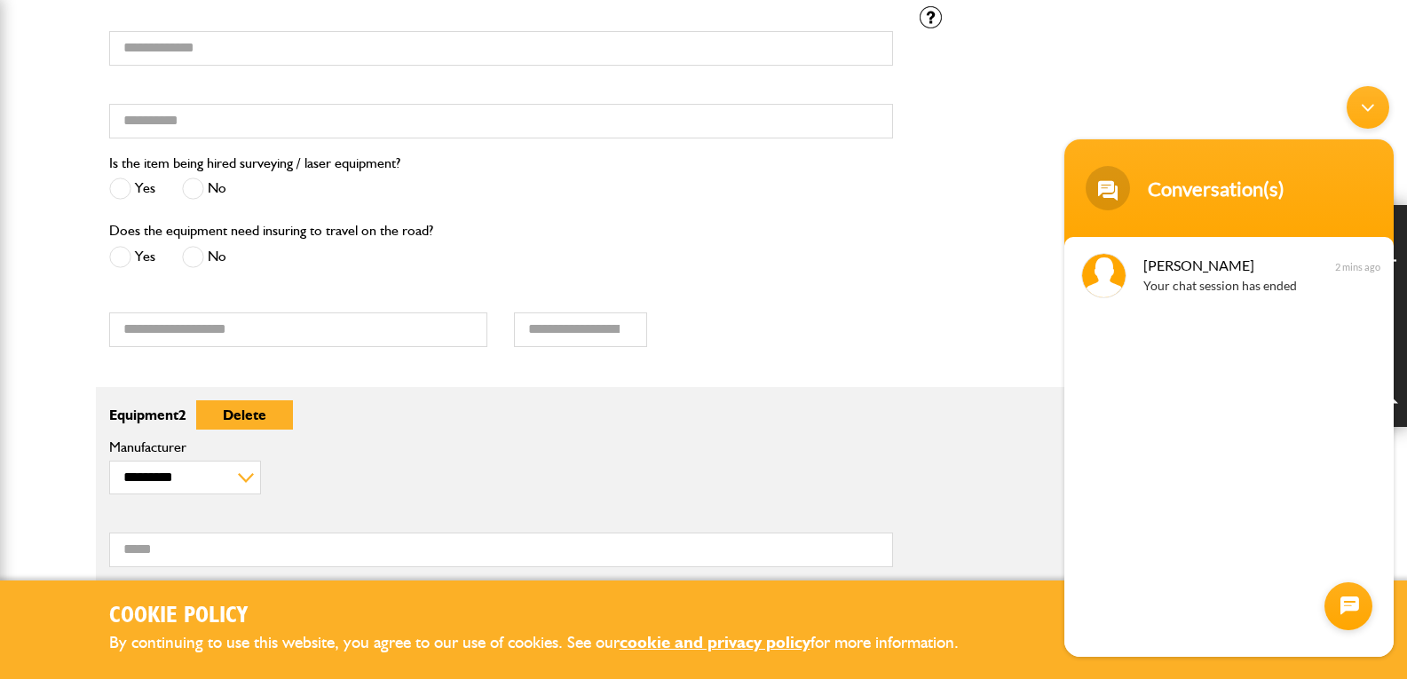
drag, startPoint x: 1343, startPoint y: 264, endPoint x: 1313, endPoint y: 171, distance: 97.7
click at [1313, 171] on div "Conversation(s)" at bounding box center [1229, 188] width 308 height 44
click at [1363, 110] on div "Minimize live chat window" at bounding box center [1367, 107] width 43 height 43
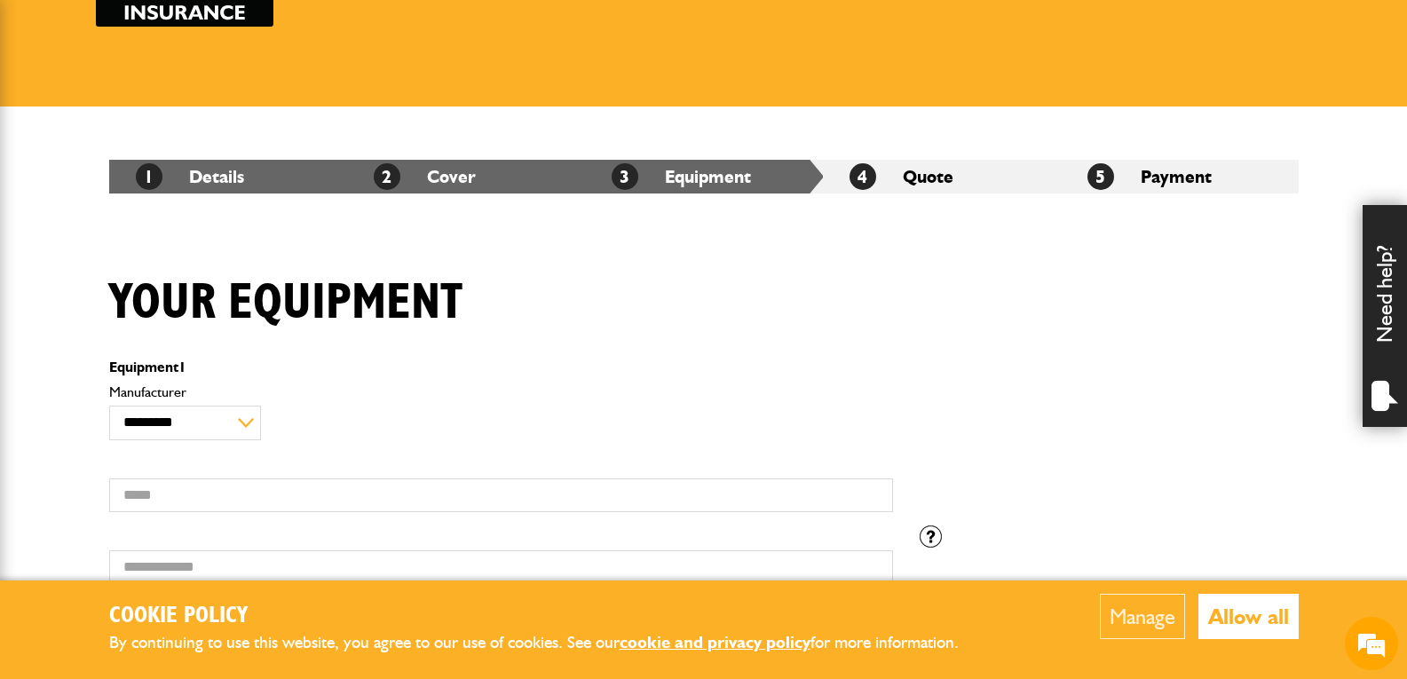
scroll to position [266, 0]
